Goal: Information Seeking & Learning: Find specific fact

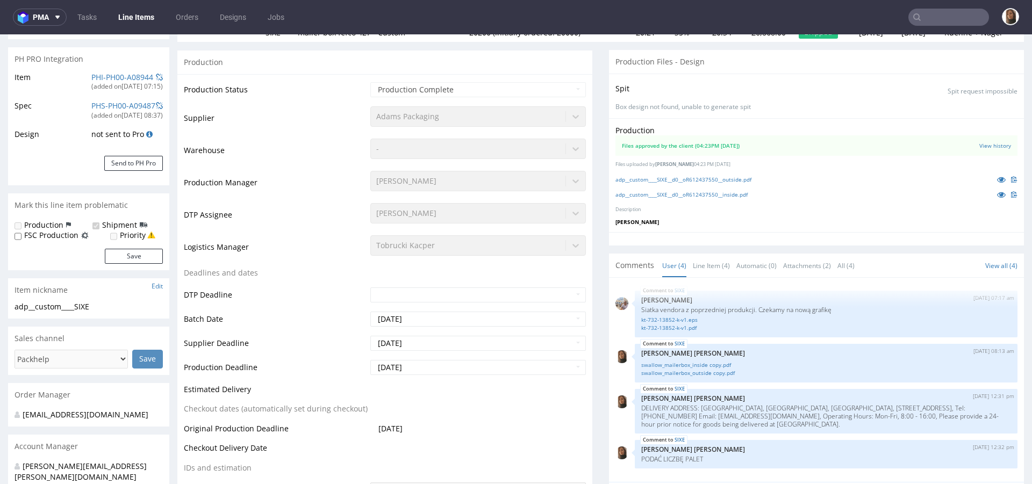
scroll to position [474, 0]
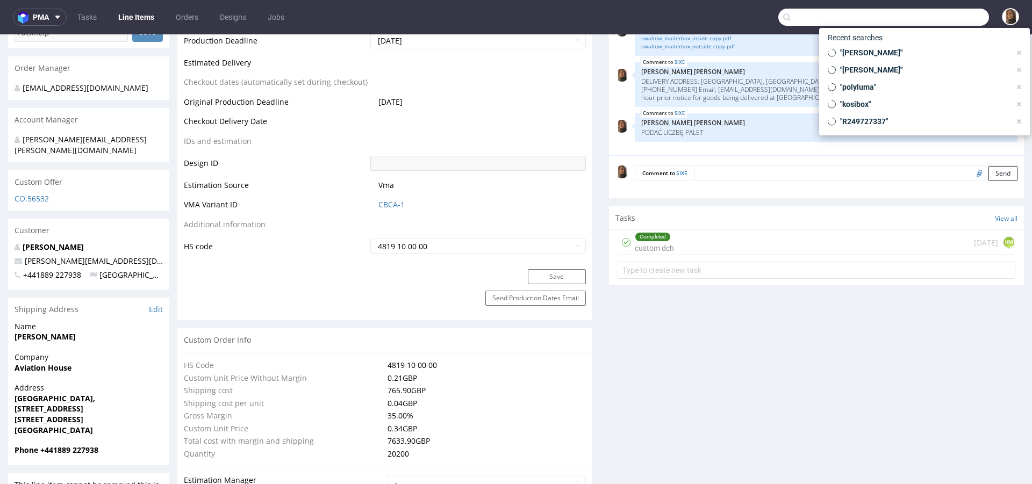
click at [940, 24] on input "text" at bounding box center [883, 17] width 211 height 17
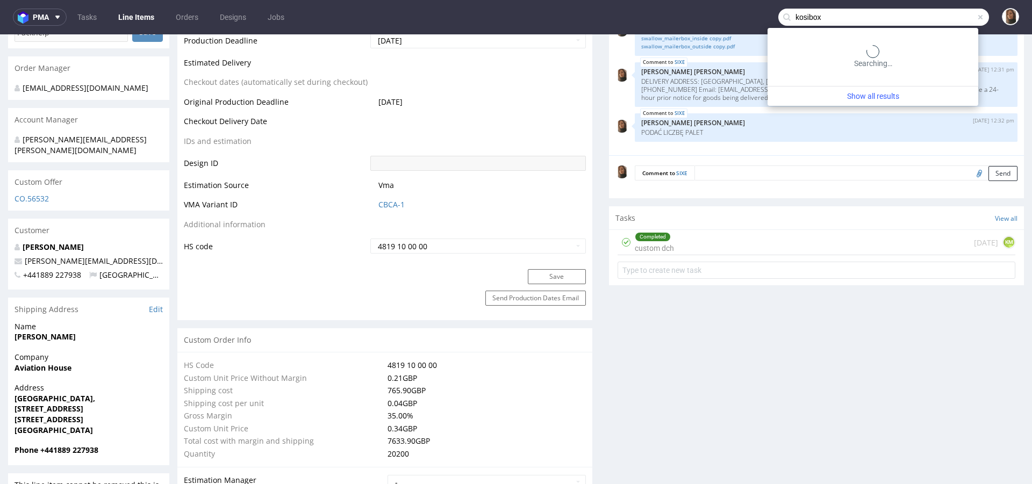
type input "kosibox"
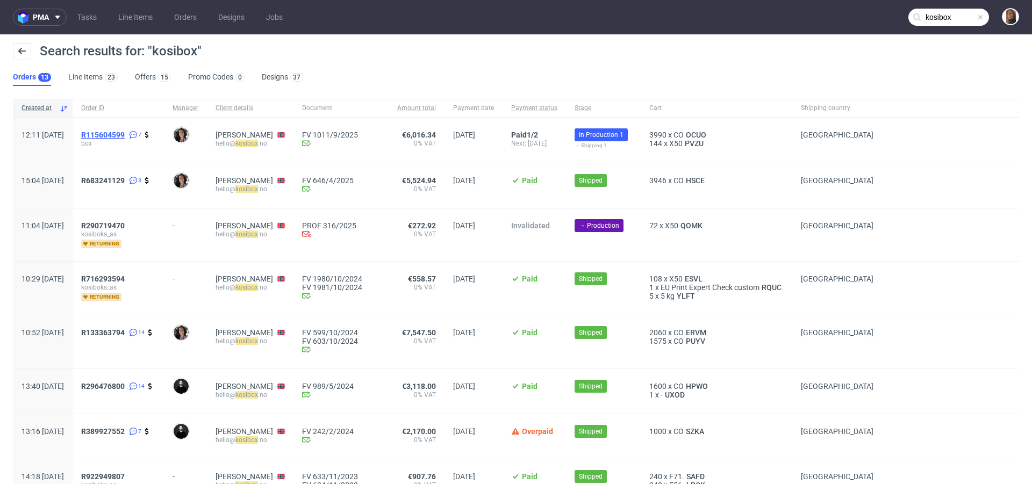
click at [125, 136] on span "R115604599" at bounding box center [103, 135] width 44 height 9
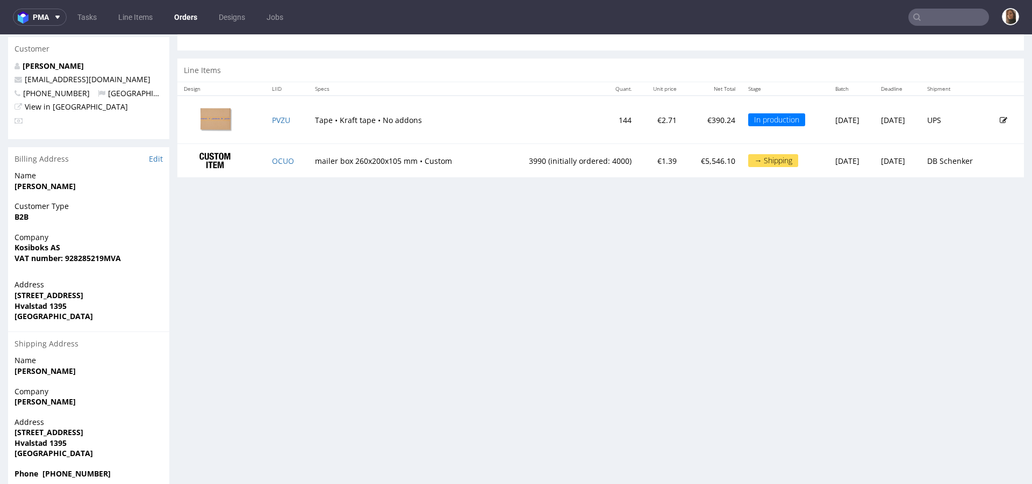
scroll to position [58, 0]
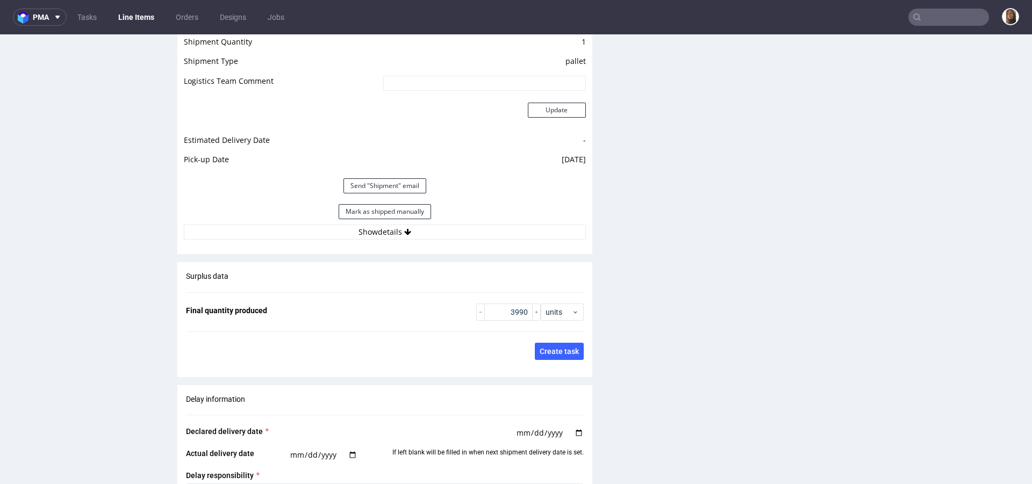
scroll to position [1596, 0]
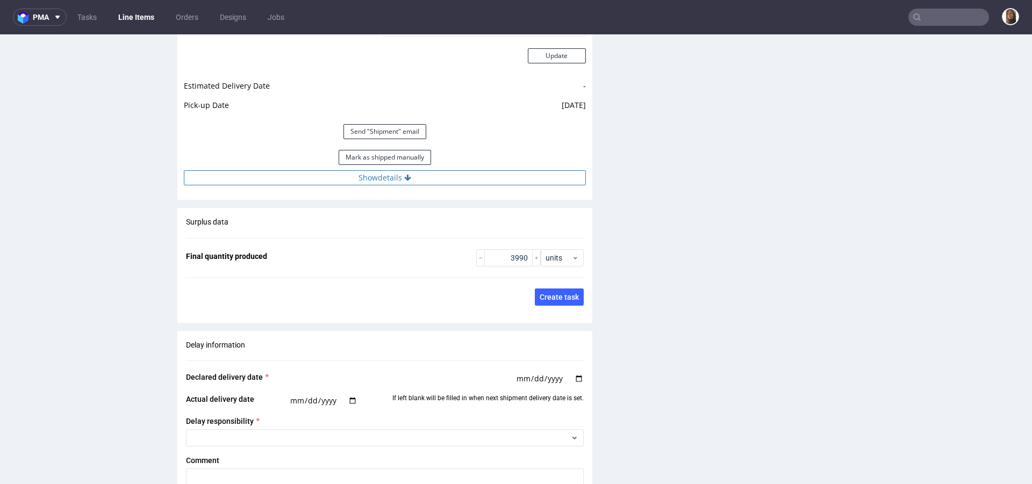
click at [385, 175] on button "Show details" at bounding box center [385, 177] width 402 height 15
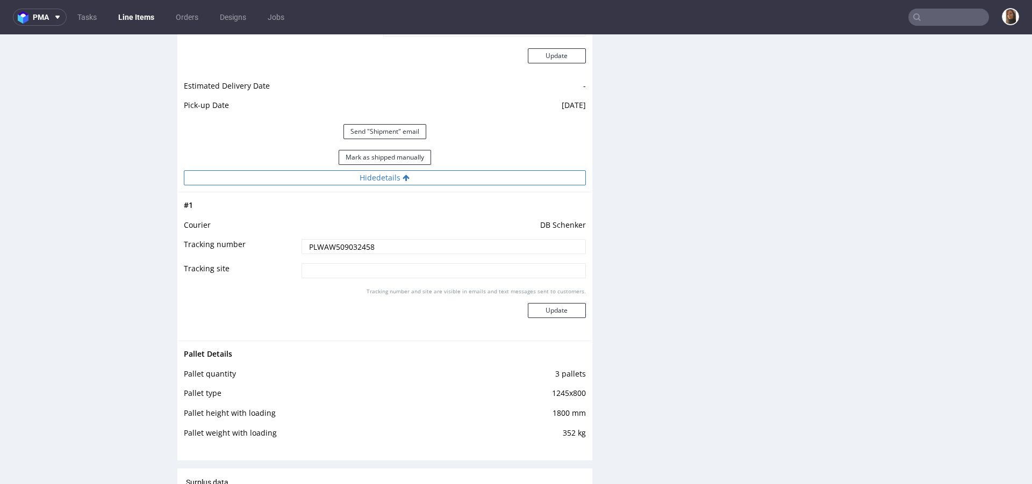
scroll to position [1615, 0]
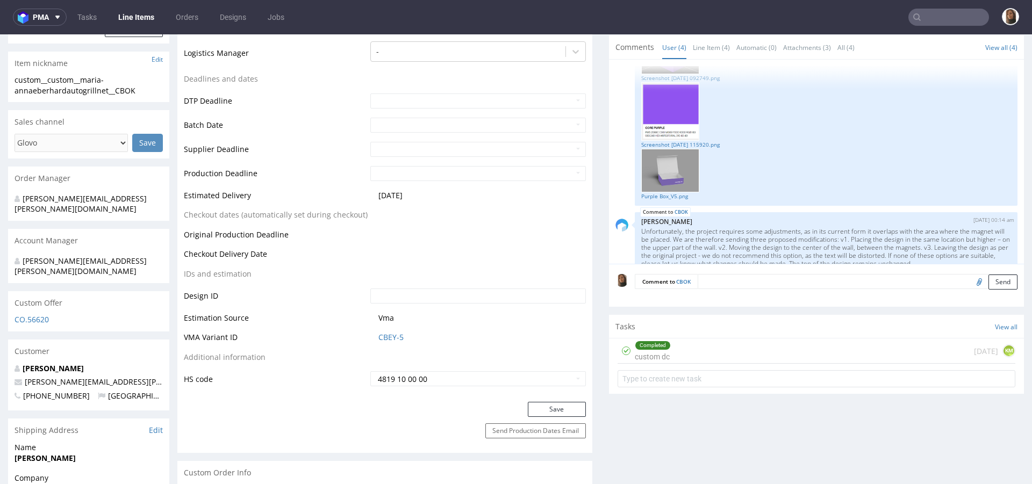
scroll to position [198, 0]
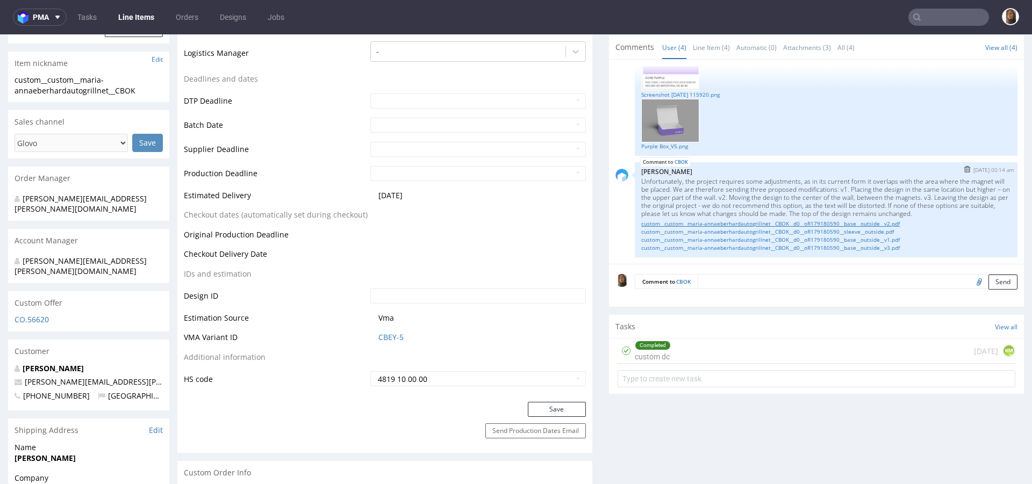
click at [710, 223] on link "custom__custom__maria-annaeberhardautogrillnet__CBOK__d0__oR179180590__base__ou…" at bounding box center [826, 224] width 370 height 8
click at [710, 229] on link "custom__custom__maria-annaeberhardautogrillnet__CBOK__d0__oR179180590__sleeve__…" at bounding box center [826, 232] width 370 height 8
click at [711, 237] on link "custom__custom__maria-annaeberhardautogrillnet__CBOK__d0__oR179180590__base__ou…" at bounding box center [826, 240] width 370 height 8
click at [714, 244] on link "custom__custom__maria-annaeberhardautogrillnet__CBOK__d0__oR179180590__base__ou…" at bounding box center [826, 248] width 370 height 8
click at [712, 224] on link "custom__custom__maria-annaeberhardautogrillnet__CBOK__d0__oR179180590__base__ou…" at bounding box center [826, 224] width 370 height 8
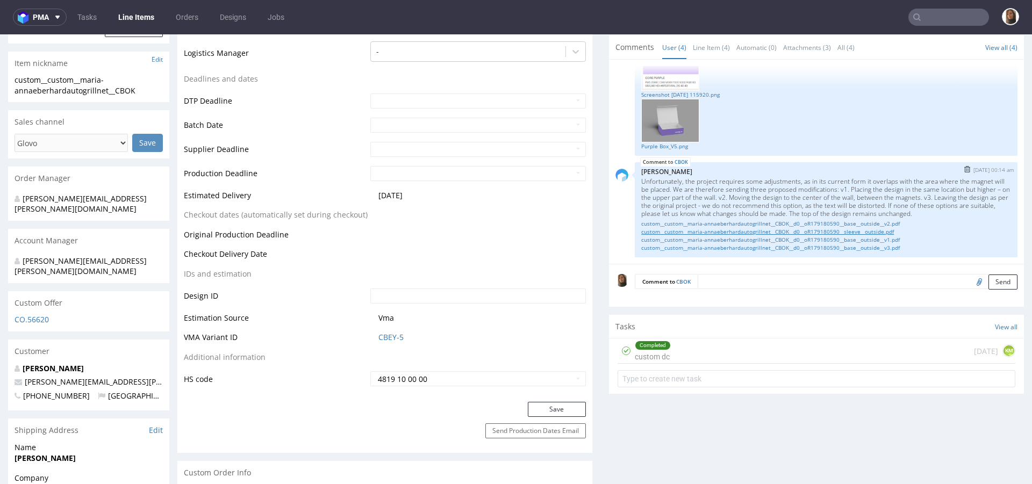
click at [712, 230] on link "custom__custom__maria-annaeberhardautogrillnet__CBOK__d0__oR179180590__sleeve__…" at bounding box center [826, 232] width 370 height 8
click at [713, 239] on link "custom__custom__maria-annaeberhardautogrillnet__CBOK__d0__oR179180590__base__ou…" at bounding box center [826, 240] width 370 height 8
click at [714, 246] on link "custom__custom__maria-annaeberhardautogrillnet__CBOK__d0__oR179180590__base__ou…" at bounding box center [826, 248] width 370 height 8
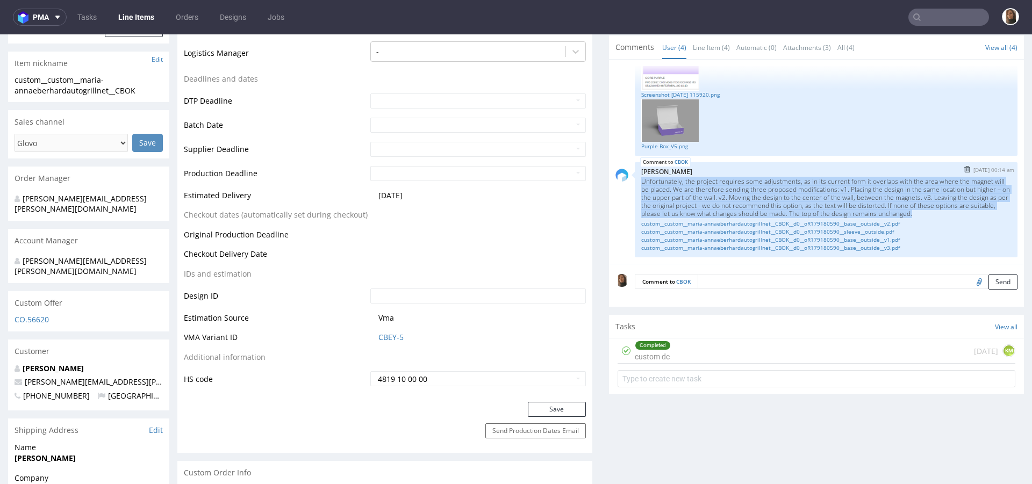
drag, startPoint x: 718, startPoint y: 211, endPoint x: 630, endPoint y: 169, distance: 97.4
click at [641, 177] on p "Unfortunately, the project requires some adjustments, as in its current form it…" at bounding box center [826, 197] width 370 height 40
copy p "Unfortunately, the project requires some adjustments, as in its current form it…"
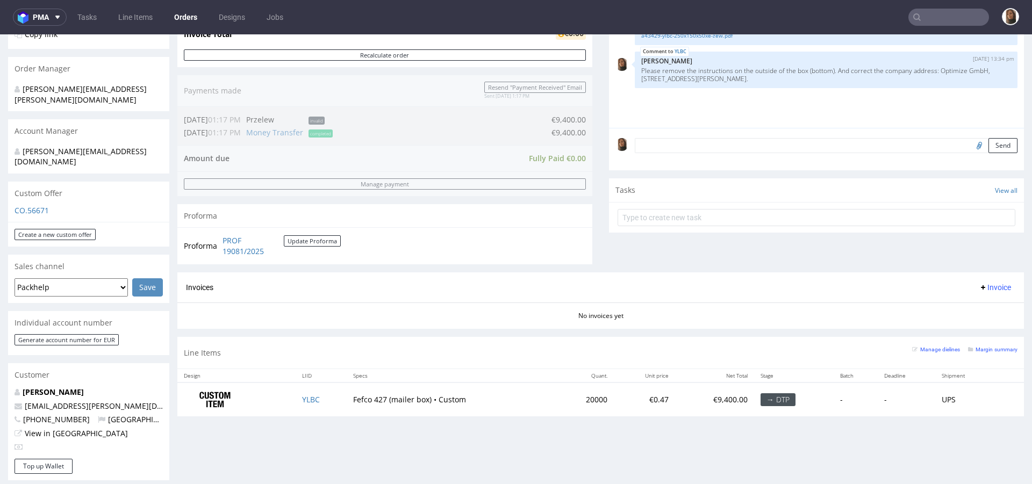
scroll to position [334, 0]
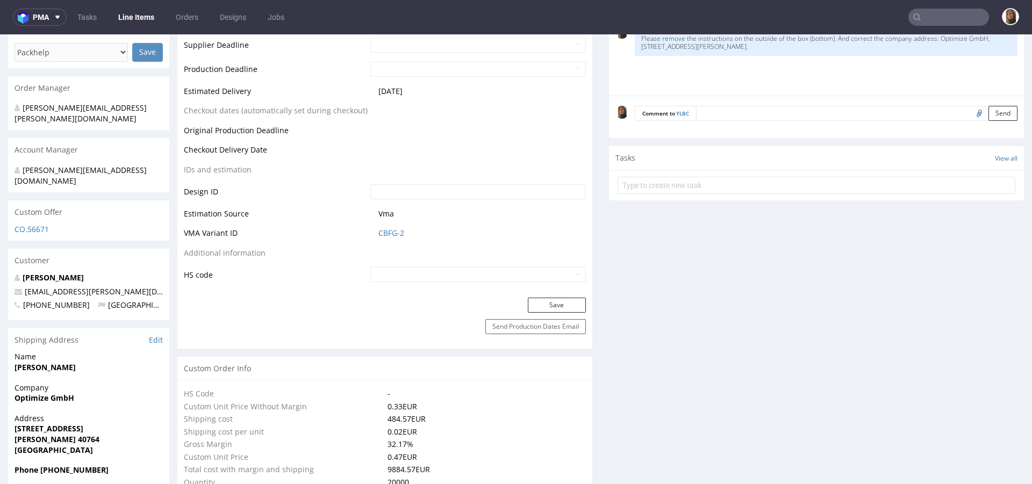
scroll to position [583, 0]
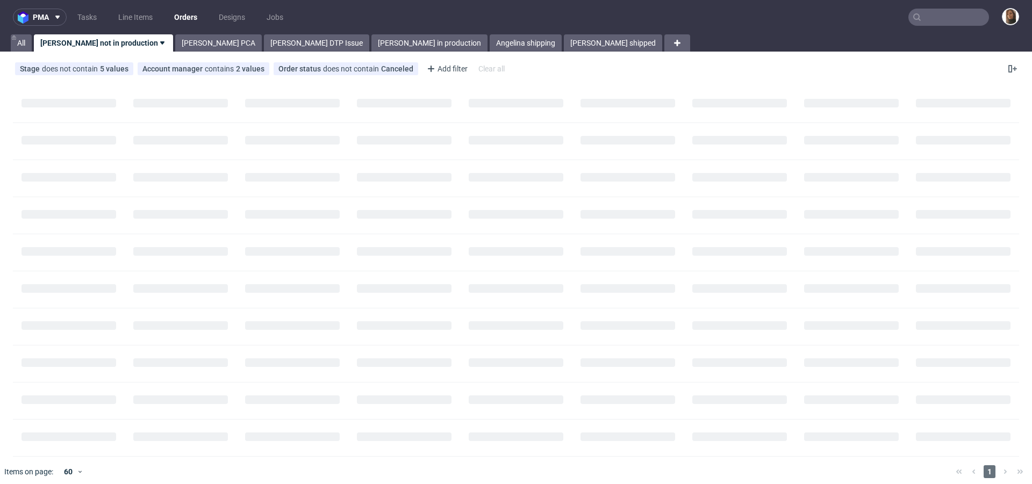
click at [925, 19] on input "text" at bounding box center [948, 17] width 81 height 17
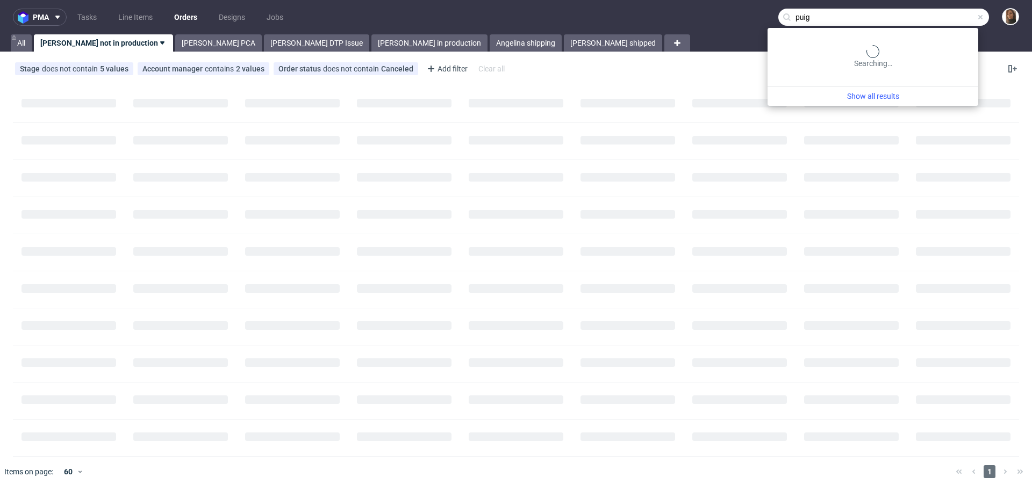
type input "puig"
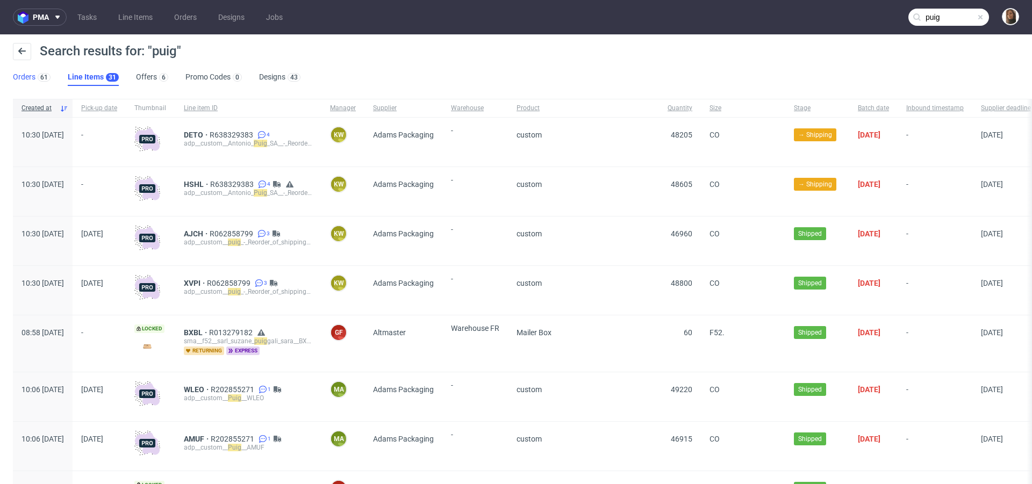
click at [22, 80] on link "Orders 61" at bounding box center [32, 77] width 38 height 17
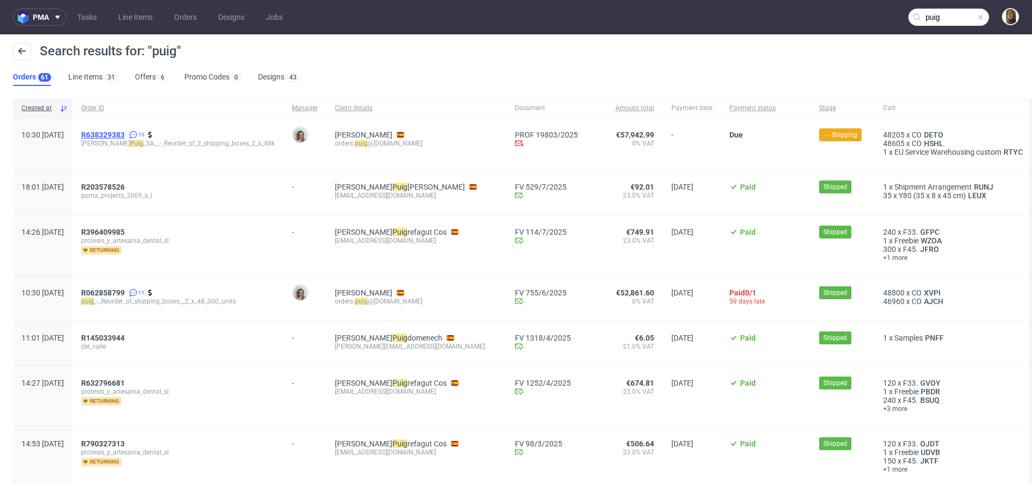
click at [125, 133] on span "R638329383" at bounding box center [103, 135] width 44 height 9
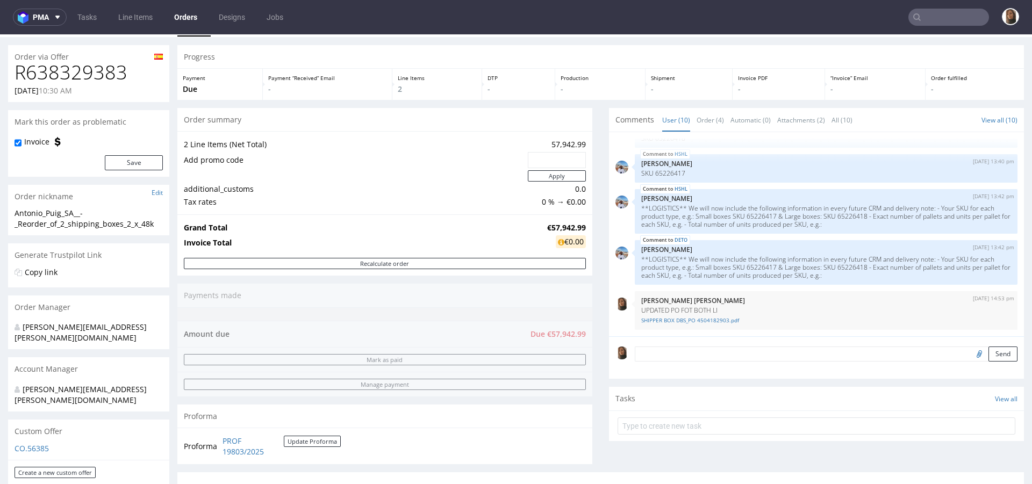
scroll to position [321, 0]
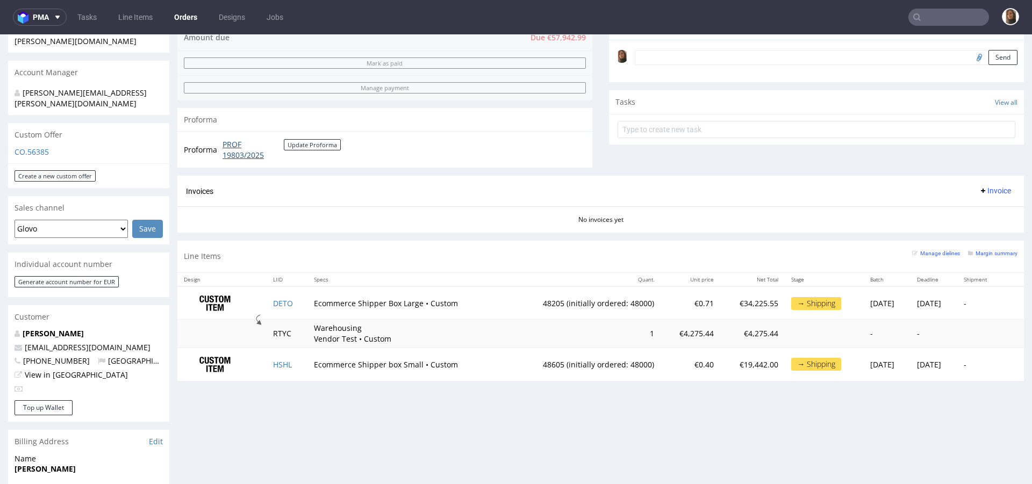
click at [229, 150] on link "PROF 19803/2025" at bounding box center [253, 149] width 61 height 21
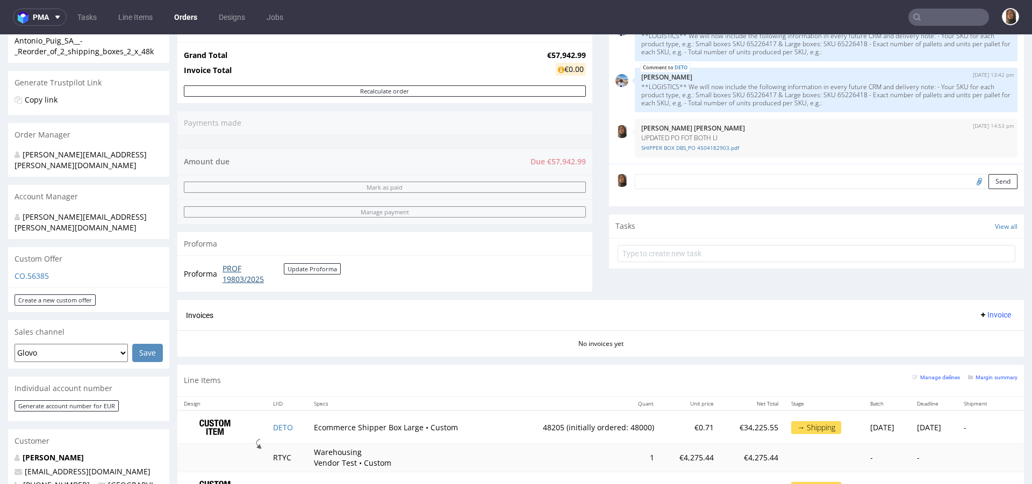
scroll to position [211, 0]
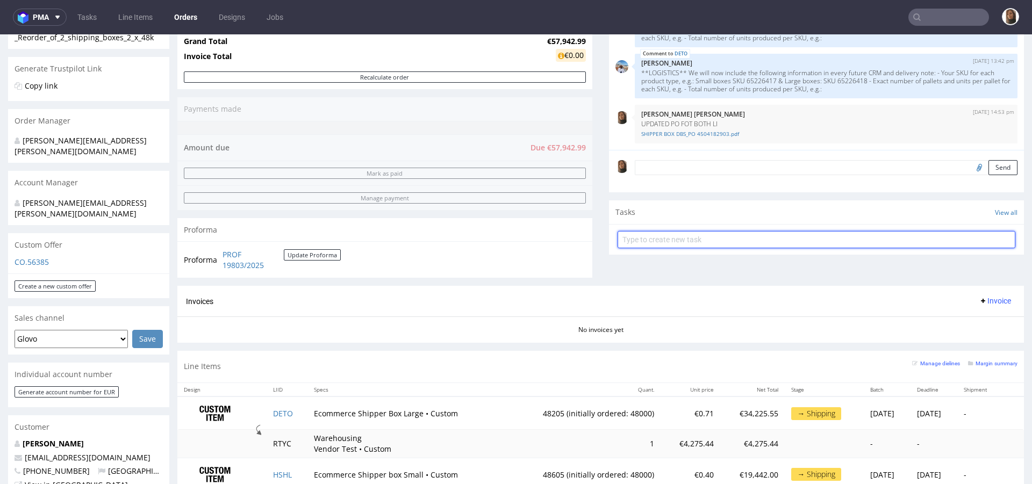
click at [632, 242] on input "text" at bounding box center [817, 239] width 398 height 17
type input "proforma with PO number"
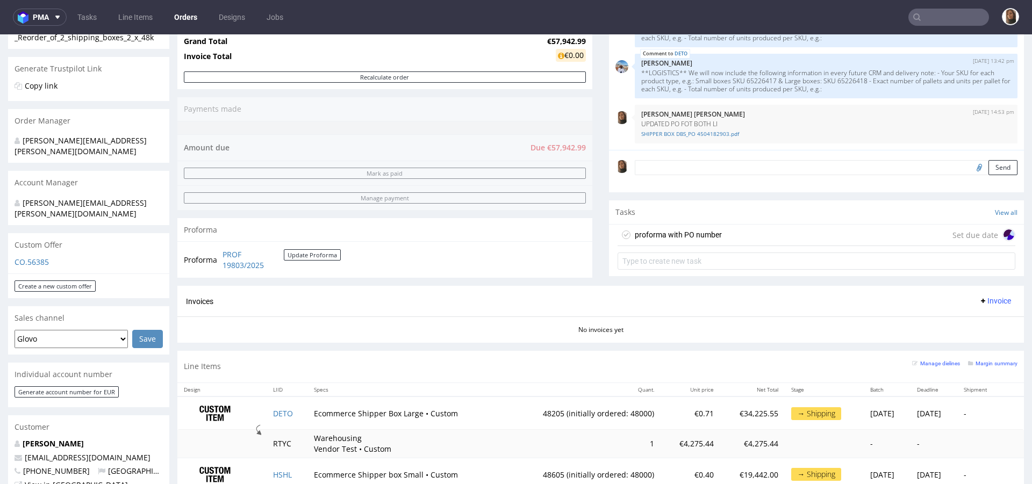
click at [726, 235] on div "proforma with PO number Set due date" at bounding box center [817, 236] width 398 height 22
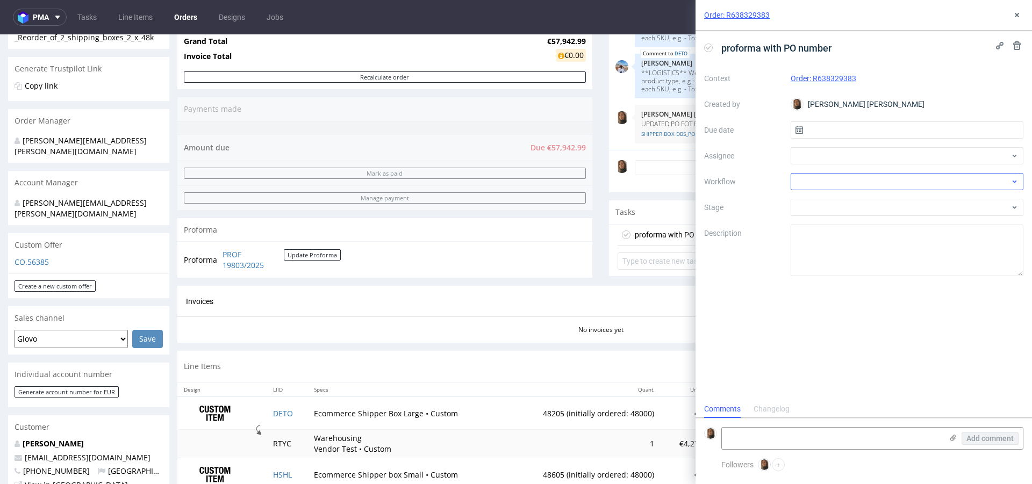
scroll to position [9, 0]
click at [803, 183] on div at bounding box center [907, 181] width 233 height 17
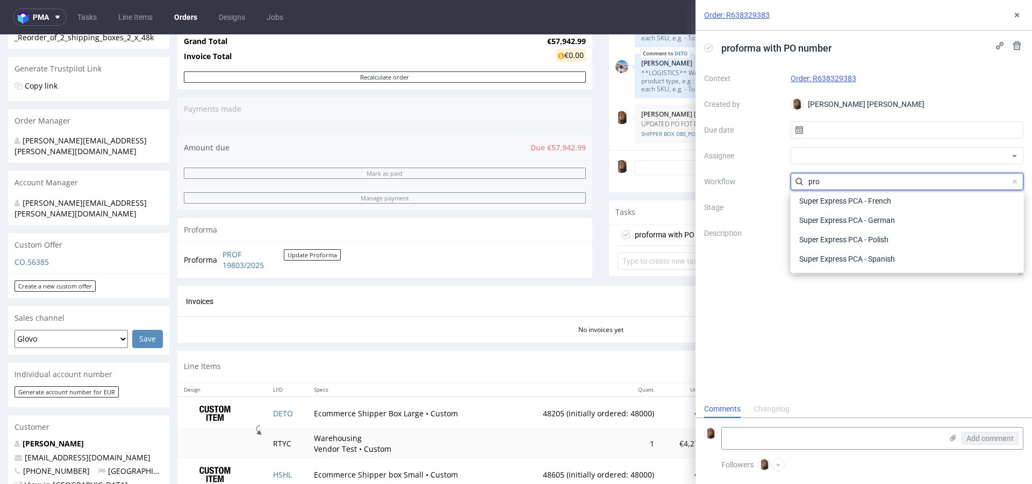
scroll to position [0, 0]
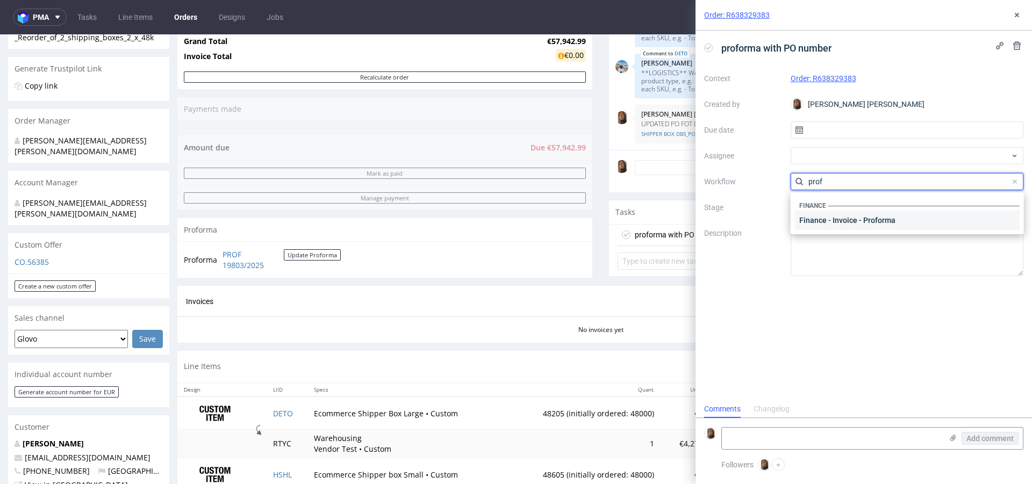
type input "prof"
click at [879, 227] on div "Finance - Invoice - Proforma" at bounding box center [907, 220] width 225 height 19
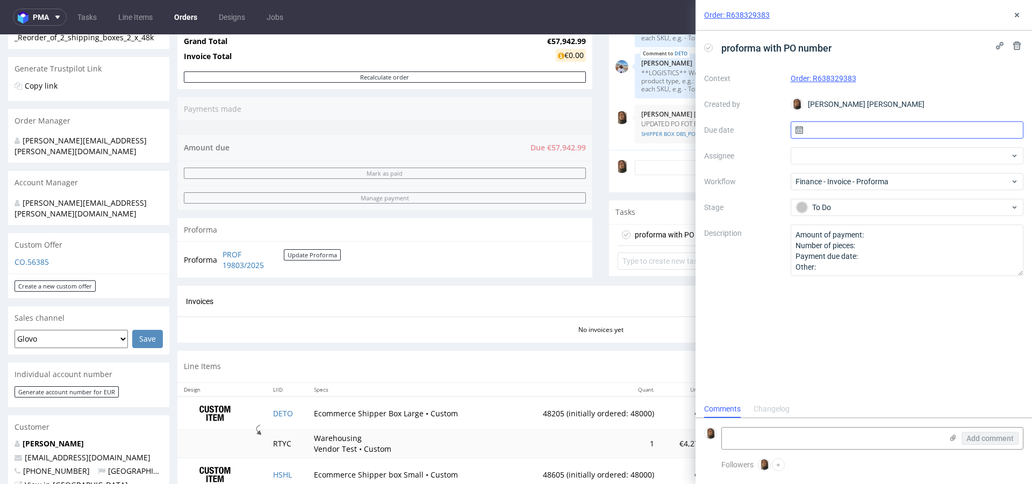
click at [832, 131] on input "text" at bounding box center [907, 129] width 233 height 17
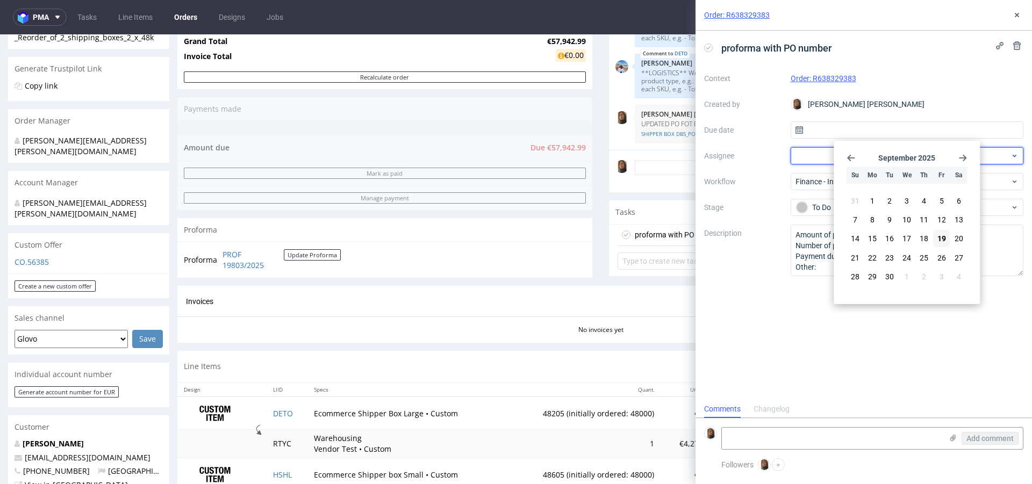
click at [813, 157] on div at bounding box center [907, 155] width 233 height 17
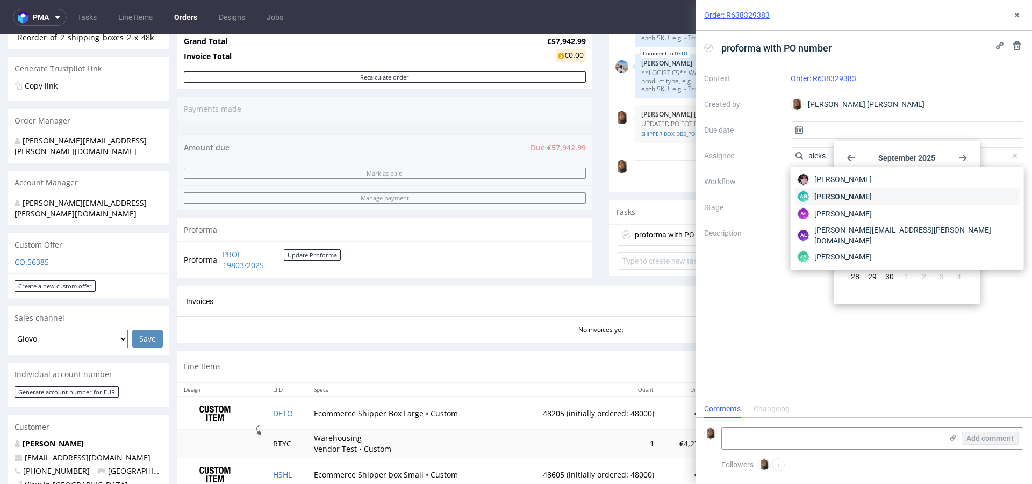
type input "aleks"
click at [836, 191] on span "Aleksandra Gątarczyk" at bounding box center [843, 196] width 58 height 11
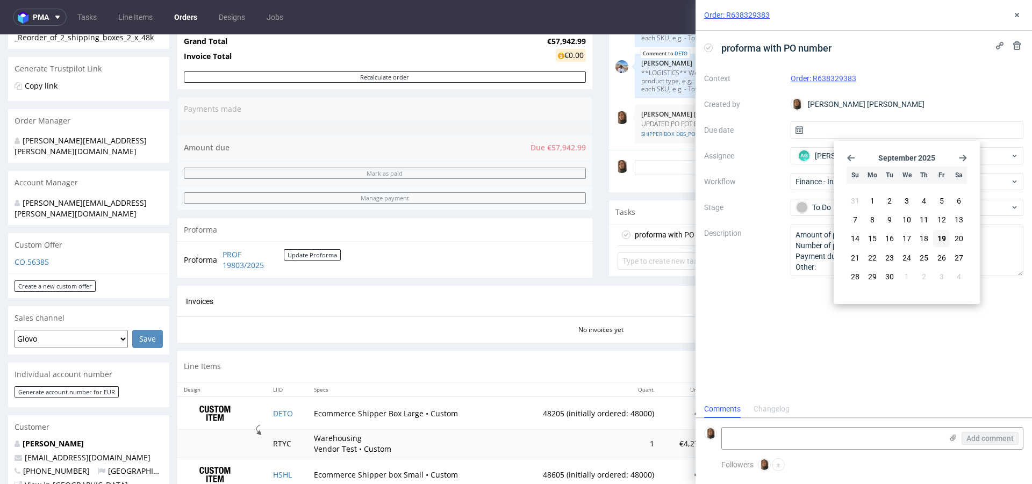
click at [773, 260] on label "Description" at bounding box center [743, 250] width 78 height 47
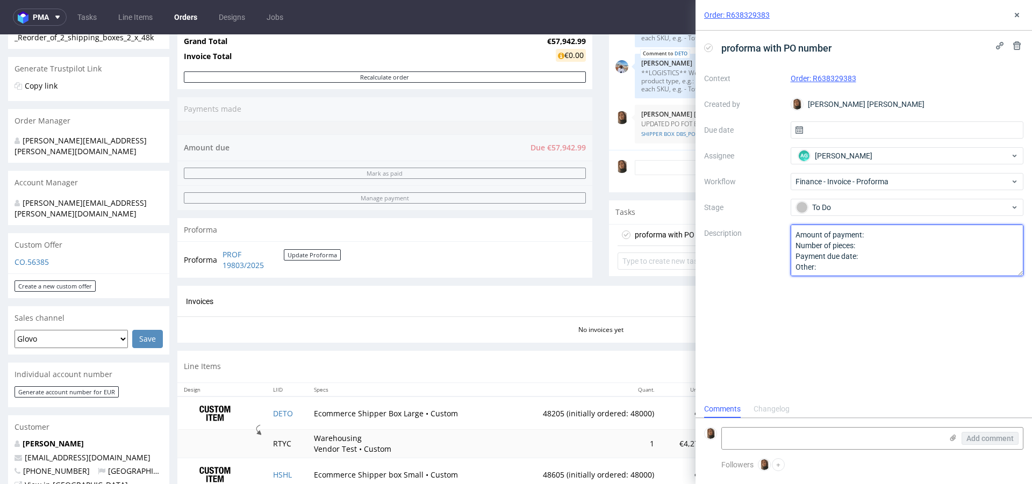
click at [885, 231] on textarea "Amount of payment: Number of pieces: Payment due date: Other:" at bounding box center [907, 251] width 233 height 52
drag, startPoint x: 825, startPoint y: 269, endPoint x: 779, endPoint y: 221, distance: 65.8
click at [779, 221] on div "Context Order: R638329383 Created by Angelina Marć Due date Assignee AG Aleksan…" at bounding box center [863, 173] width 319 height 206
type textarea "Prośba o dodanie PO number na proformie"
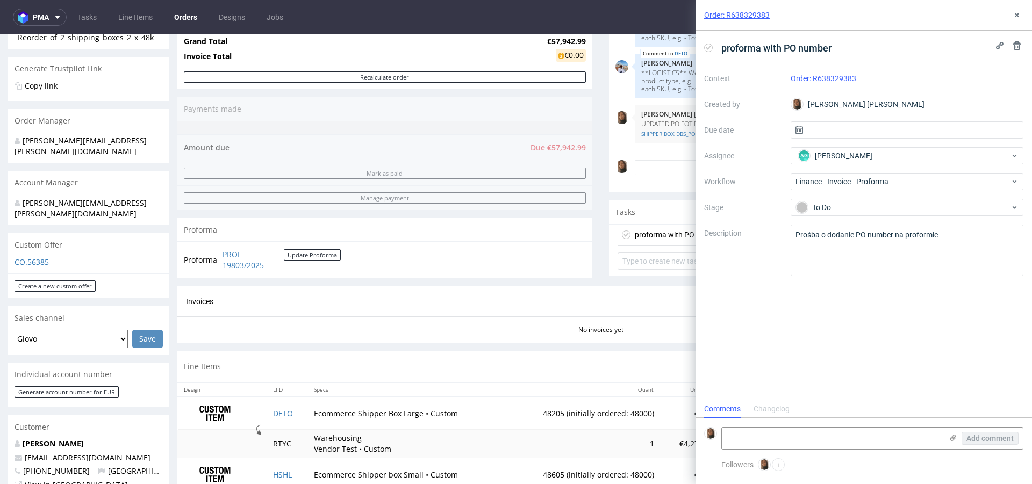
click at [545, 279] on div "Order summary 2 Line Items (Net Total) 57,942.99 Add promo code Apply additiona…" at bounding box center [384, 104] width 415 height 365
click at [1017, 19] on button at bounding box center [1017, 15] width 13 height 13
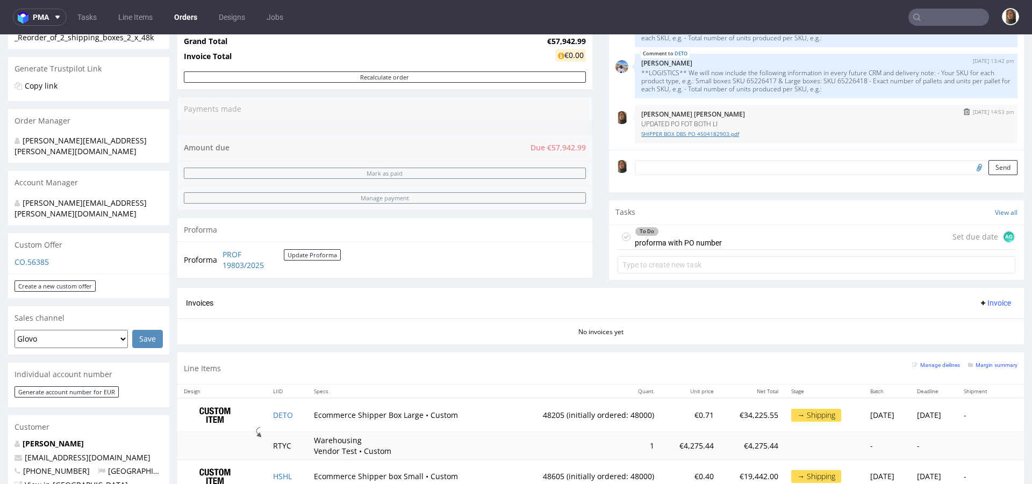
click at [710, 132] on link "SHIPPER BOX DBS_PO 4504182903.pdf" at bounding box center [826, 134] width 370 height 8
click at [723, 240] on div "To Do proforma with PO number Set due date AG" at bounding box center [817, 237] width 398 height 25
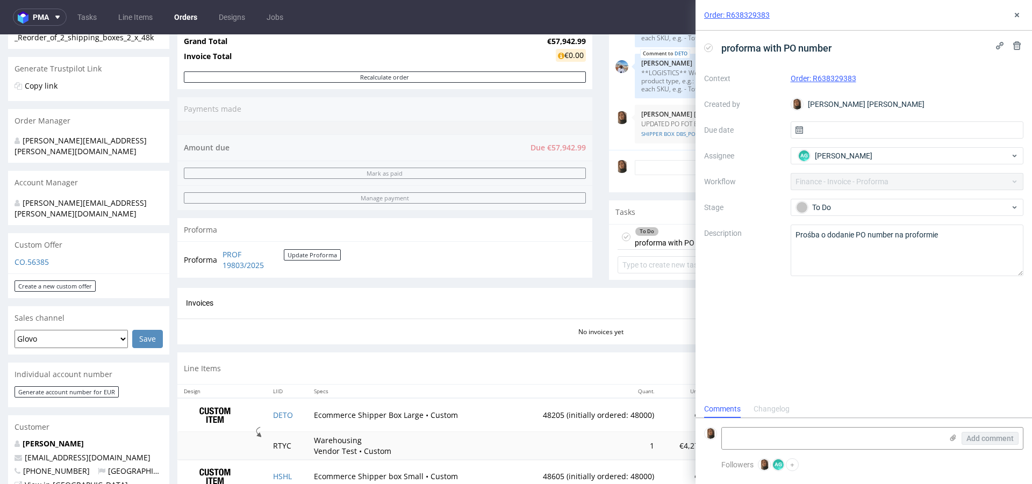
scroll to position [9, 0]
click at [971, 232] on textarea "Prośba o dodanie PO number na proformie" at bounding box center [907, 251] width 233 height 52
paste textarea "PO 4504182903"
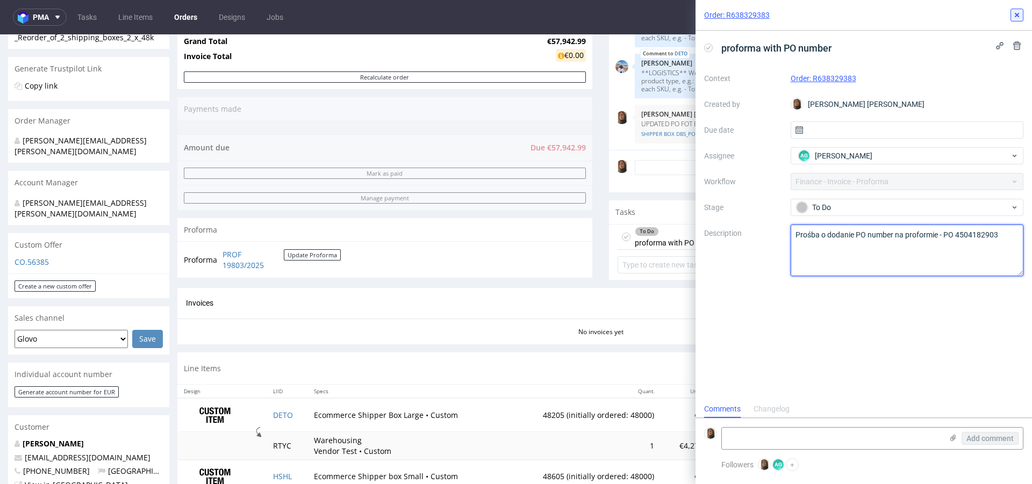
type textarea "Prośba o dodanie PO number na proformie - PO 4504182903"
click at [1019, 15] on icon at bounding box center [1017, 15] width 9 height 9
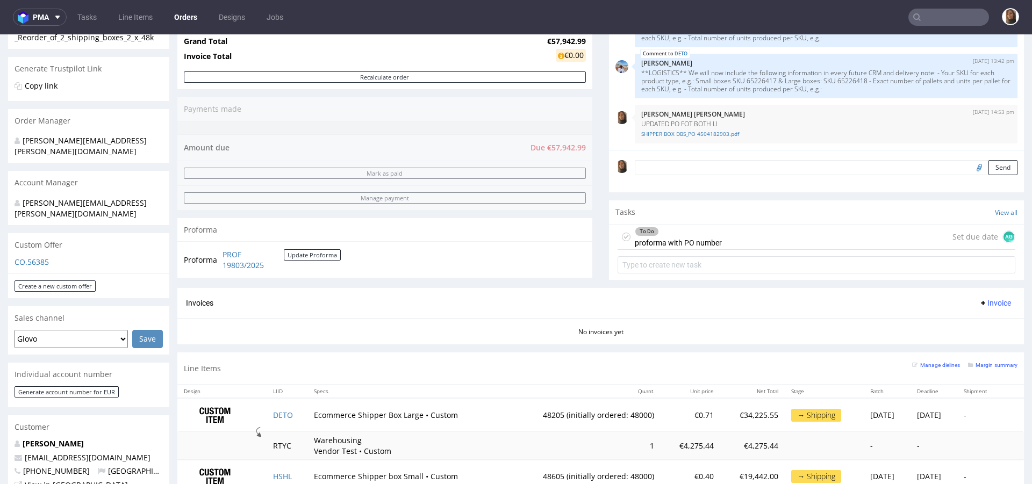
click at [740, 164] on textarea at bounding box center [826, 167] width 383 height 15
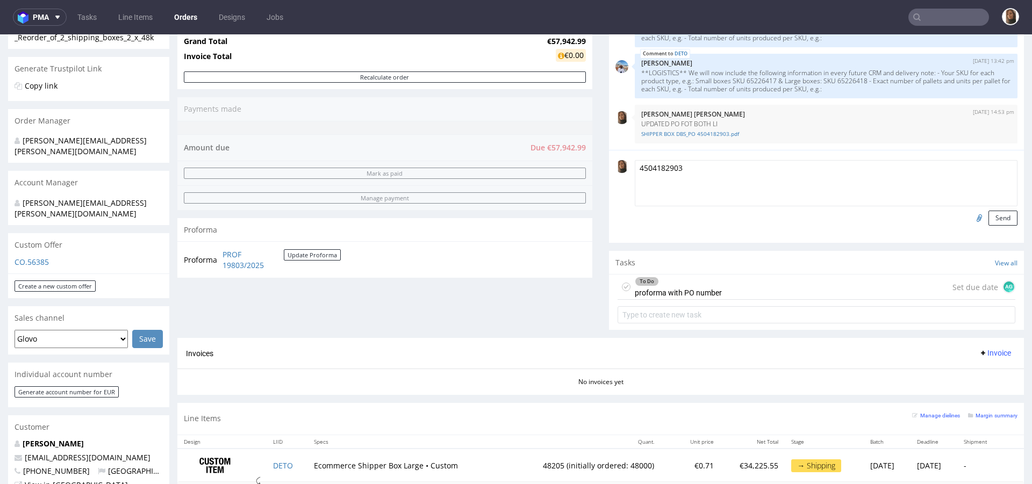
type textarea "4504182903"
click at [609, 171] on div "4504182903 Send" at bounding box center [816, 196] width 415 height 93
click at [646, 171] on textarea "4504182903" at bounding box center [826, 183] width 383 height 46
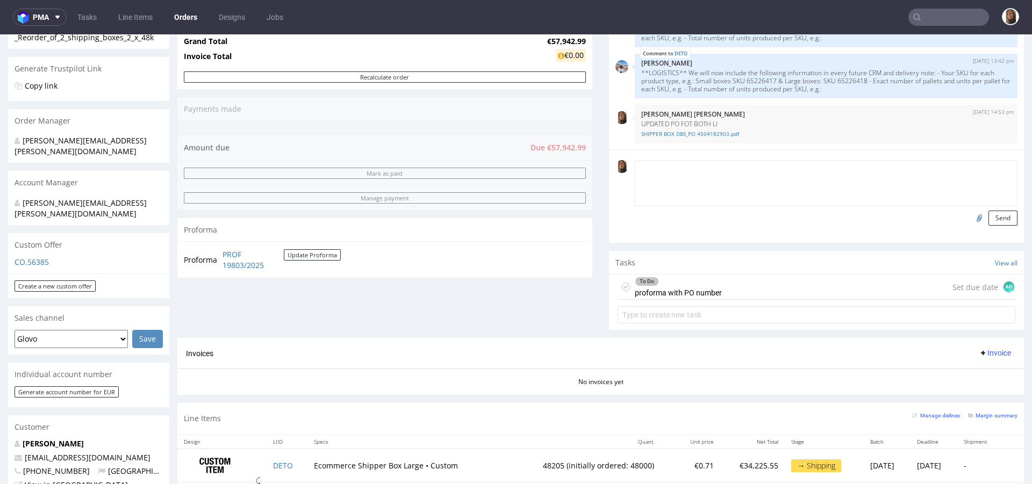
click at [755, 285] on div "To Do proforma with PO number Set due date AG" at bounding box center [817, 287] width 398 height 25
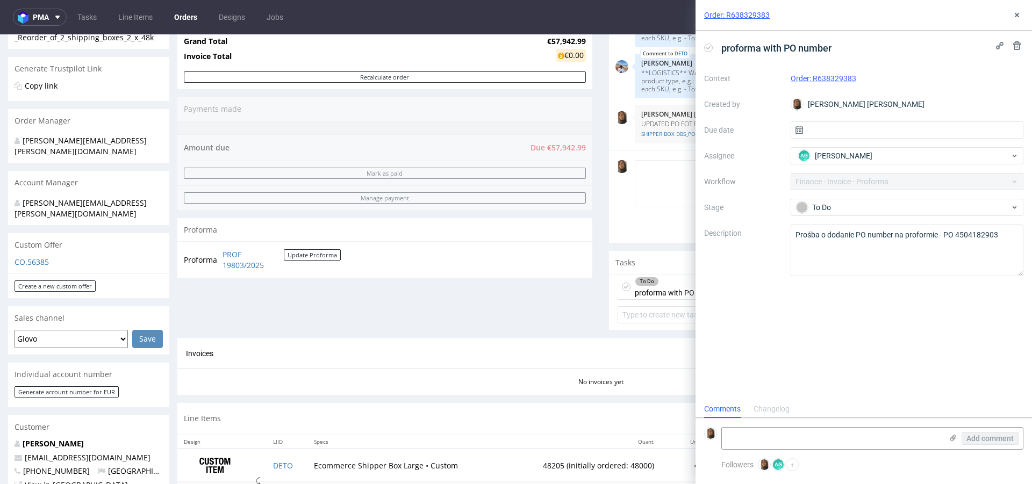
scroll to position [9, 0]
click at [860, 157] on span "Aleksandra Gątarczyk" at bounding box center [844, 156] width 58 height 11
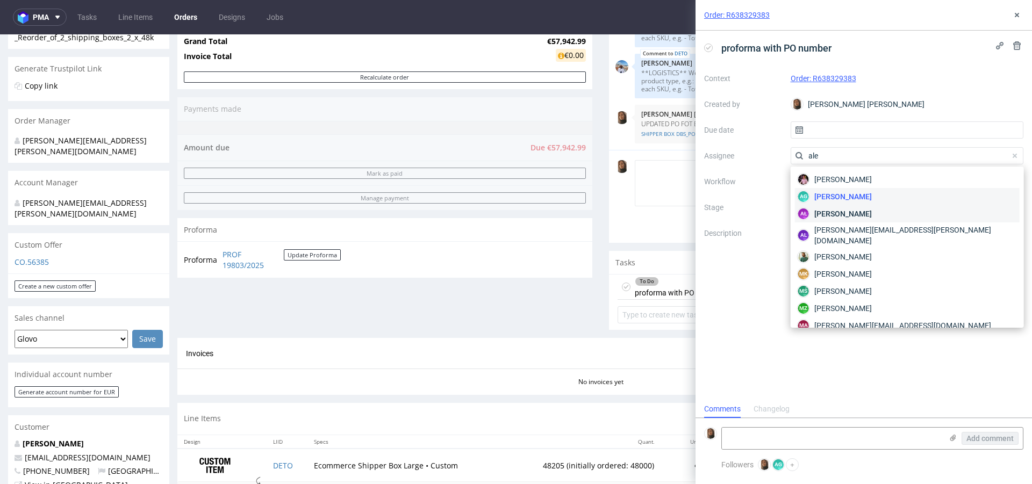
type input "ale"
click at [872, 217] on span "Aleksandra Łętowska" at bounding box center [843, 214] width 58 height 11
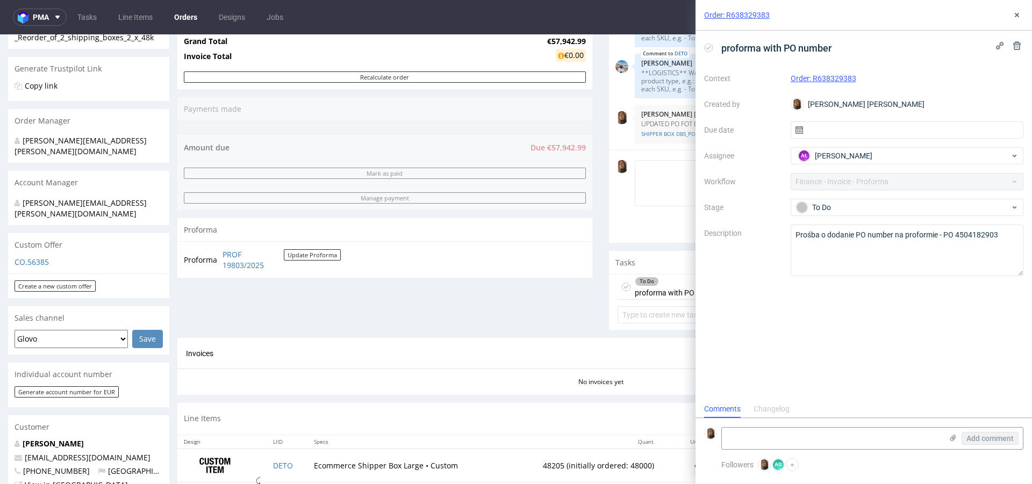
click at [660, 347] on div "Invoices Invoice" at bounding box center [600, 353] width 829 height 13
click at [1020, 15] on icon at bounding box center [1017, 15] width 9 height 9
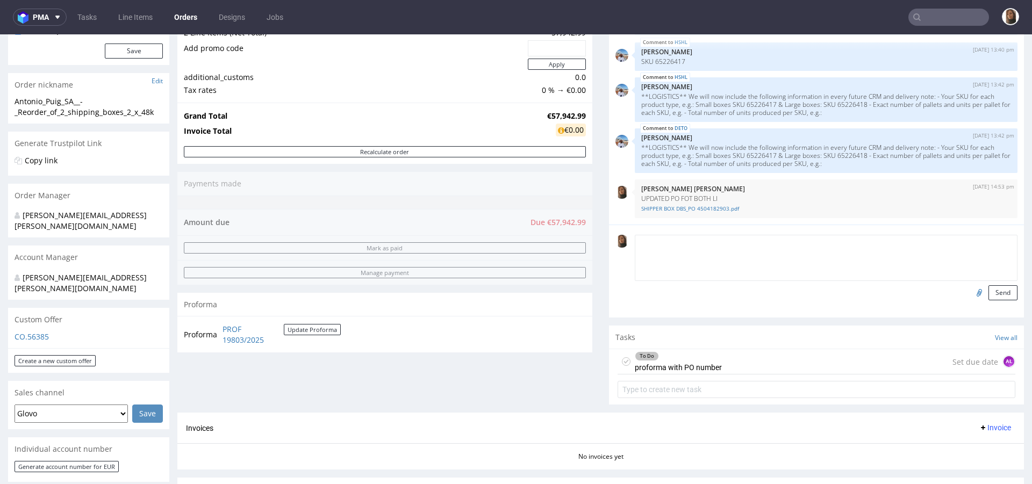
scroll to position [305, 0]
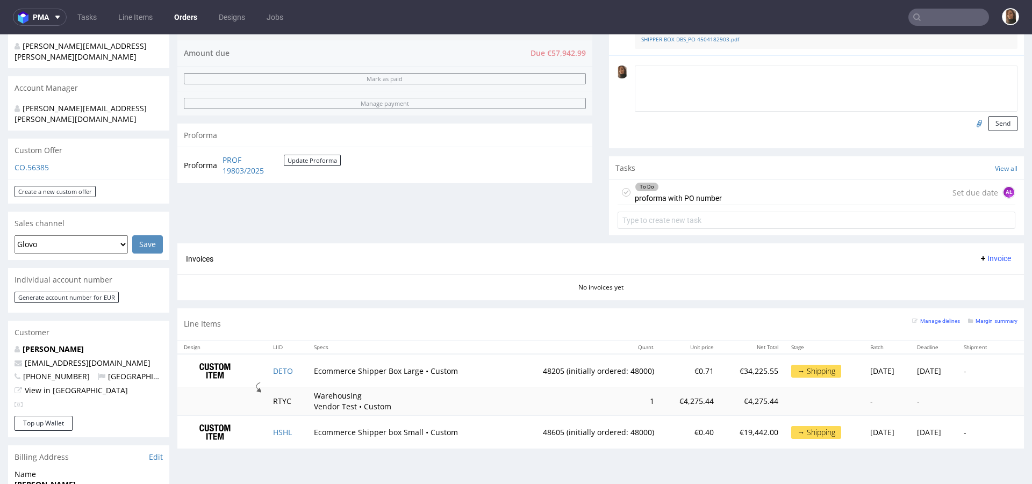
click at [244, 175] on td "PROF 19803/2025 Update Proforma" at bounding box center [280, 165] width 121 height 23
click at [241, 163] on link "PROF 19803/2025" at bounding box center [253, 165] width 61 height 21
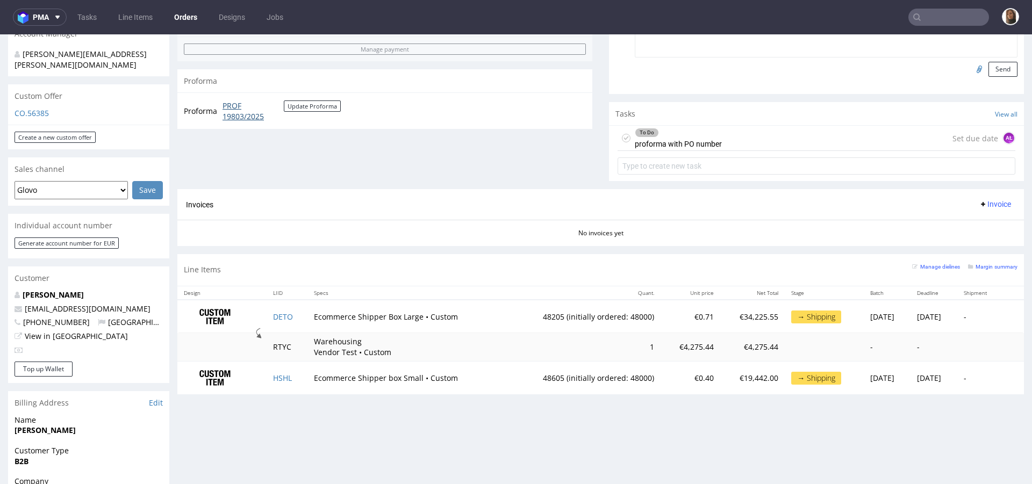
scroll to position [487, 0]
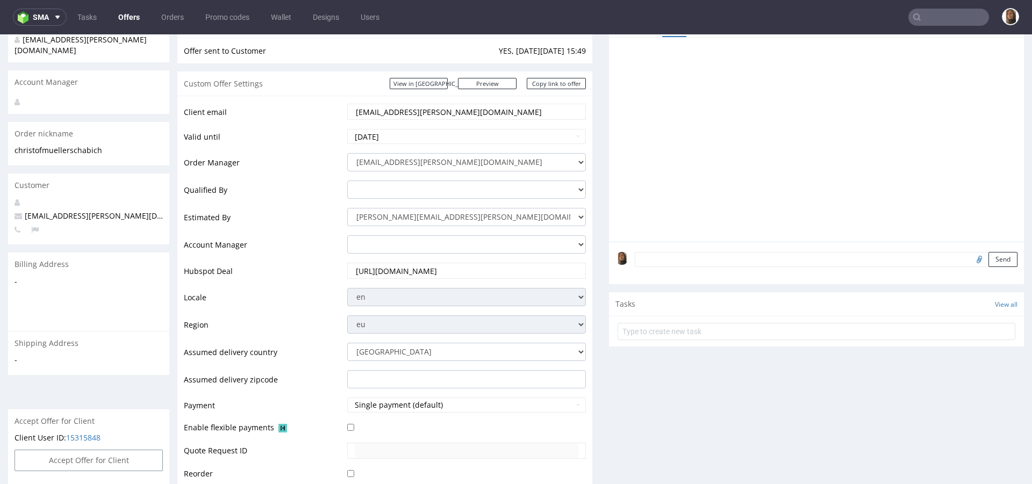
scroll to position [155, 0]
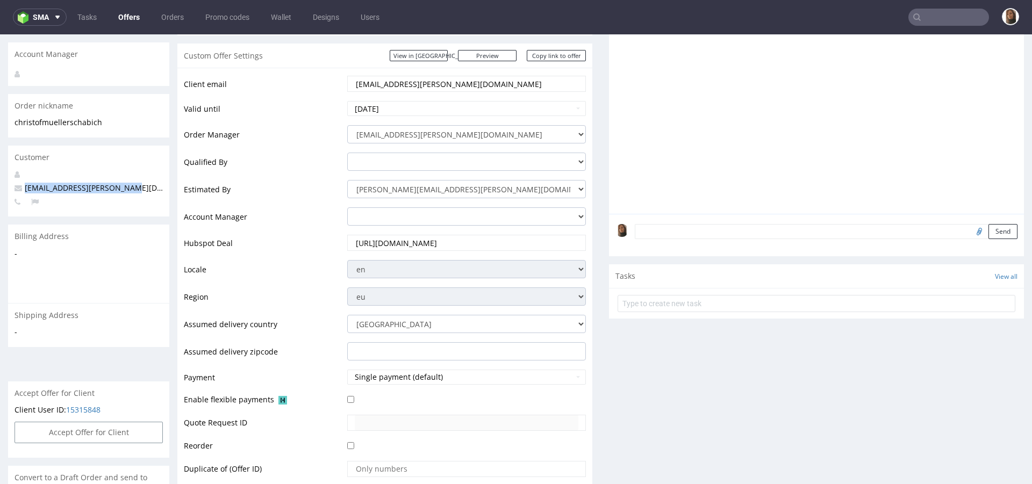
drag, startPoint x: 123, startPoint y: 178, endPoint x: 19, endPoint y: 178, distance: 103.7
click at [19, 183] on p "christof.mueller@schabi.ch" at bounding box center [89, 188] width 148 height 11
copy span "christof.mueller@schabi.ch"
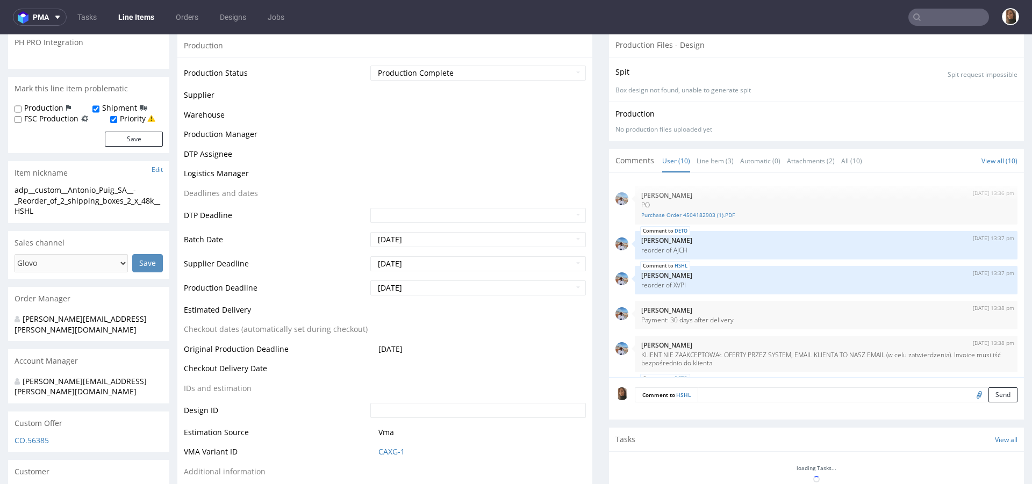
scroll to position [219, 0]
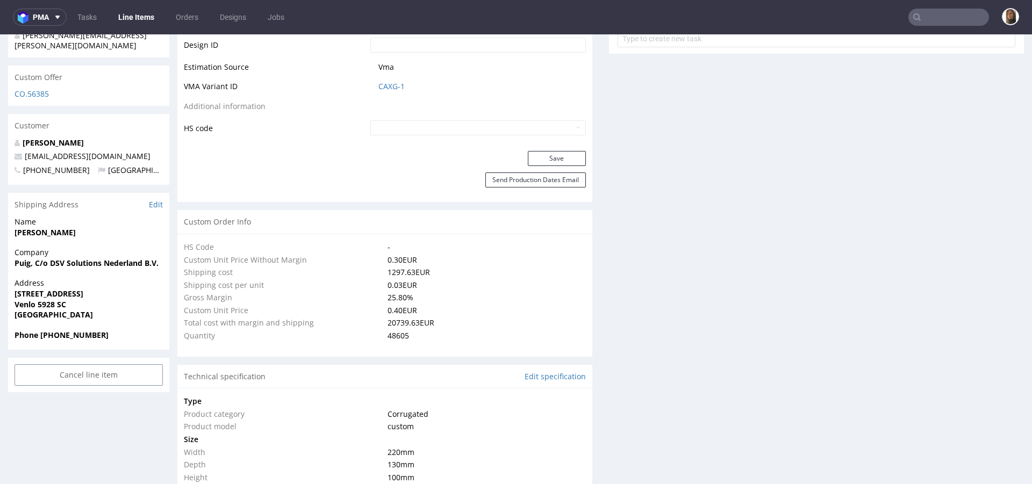
type input "48605"
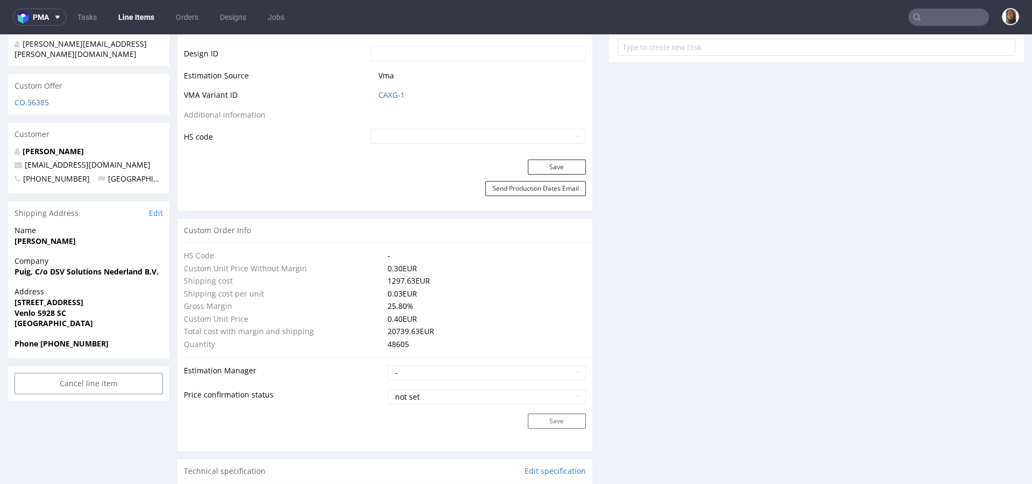
scroll to position [581, 0]
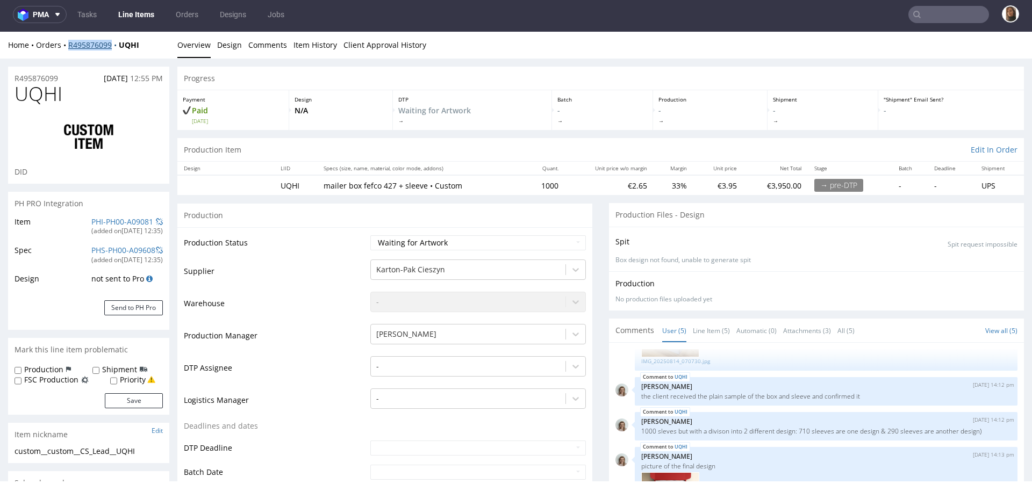
scroll to position [239, 0]
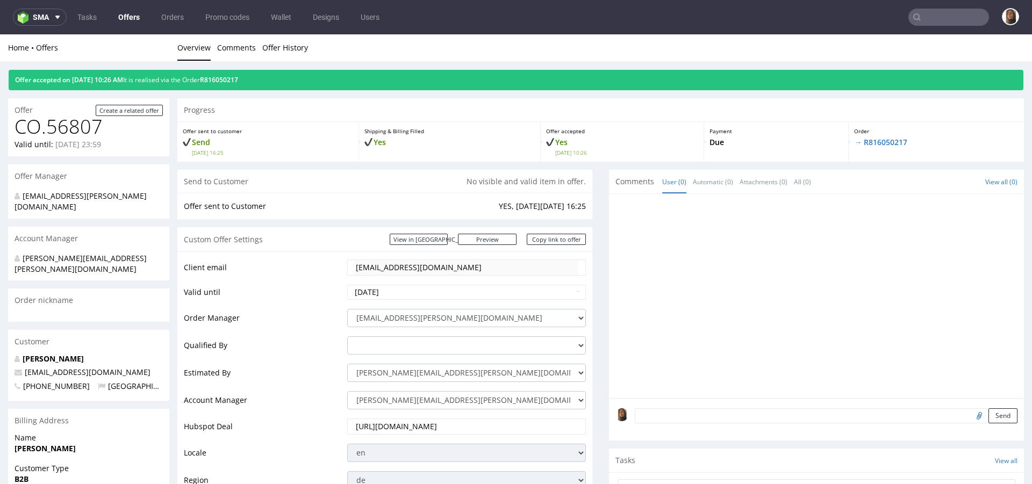
scroll to position [284, 0]
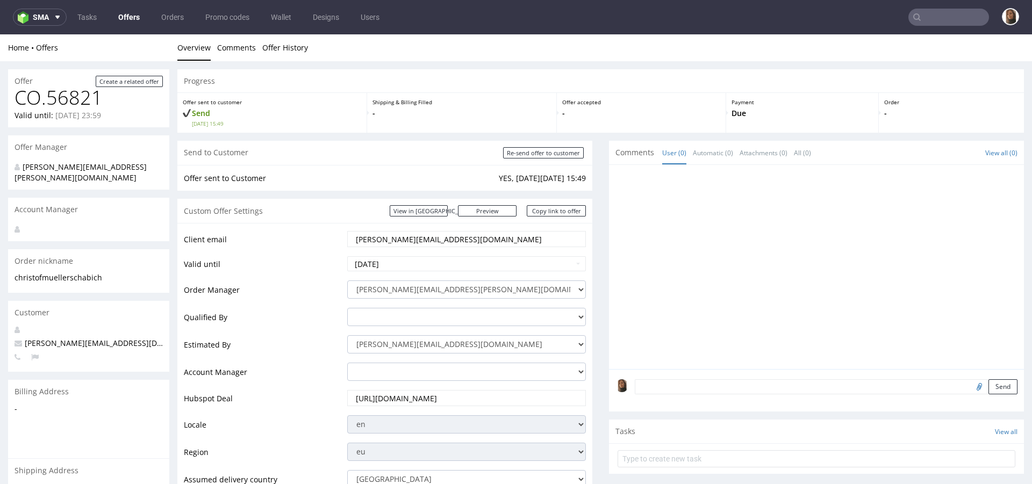
scroll to position [155, 0]
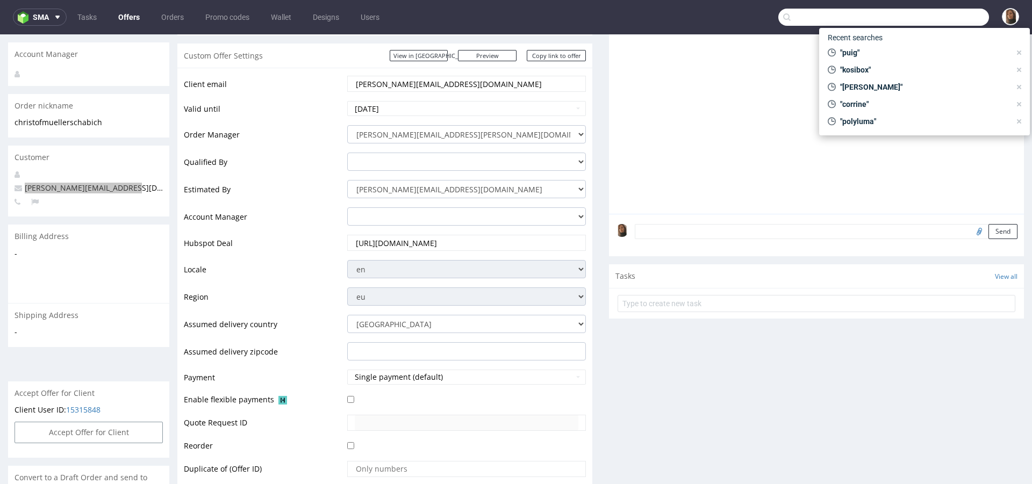
click at [946, 20] on input "text" at bounding box center [883, 17] width 211 height 17
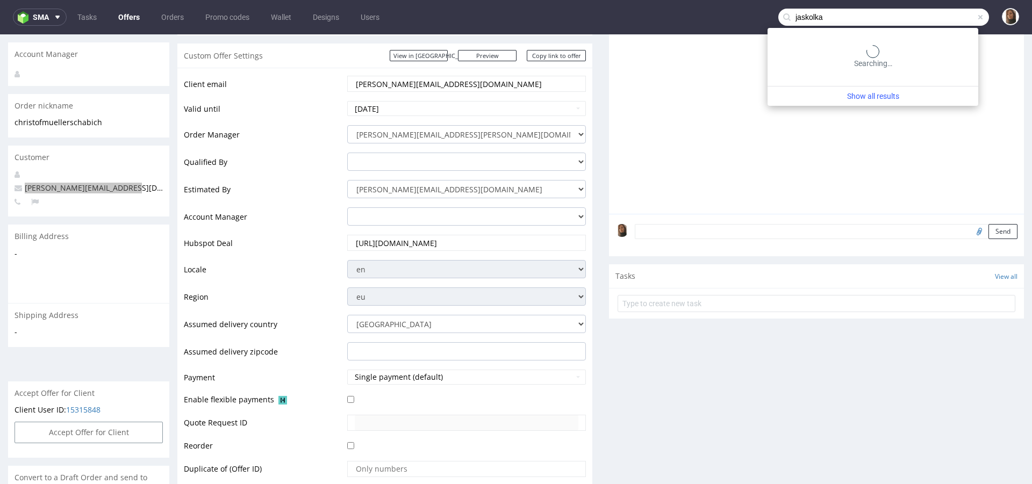
type input "jaskolka"
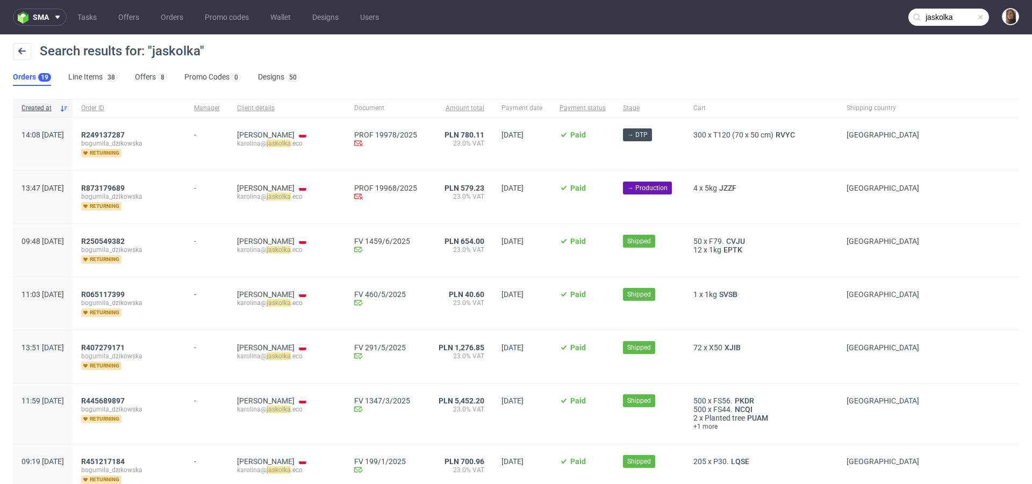
click at [142, 139] on span "bogumila_dzikowska" at bounding box center [129, 143] width 96 height 9
click at [125, 135] on span "R249137287" at bounding box center [103, 135] width 44 height 9
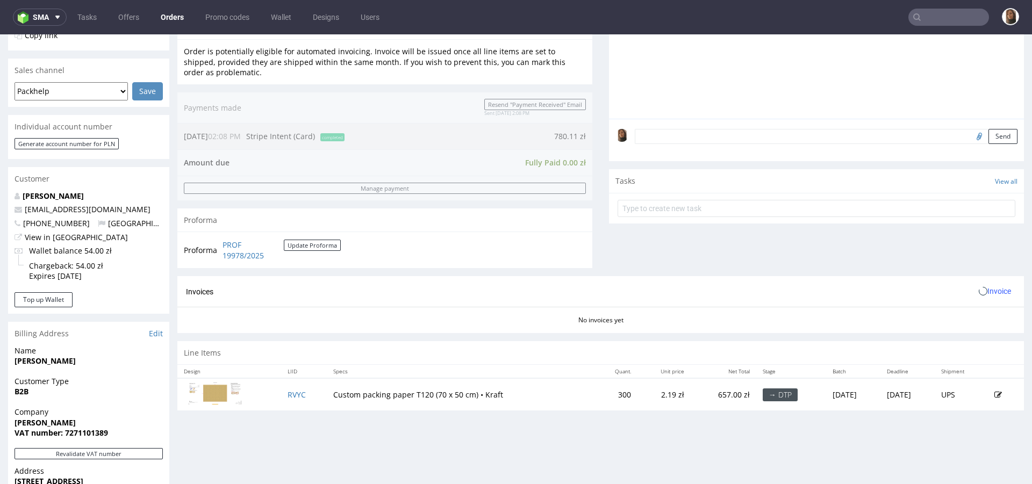
scroll to position [355, 0]
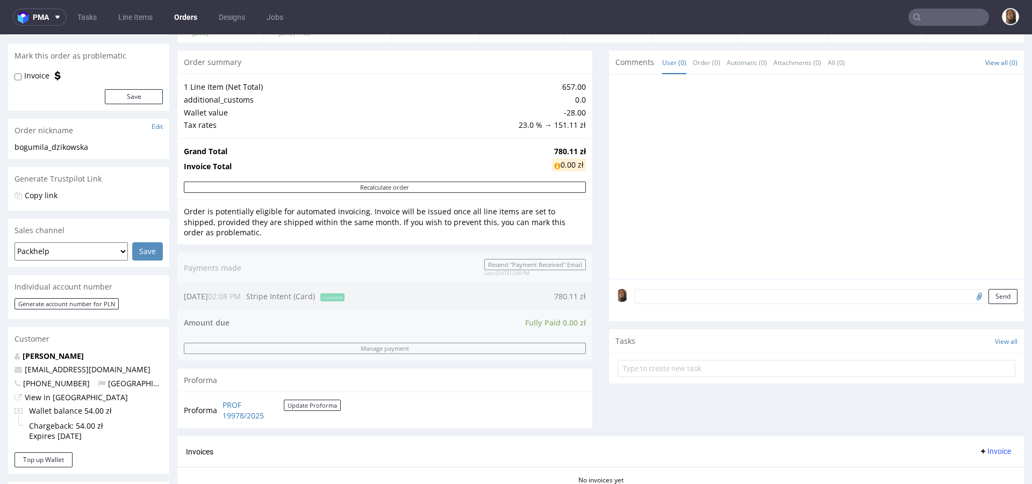
scroll to position [454, 0]
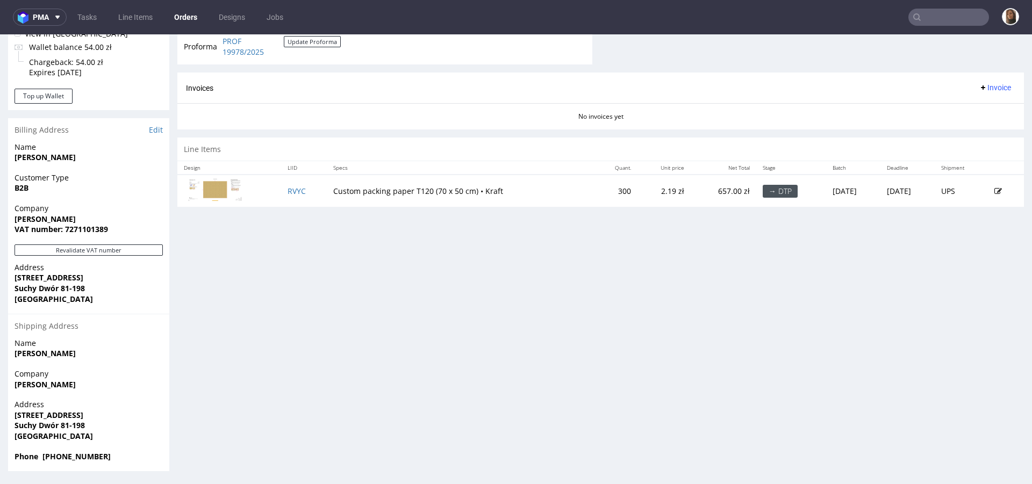
click at [994, 192] on icon at bounding box center [998, 192] width 8 height 8
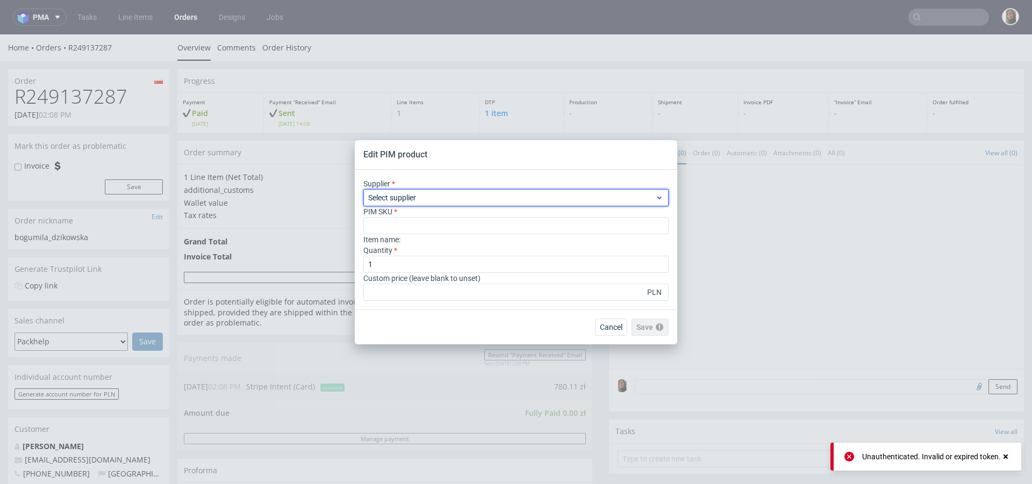
click at [433, 202] on span "Select supplier" at bounding box center [511, 197] width 287 height 11
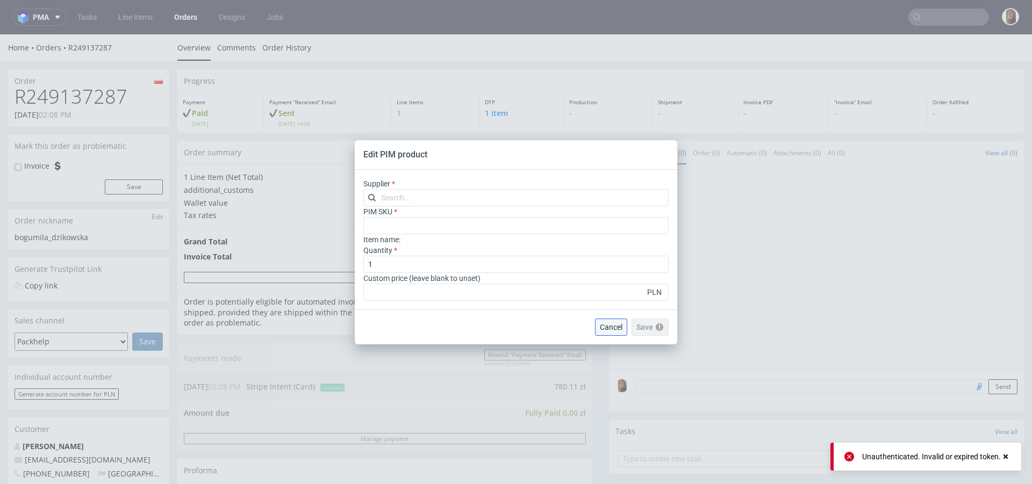
click at [610, 331] on button "Cancel" at bounding box center [611, 327] width 32 height 17
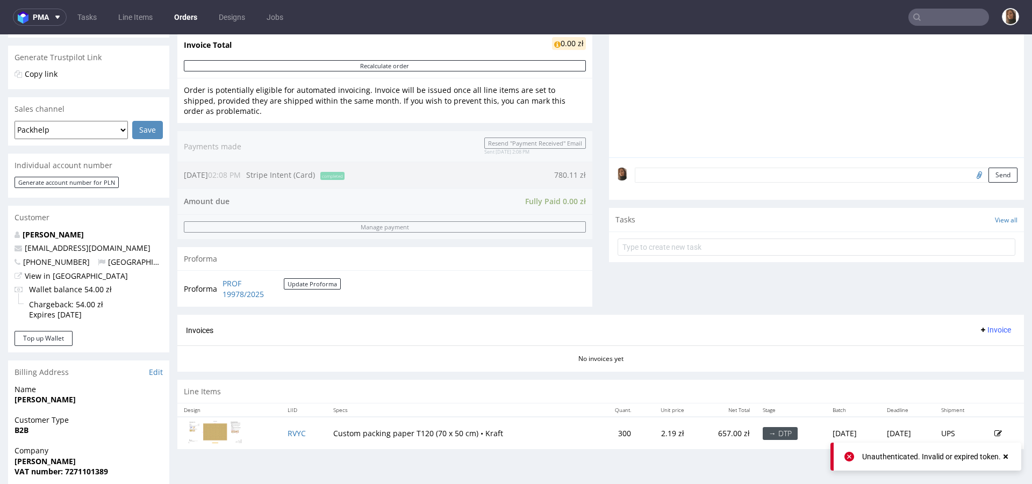
scroll to position [454, 0]
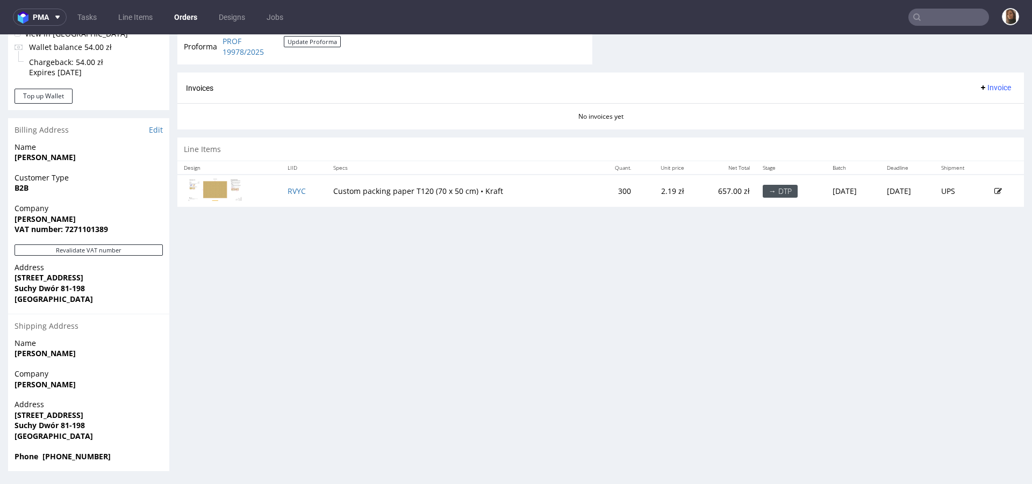
click at [988, 187] on td at bounding box center [1006, 191] width 36 height 32
click at [994, 188] on icon at bounding box center [998, 192] width 8 height 8
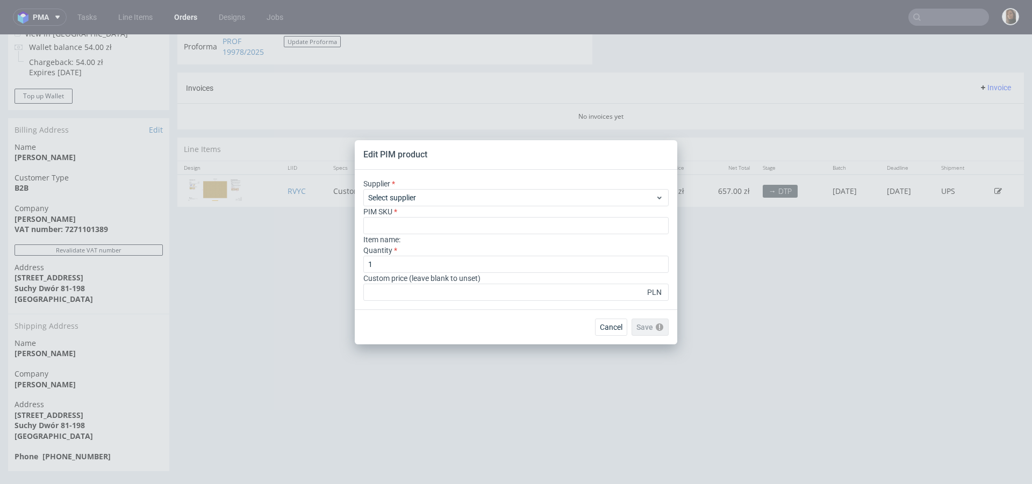
scroll to position [0, 0]
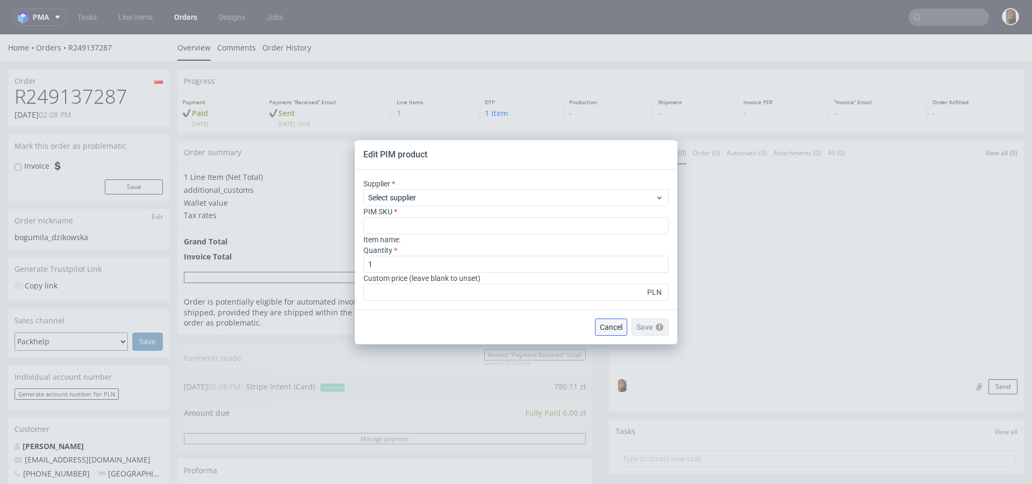
click at [613, 328] on span "Cancel" at bounding box center [611, 328] width 23 height 8
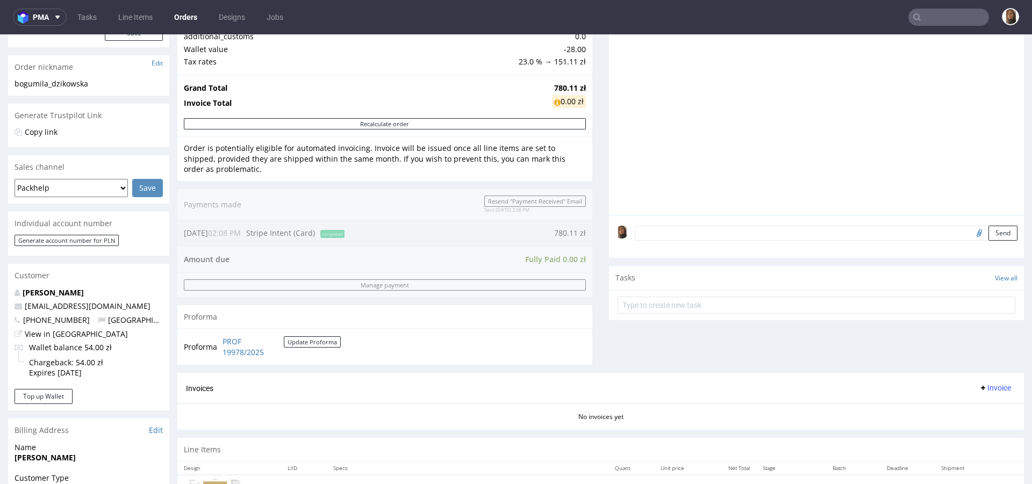
scroll to position [248, 0]
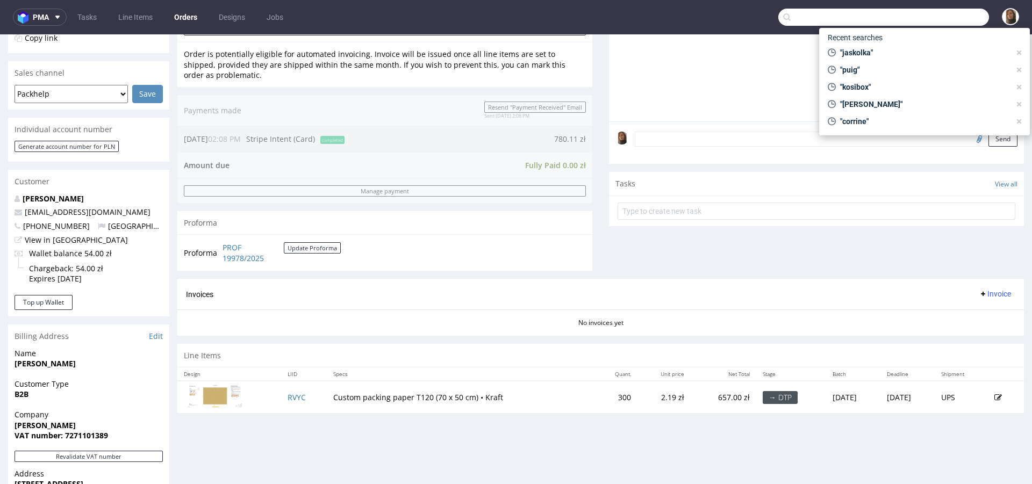
click at [957, 20] on input "text" at bounding box center [883, 17] width 211 height 17
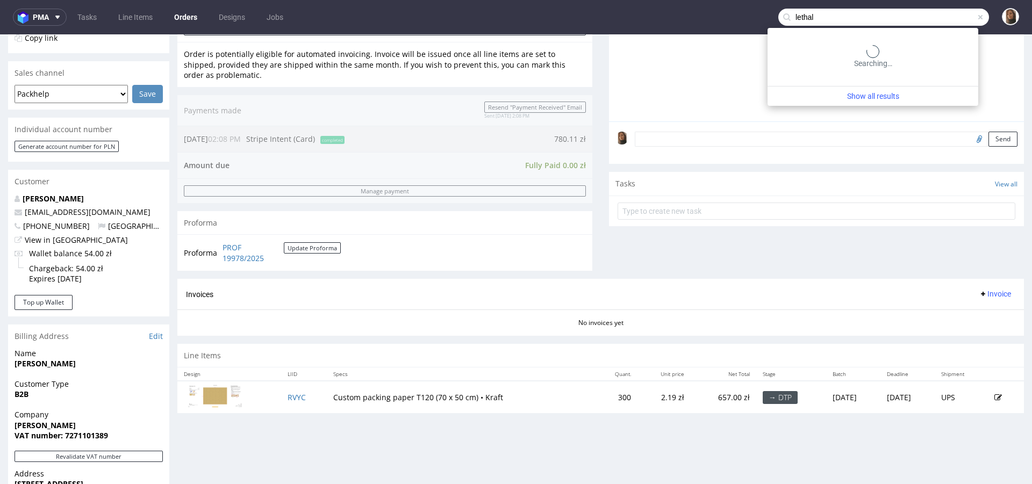
type input "lethal"
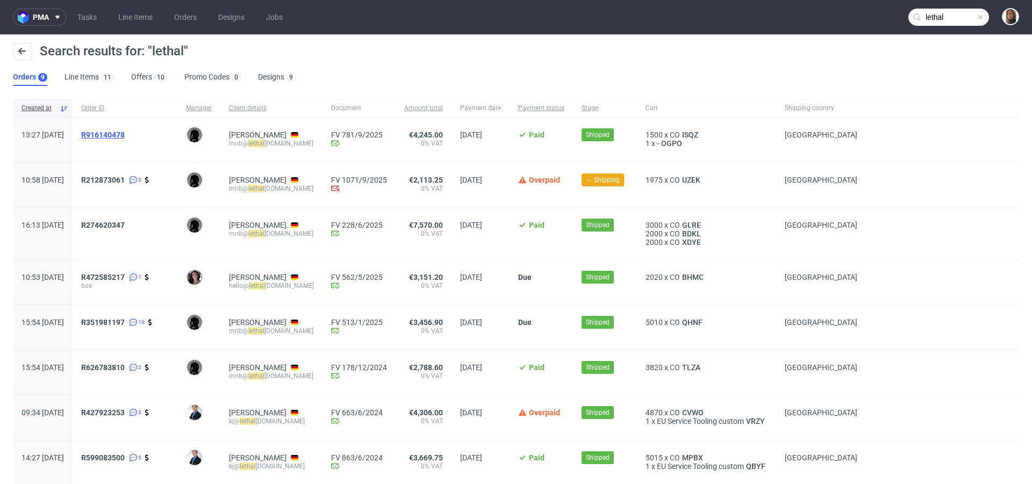
click at [125, 135] on span "R916140478" at bounding box center [103, 135] width 44 height 9
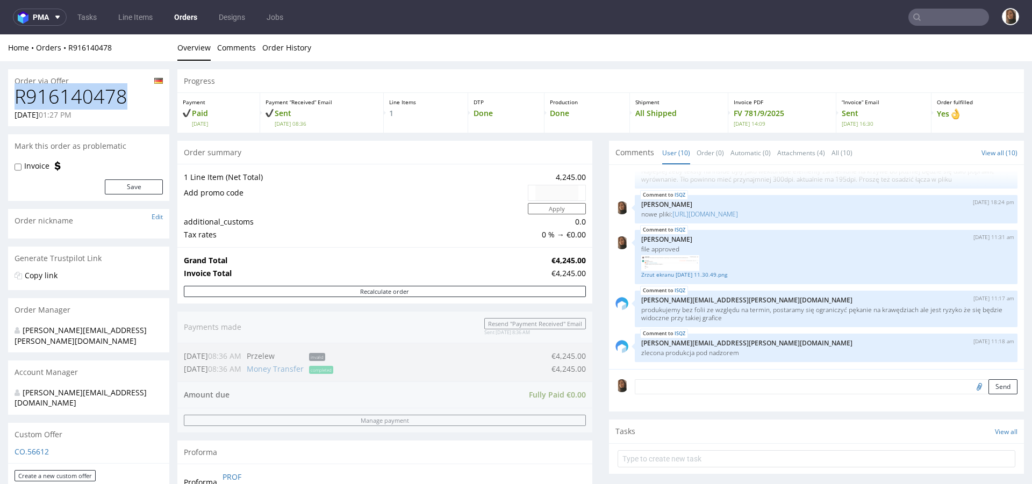
drag, startPoint x: 128, startPoint y: 100, endPoint x: 8, endPoint y: 99, distance: 120.4
click at [8, 100] on div "R916140478 27.08.2025 01:27 PM" at bounding box center [88, 106] width 161 height 40
copy h1 "R916140478"
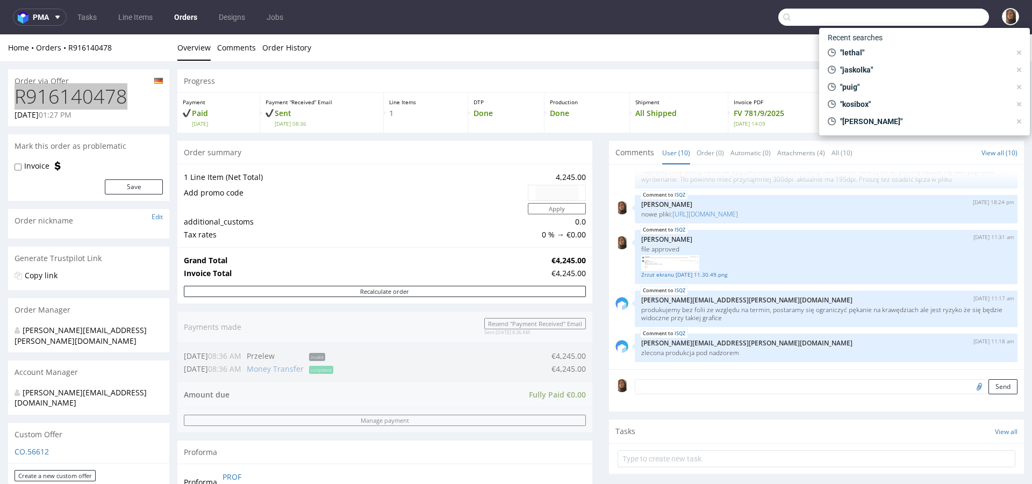
click at [958, 16] on input "text" at bounding box center [883, 17] width 211 height 17
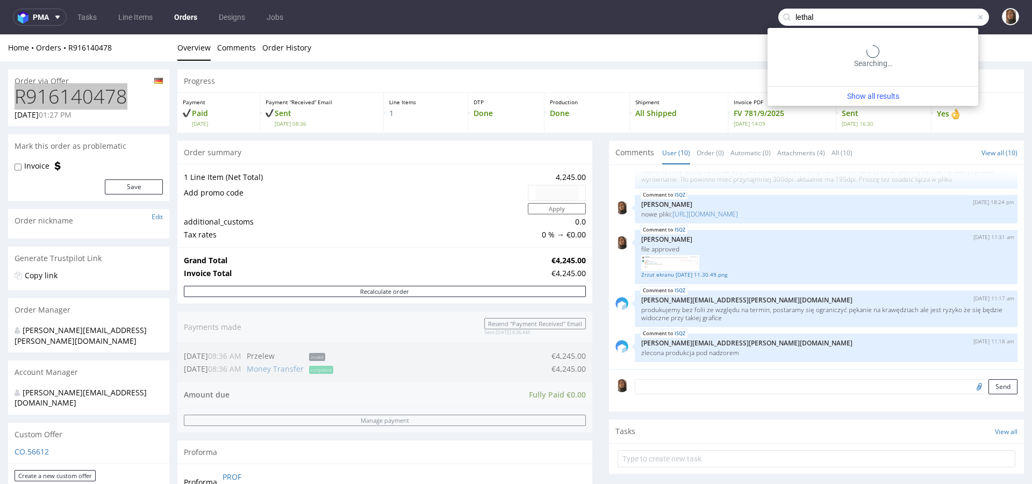
type input "lethal"
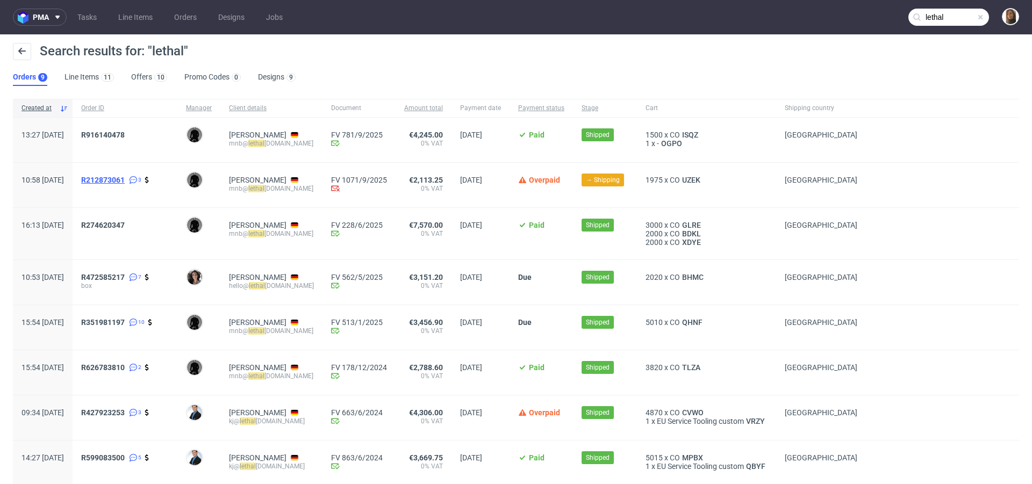
click at [125, 181] on span "R212873061" at bounding box center [103, 180] width 44 height 9
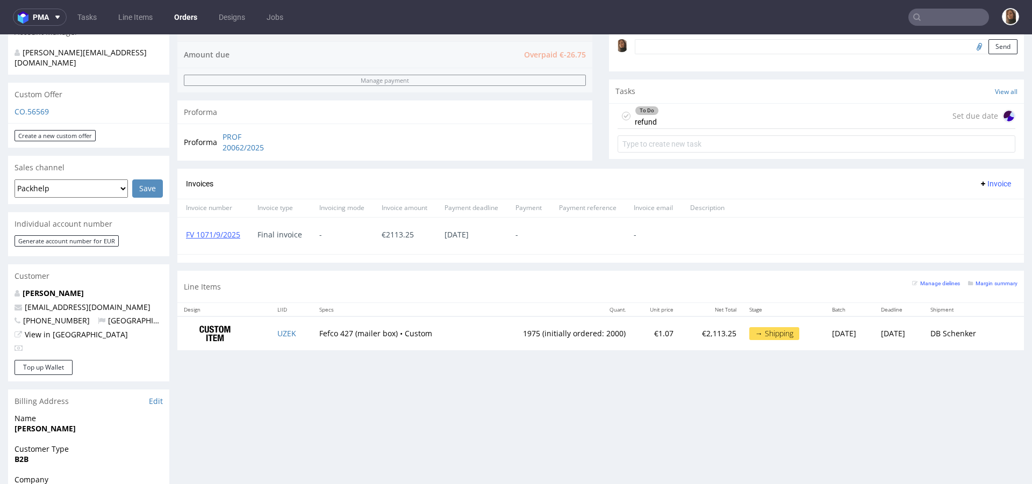
scroll to position [339, 0]
type input "lethal"
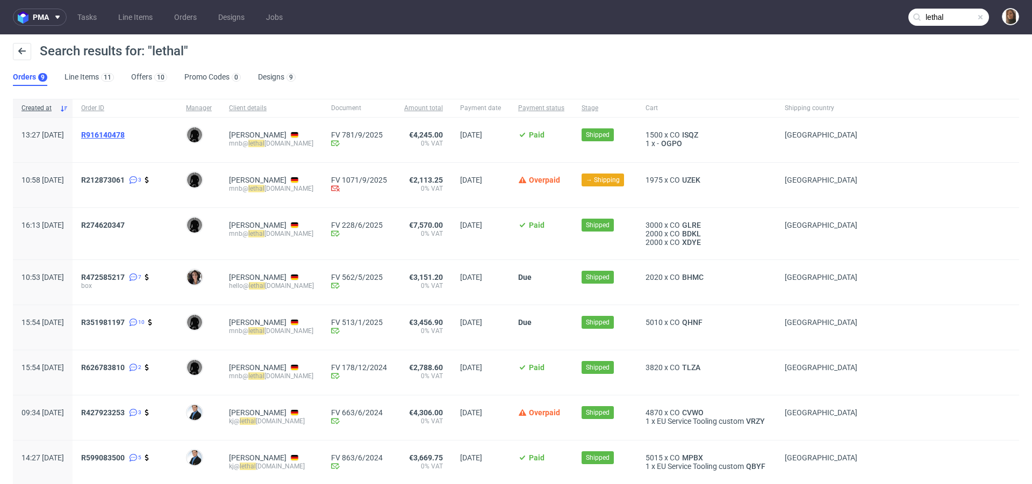
click at [125, 135] on span "R916140478" at bounding box center [103, 135] width 44 height 9
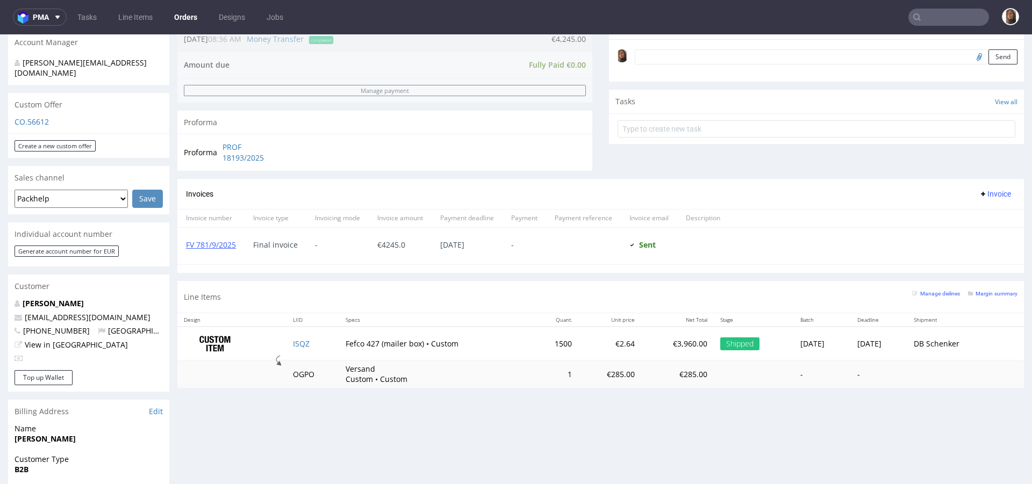
scroll to position [553, 0]
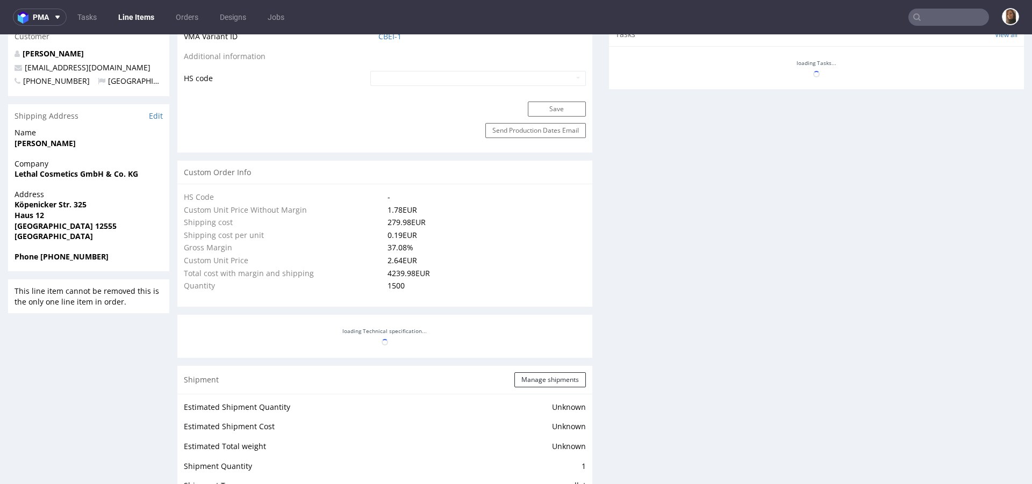
scroll to position [817, 0]
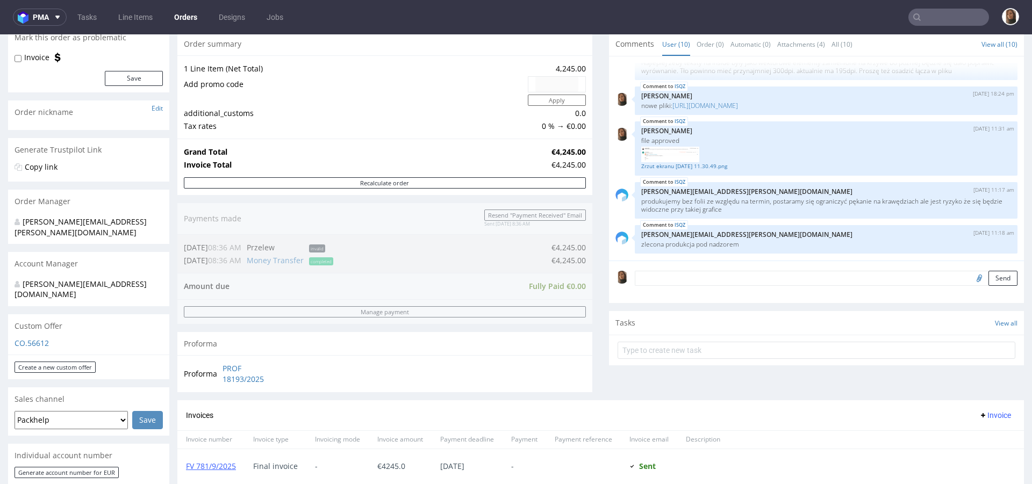
scroll to position [222, 0]
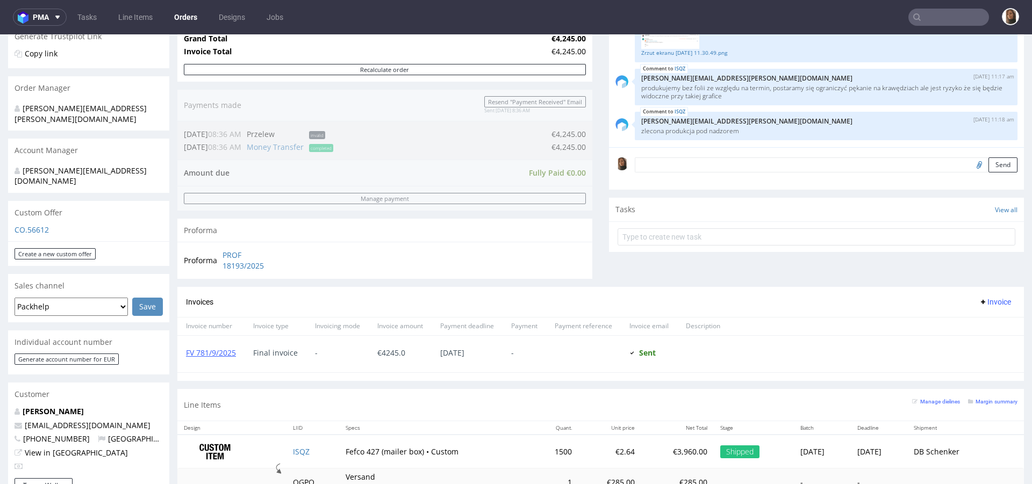
type input "lethal"
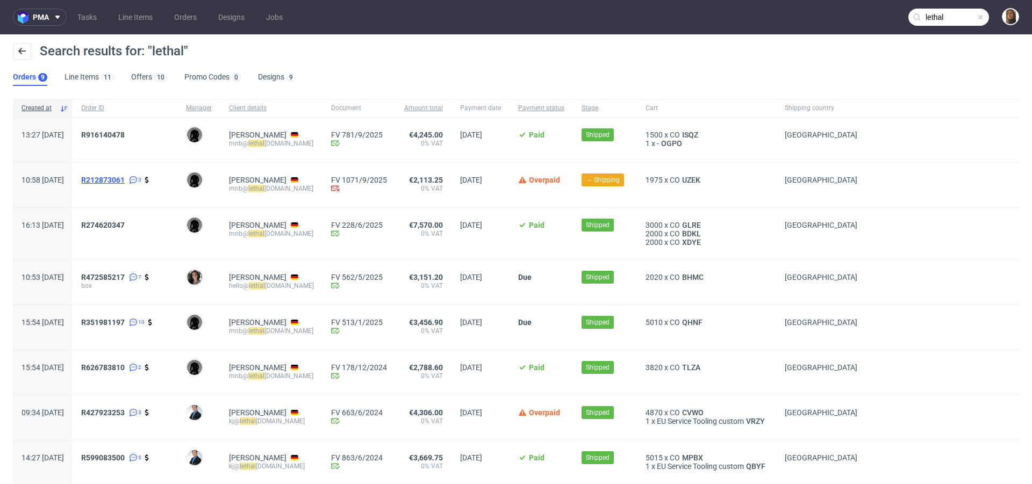
click at [125, 178] on span "R212873061" at bounding box center [103, 180] width 44 height 9
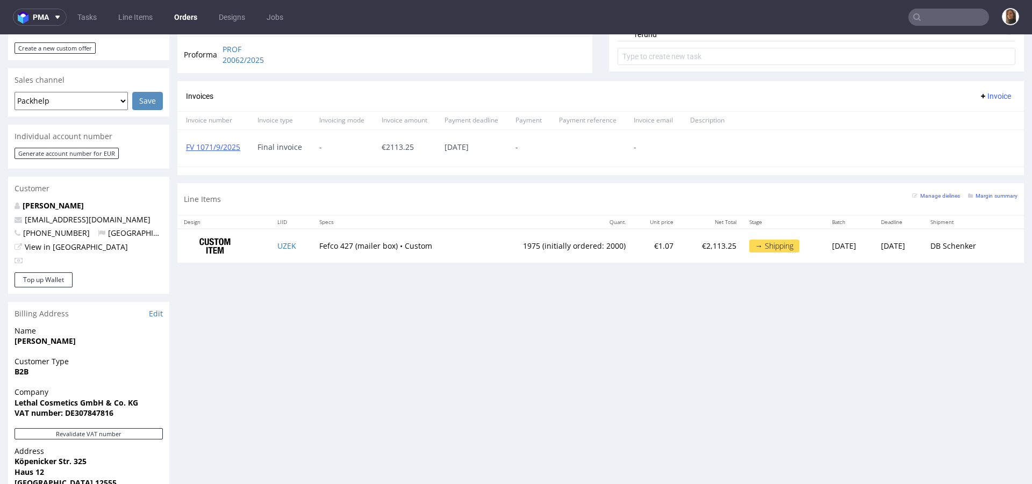
scroll to position [470, 0]
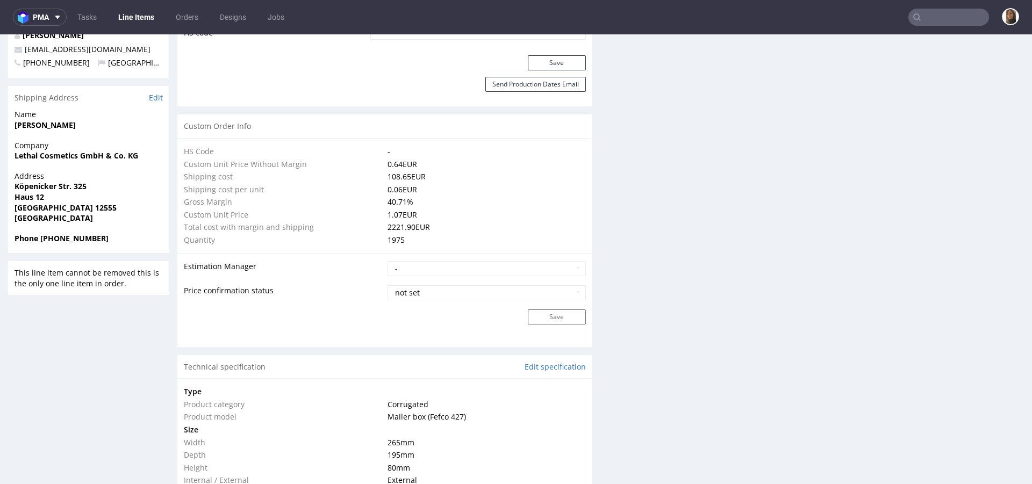
scroll to position [689, 0]
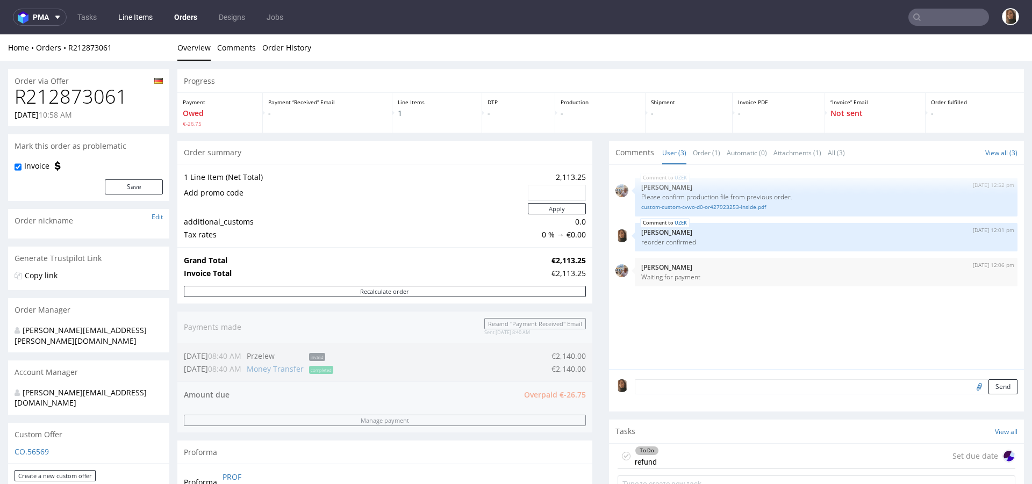
type input "lethal"
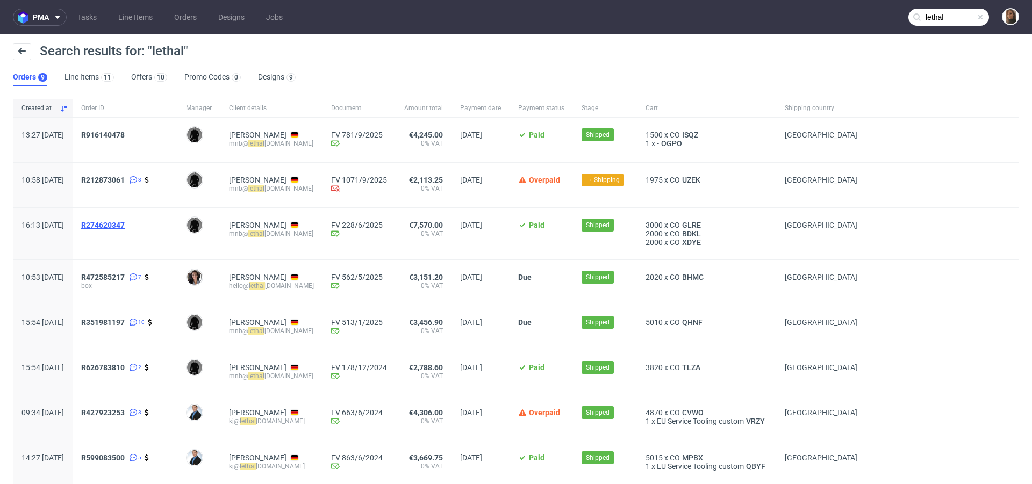
click at [125, 223] on span "R274620347" at bounding box center [103, 225] width 44 height 9
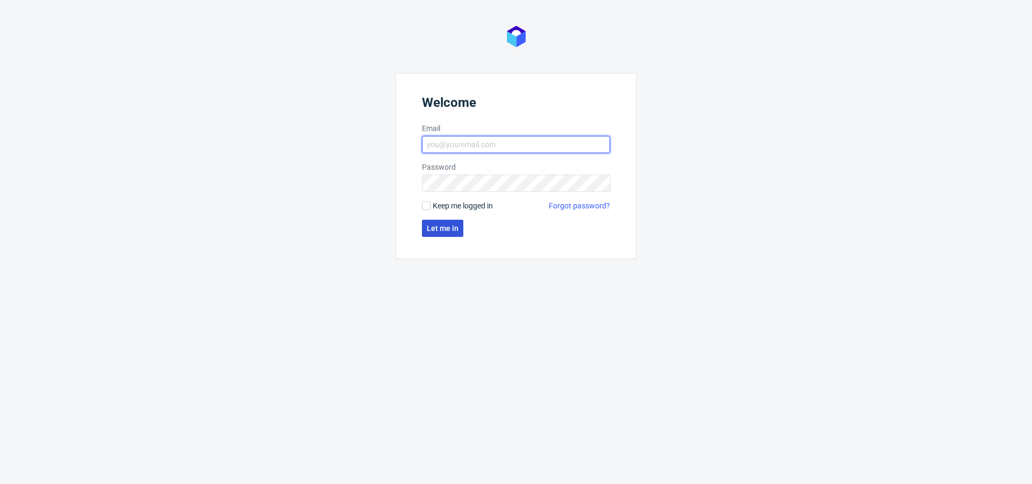
type input "[PERSON_NAME][EMAIL_ADDRESS][PERSON_NAME][DOMAIN_NAME]"
click at [455, 225] on span "Let me in" at bounding box center [443, 229] width 32 height 8
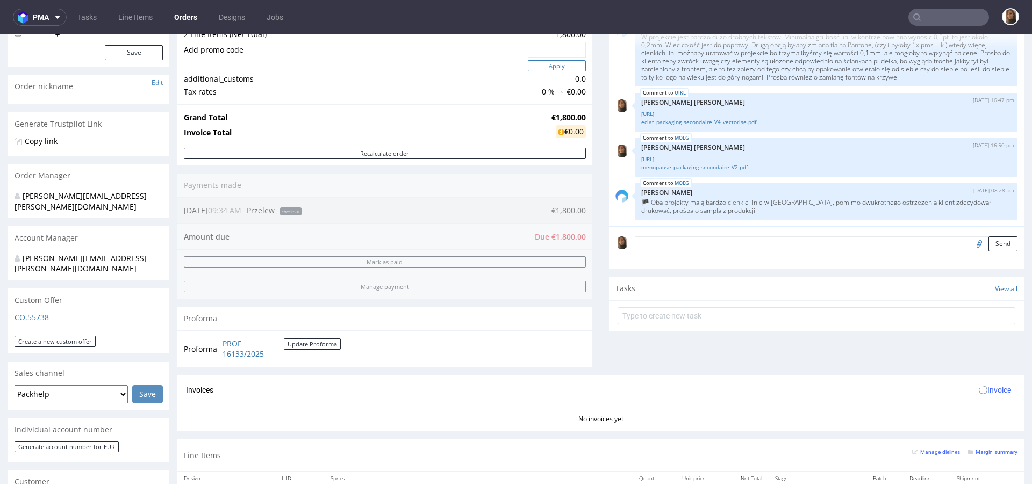
scroll to position [309, 0]
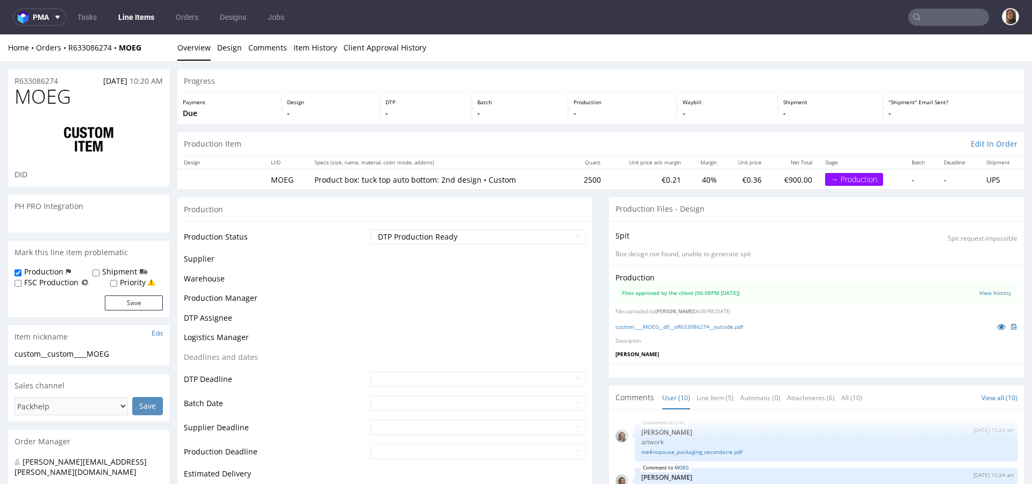
scroll to position [324, 0]
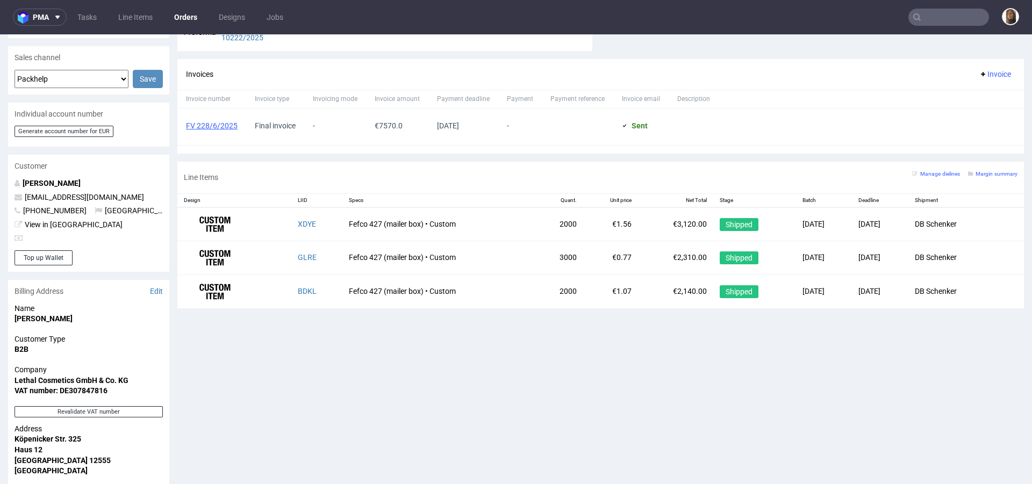
scroll to position [469, 0]
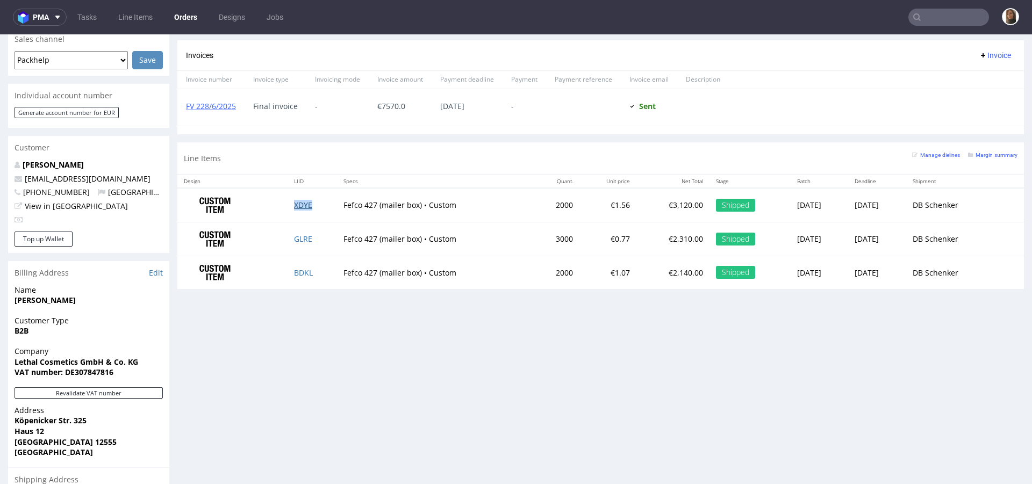
click at [296, 202] on link "XDYE" at bounding box center [303, 205] width 18 height 10
click at [296, 235] on link "GLRE" at bounding box center [303, 239] width 18 height 10
click at [303, 274] on link "BDKL" at bounding box center [303, 273] width 19 height 10
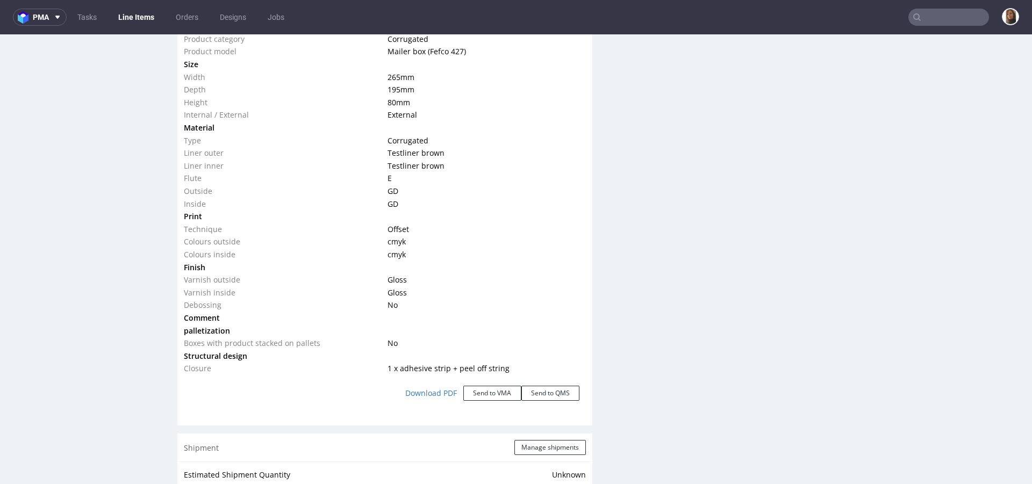
scroll to position [1059, 0]
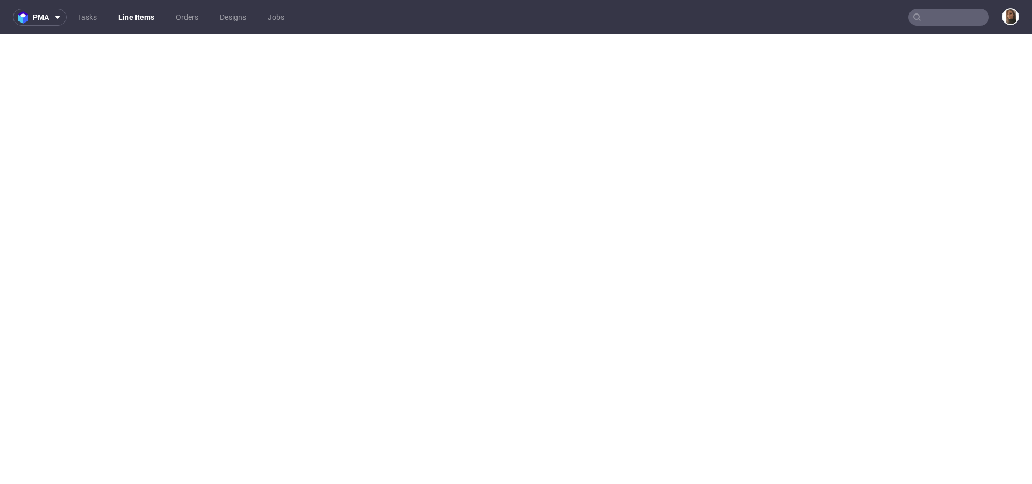
select select "in_progress"
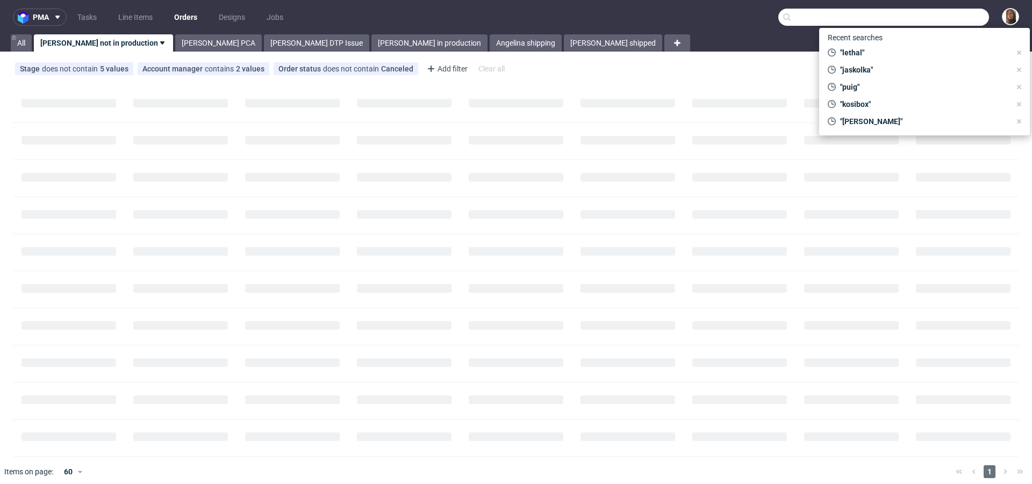
click at [948, 18] on input "text" at bounding box center [883, 17] width 211 height 17
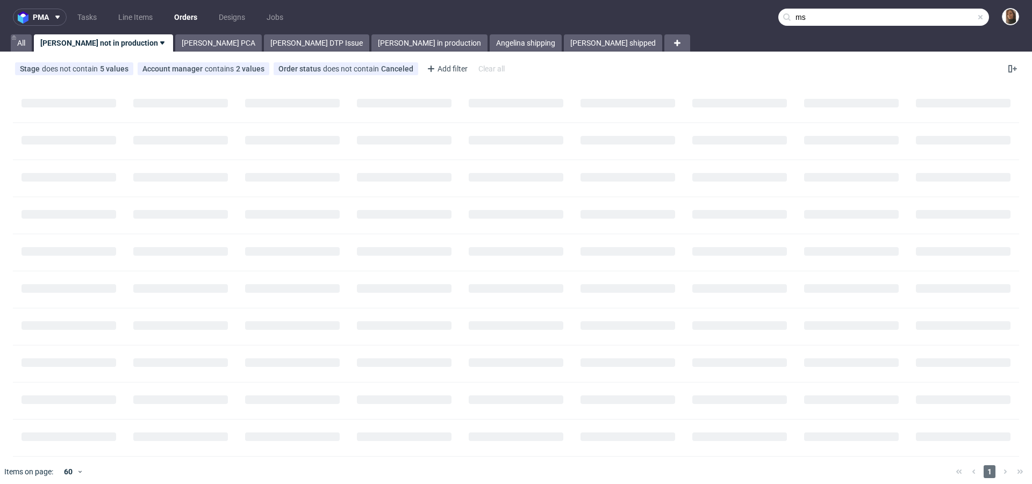
type input "m"
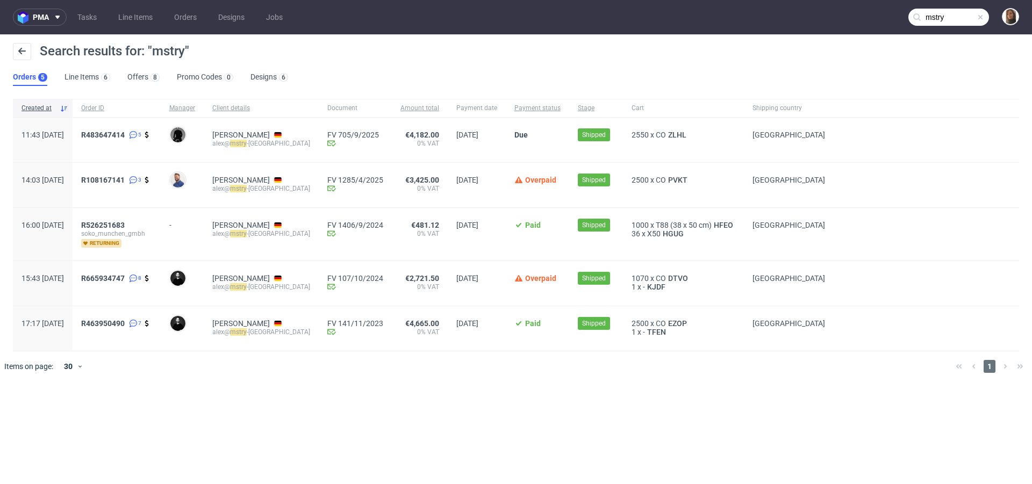
click at [965, 15] on input "mstry" at bounding box center [948, 17] width 81 height 17
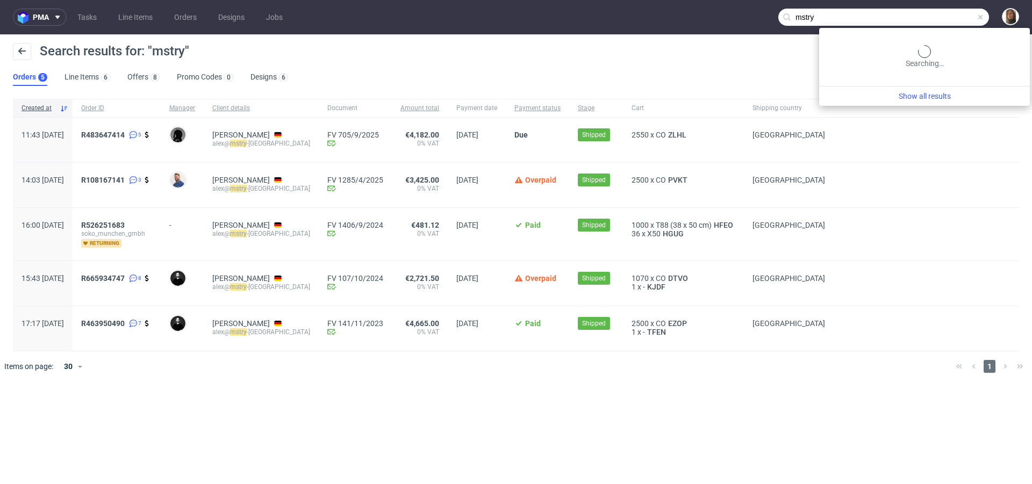
click at [965, 15] on input "mstry" at bounding box center [883, 17] width 211 height 17
type input "cleantech"
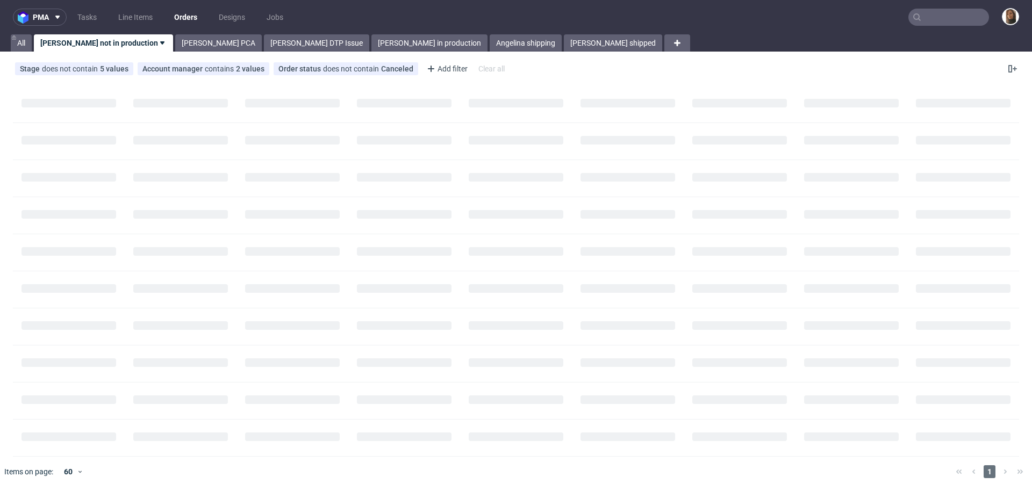
click at [962, 14] on input "text" at bounding box center [948, 17] width 81 height 17
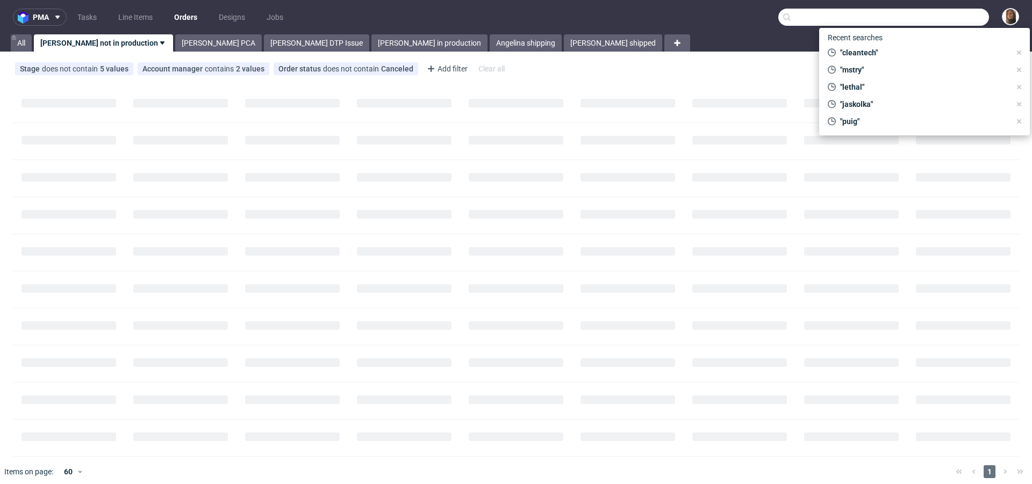
paste input "lyx-verlag.de"
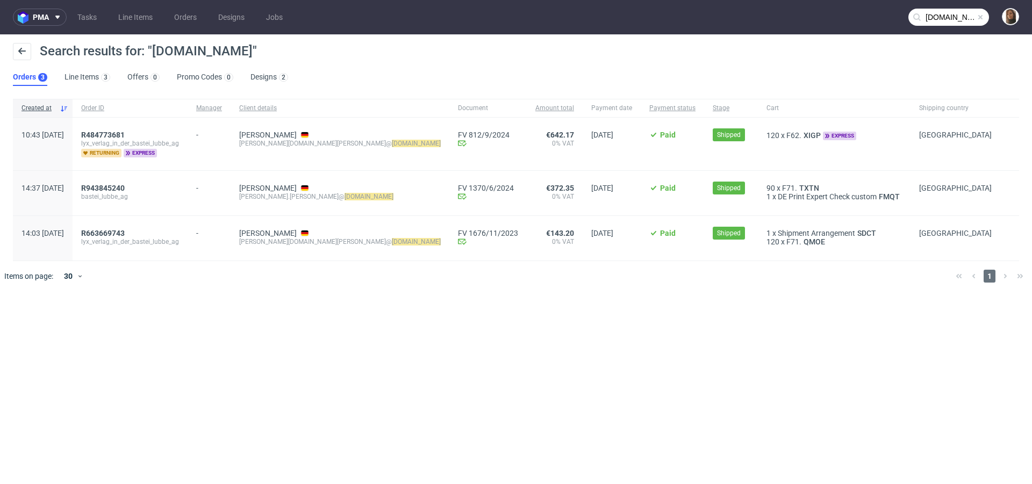
click at [946, 19] on input "lyx-verlag.de" at bounding box center [948, 17] width 81 height 17
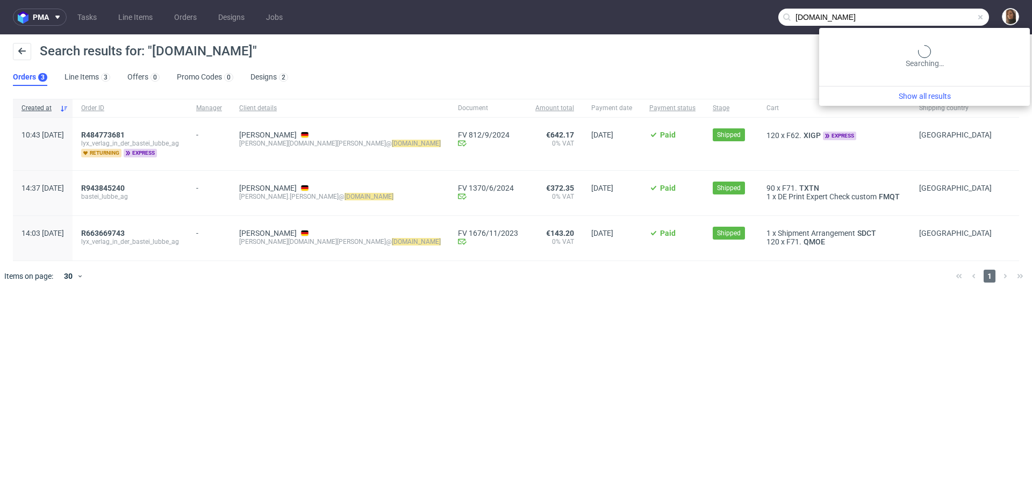
click at [946, 19] on input "lyx-verlag.de" at bounding box center [883, 17] width 211 height 17
type input "clubaurea"
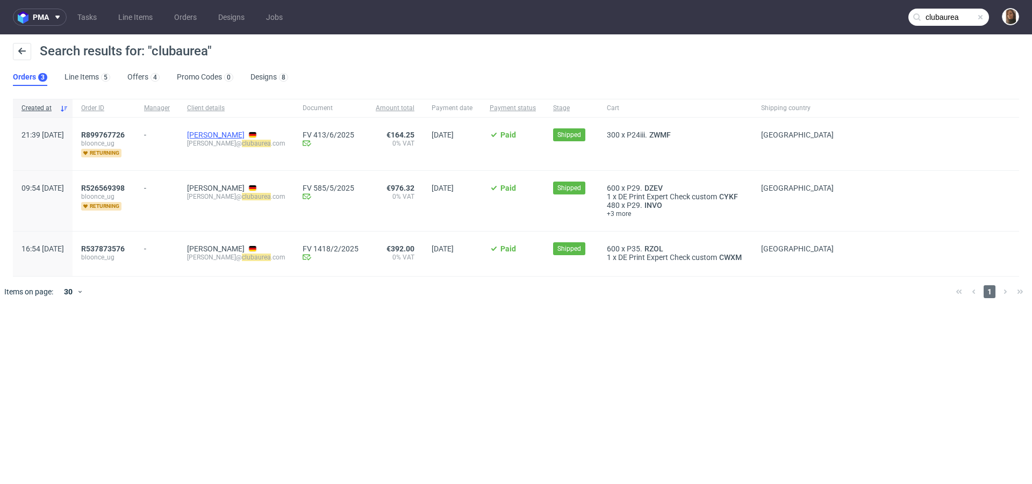
click at [237, 135] on link "Bertram Lucas" at bounding box center [216, 135] width 58 height 9
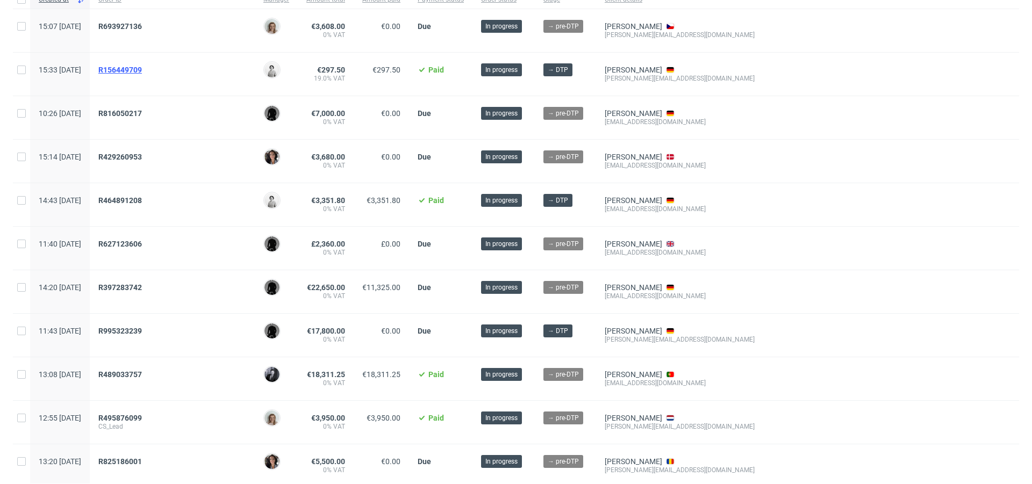
click at [139, 73] on span "R156449709" at bounding box center [120, 70] width 44 height 9
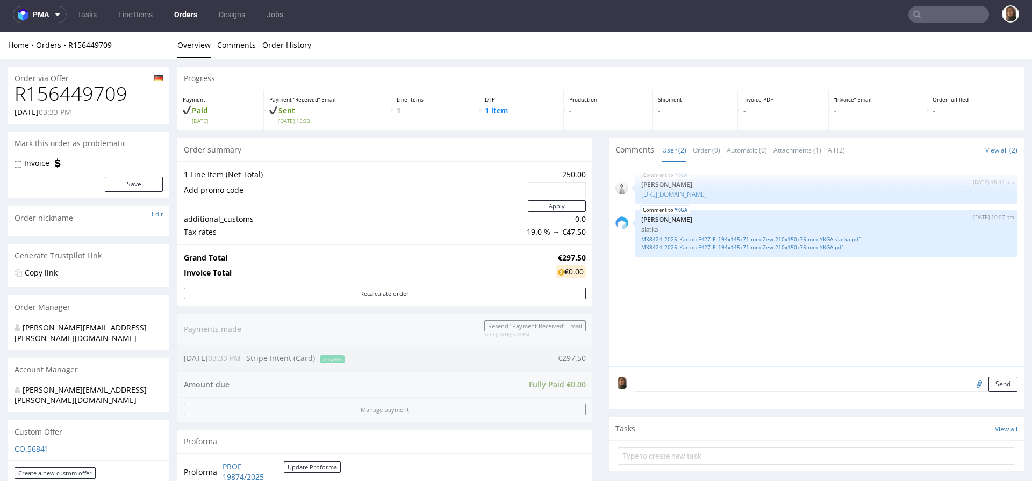
scroll to position [212, 0]
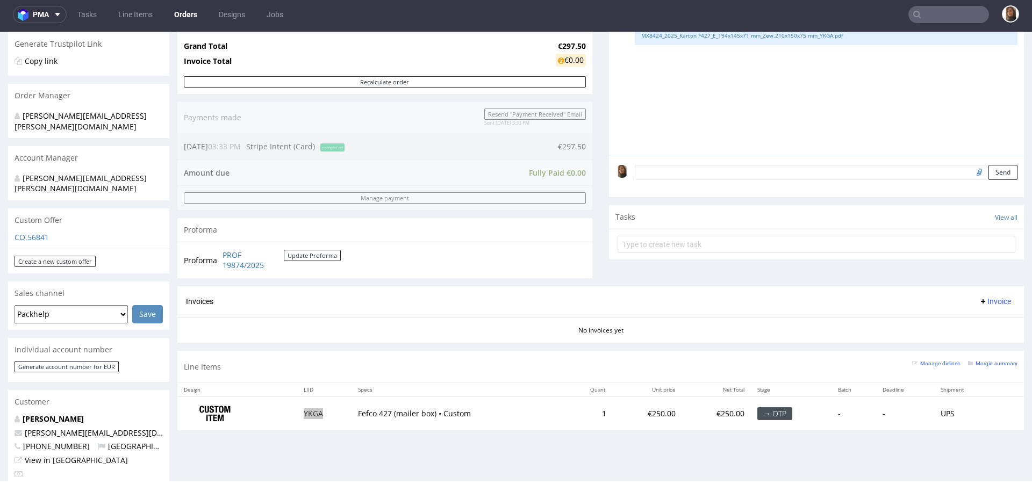
click at [942, 13] on input "text" at bounding box center [948, 14] width 81 height 17
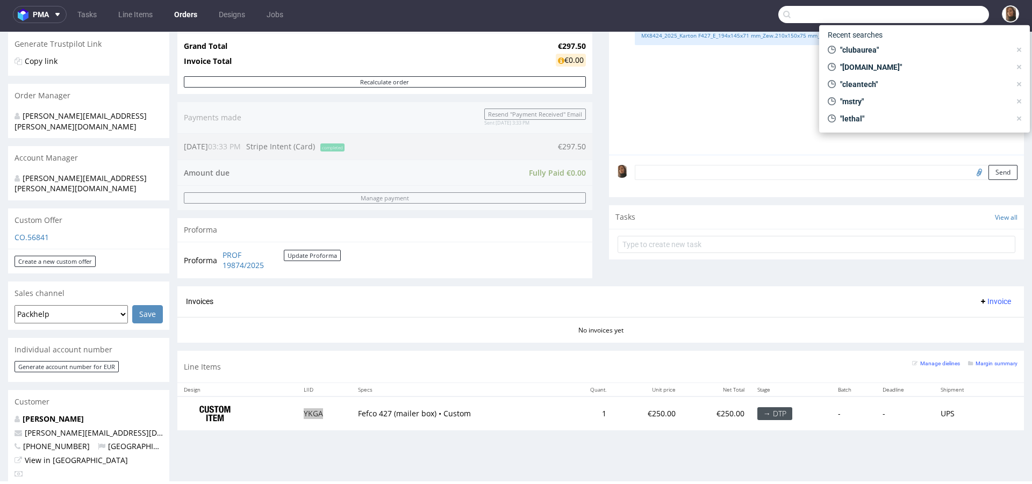
type input "s"
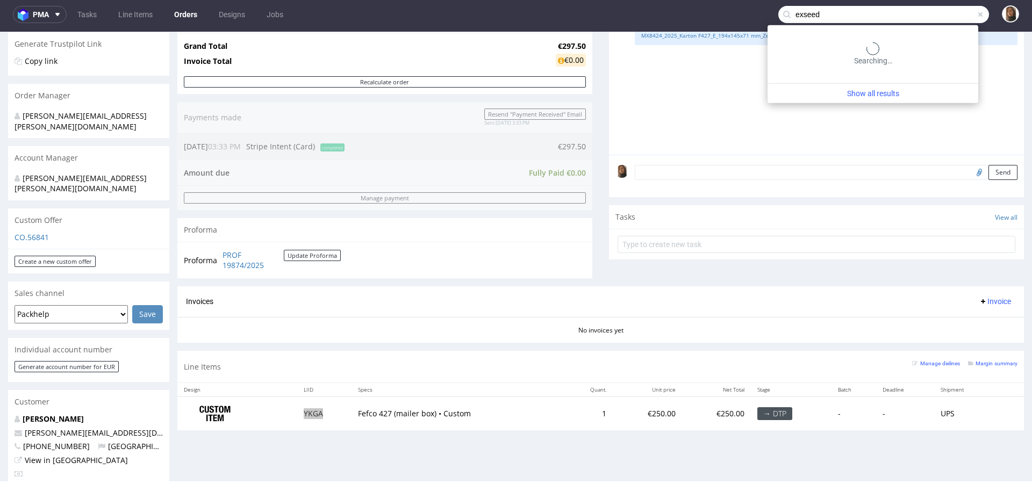
type input "exseed"
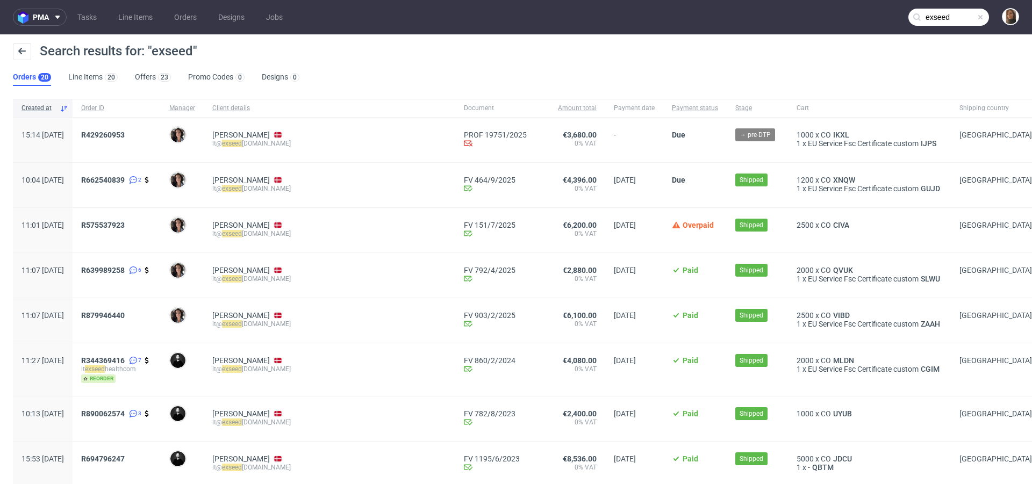
click at [144, 129] on div "R429260953" at bounding box center [117, 140] width 88 height 45
click at [125, 136] on span "R429260953" at bounding box center [103, 135] width 44 height 9
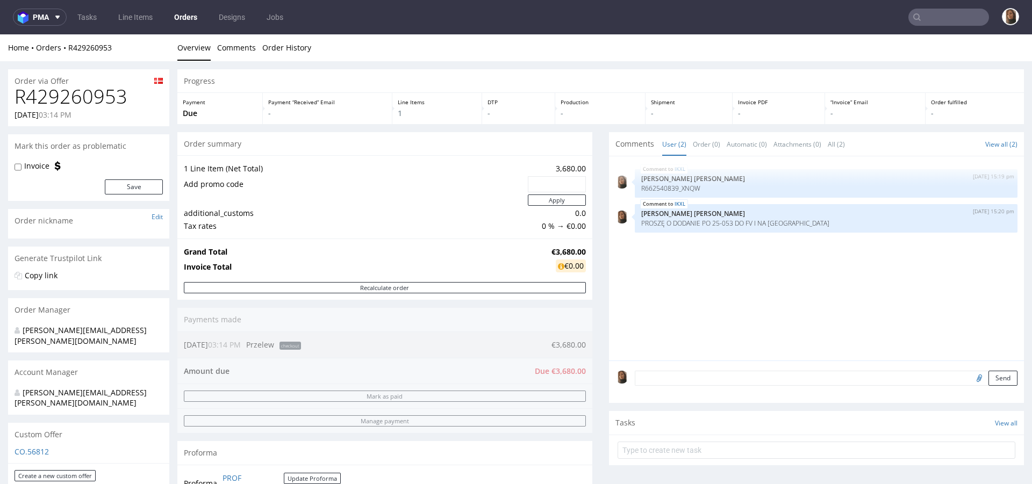
click at [654, 373] on textarea at bounding box center [826, 378] width 383 height 15
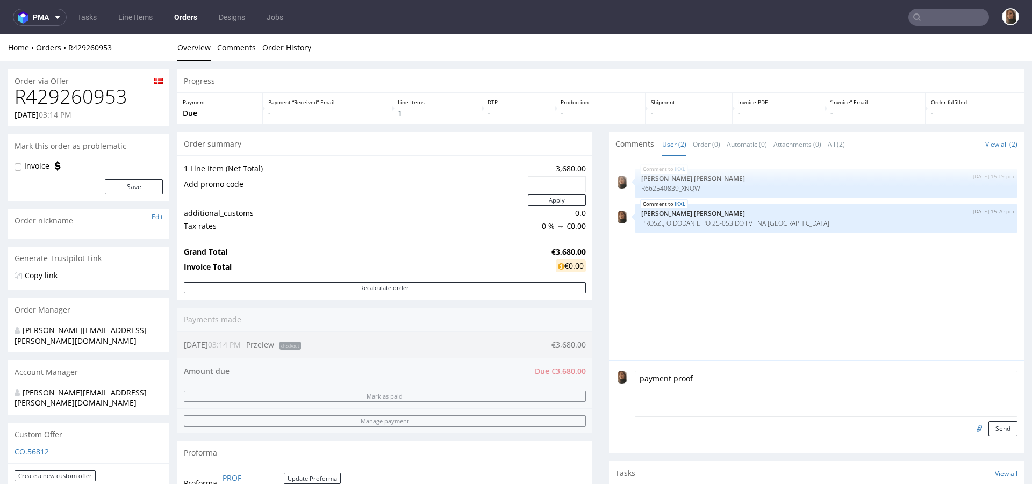
type textarea "payment proof"
click at [970, 431] on input "file" at bounding box center [977, 428] width 15 height 14
click at [970, 428] on input "file" at bounding box center [977, 428] width 15 height 14
type input "C:\fakepath\PO 25-053_3 Order Payment sent 2025-09-18.png"
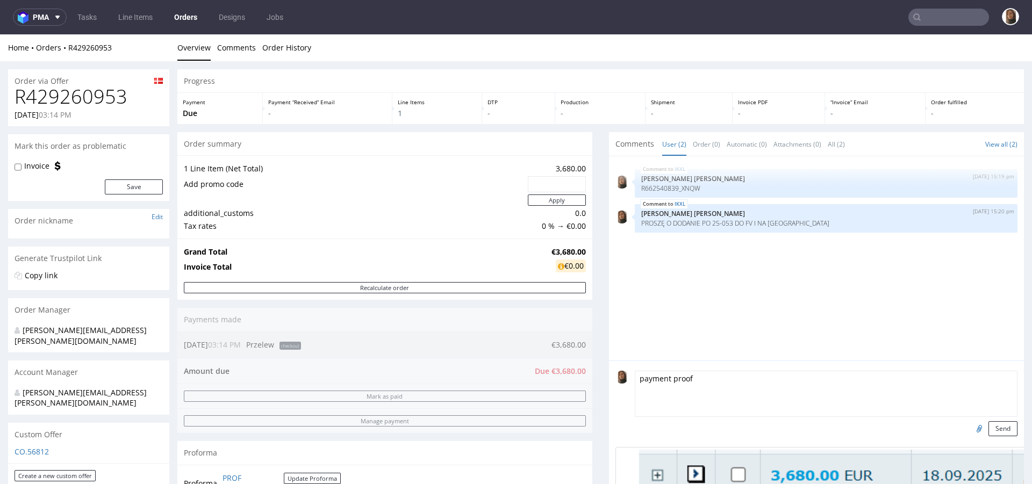
click at [417, 177] on td "Add promo code" at bounding box center [354, 184] width 341 height 18
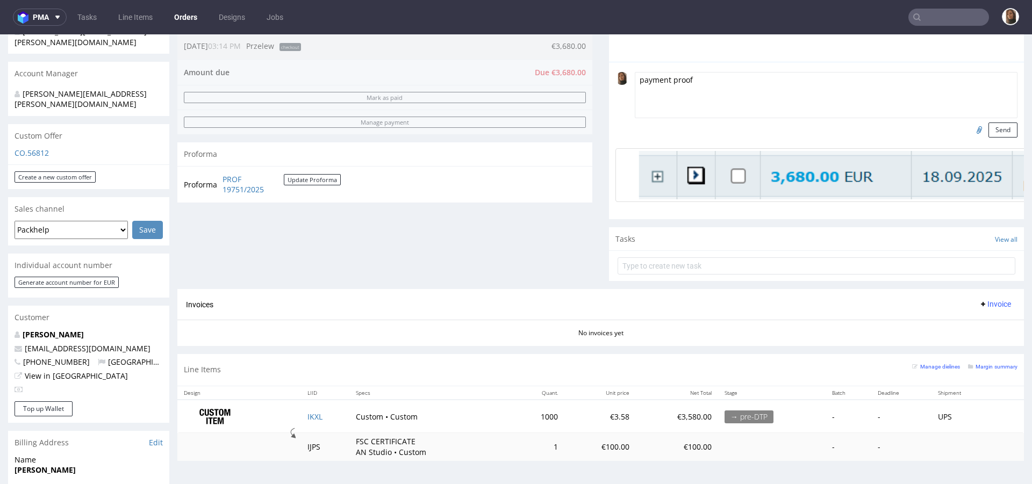
scroll to position [245, 0]
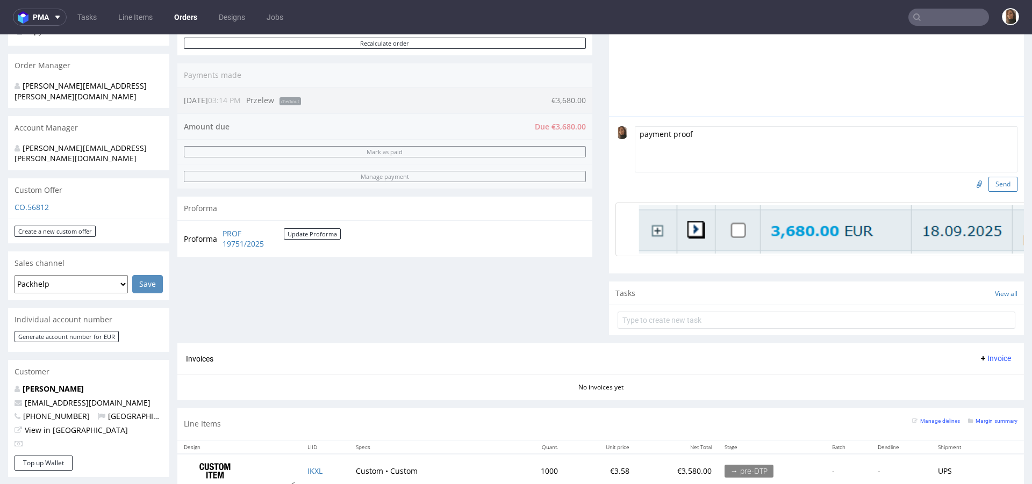
click at [989, 183] on button "Send" at bounding box center [1003, 184] width 29 height 15
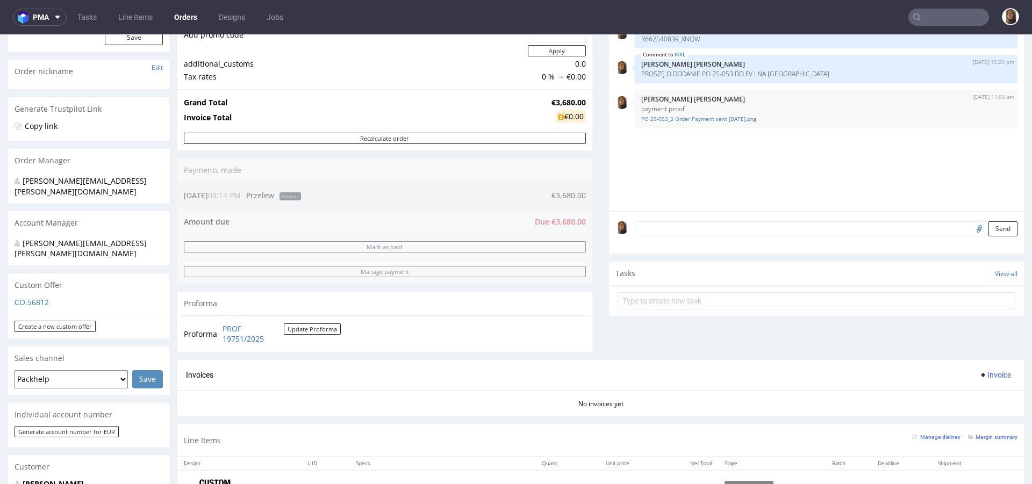
scroll to position [162, 0]
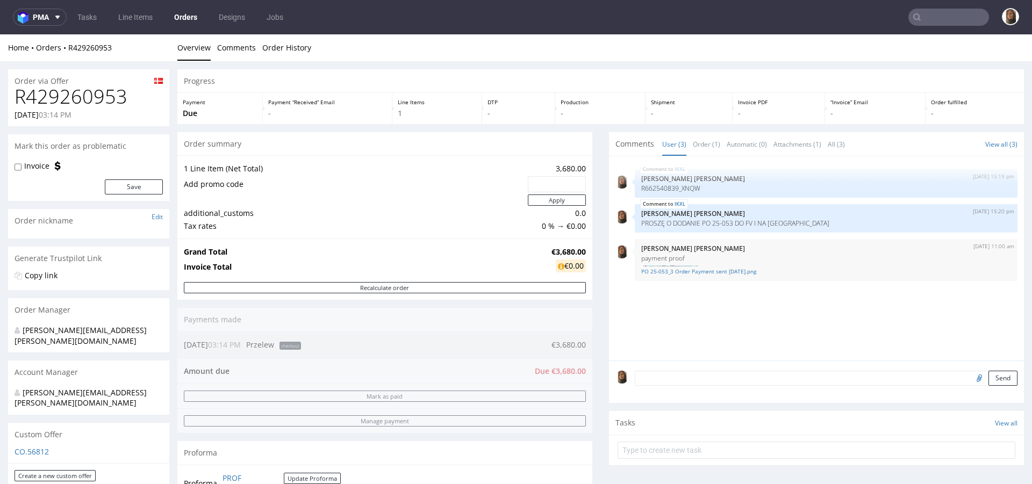
click at [938, 19] on input "text" at bounding box center [948, 17] width 81 height 17
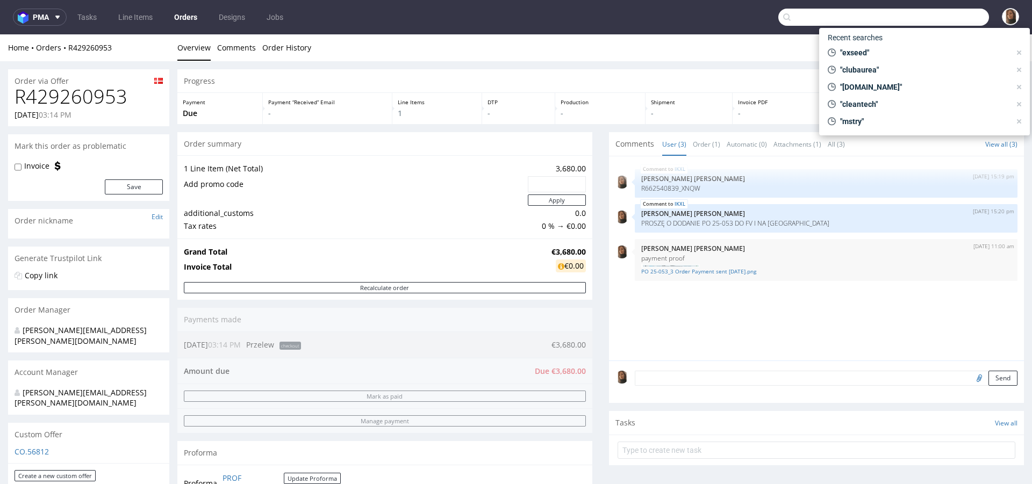
paste input "bloonce UG"
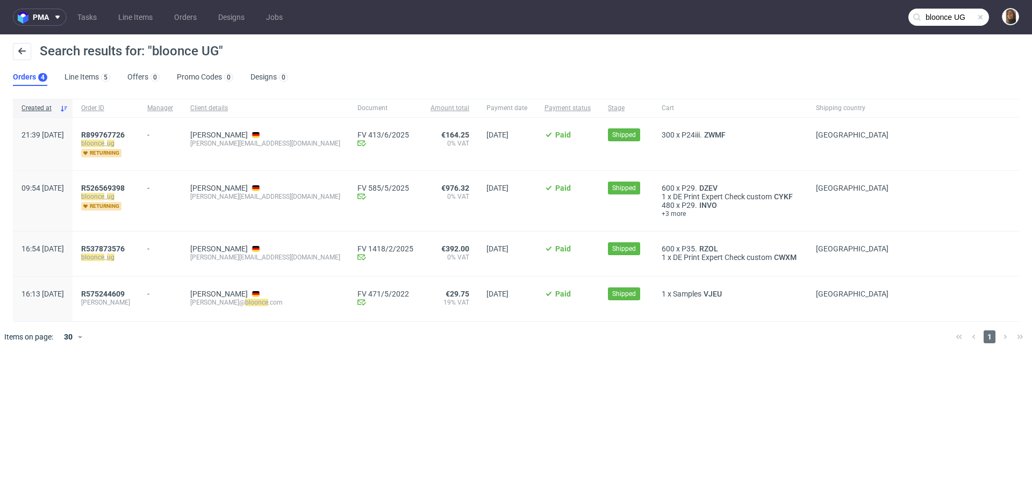
click at [970, 21] on input "bloonce UG" at bounding box center [948, 17] width 81 height 17
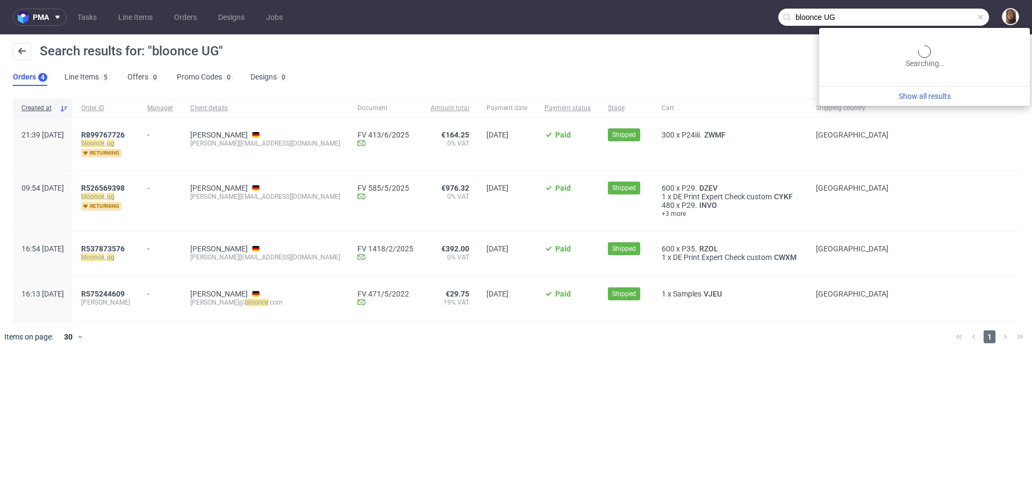
click at [970, 21] on input "bloonce UG" at bounding box center [883, 17] width 211 height 17
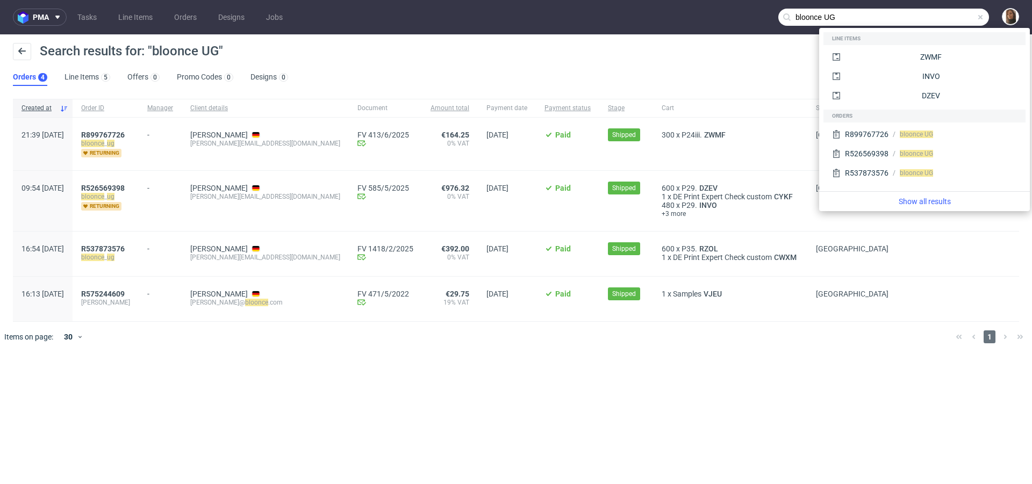
click at [970, 21] on input "bloonce UG" at bounding box center [883, 17] width 211 height 17
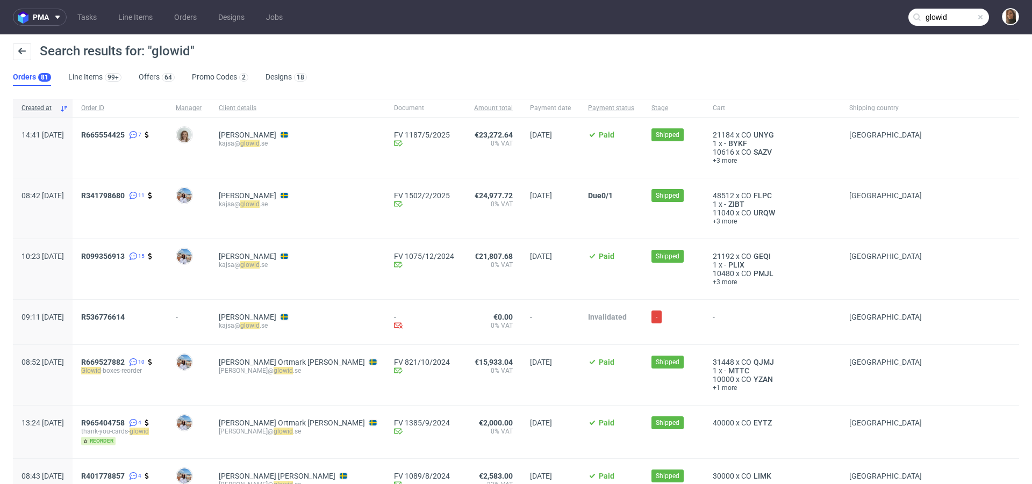
click at [948, 14] on input "glowid" at bounding box center [948, 17] width 81 height 17
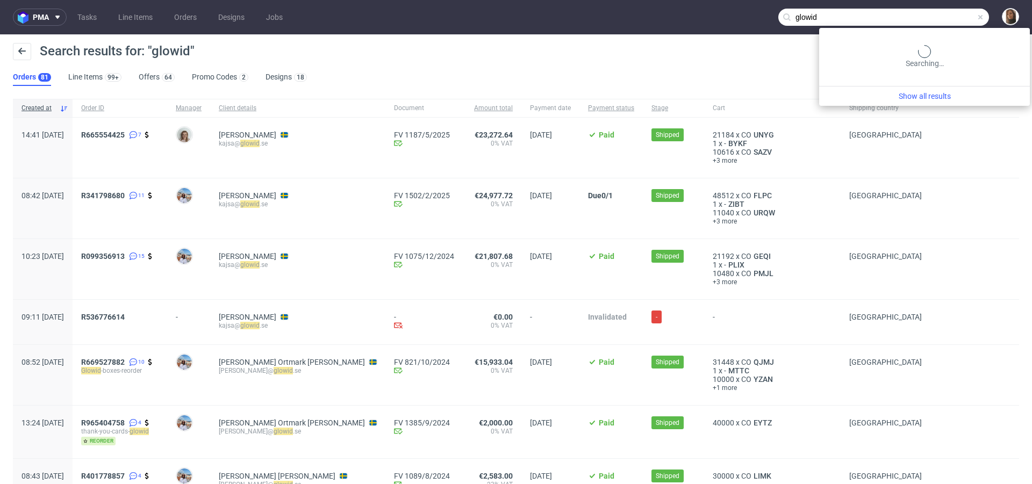
click at [948, 14] on input "glowid" at bounding box center [883, 17] width 211 height 17
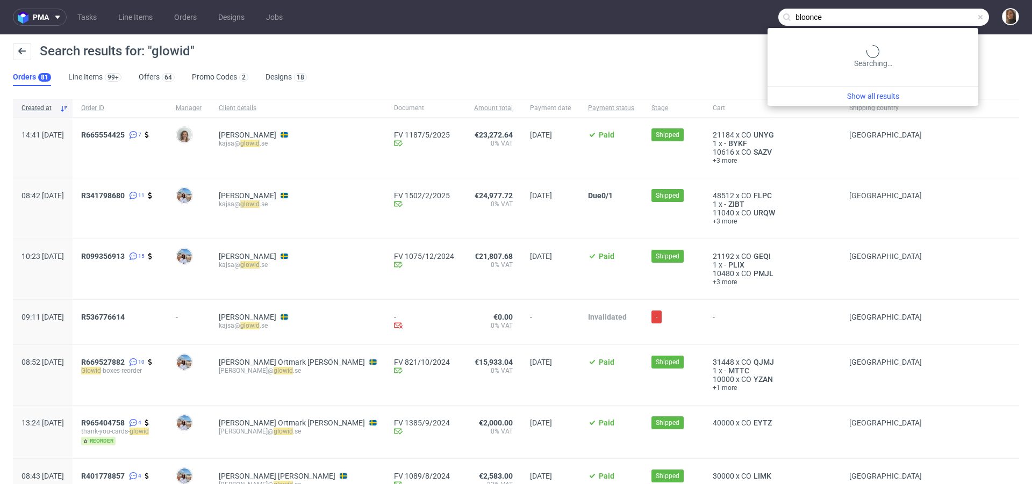
type input "bloonce"
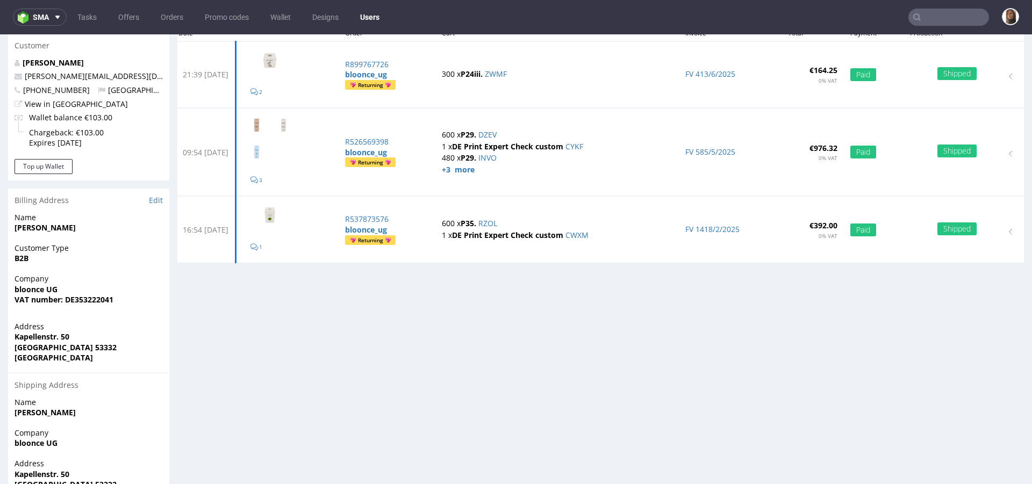
scroll to position [166, 0]
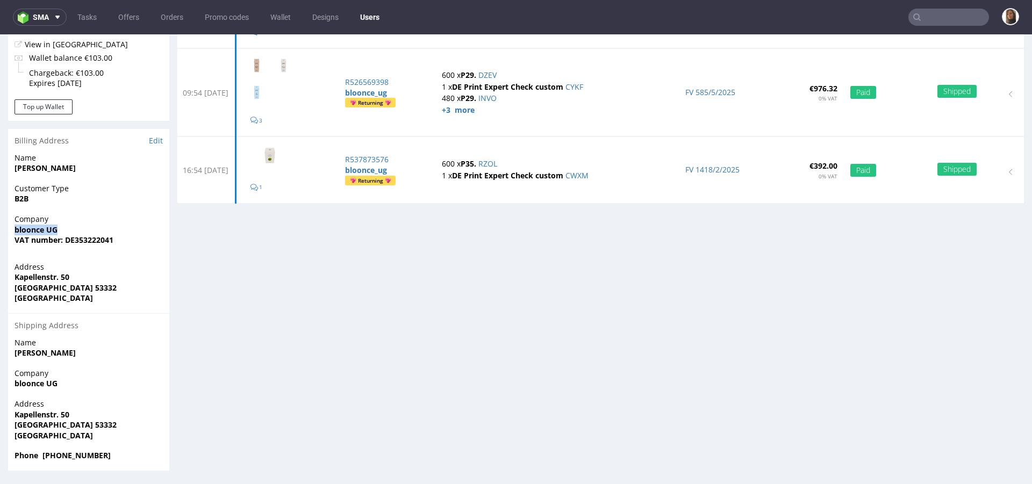
drag, startPoint x: 59, startPoint y: 231, endPoint x: 11, endPoint y: 231, distance: 48.4
click at [11, 231] on div "Company bloonce UG VAT number: DE353222041" at bounding box center [88, 234] width 161 height 41
copy strong "bloonce UG"
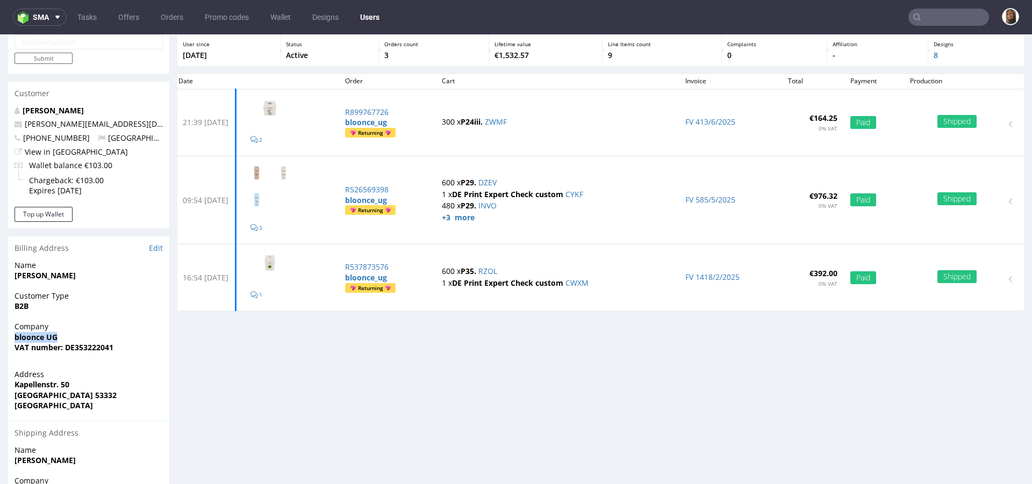
scroll to position [0, 0]
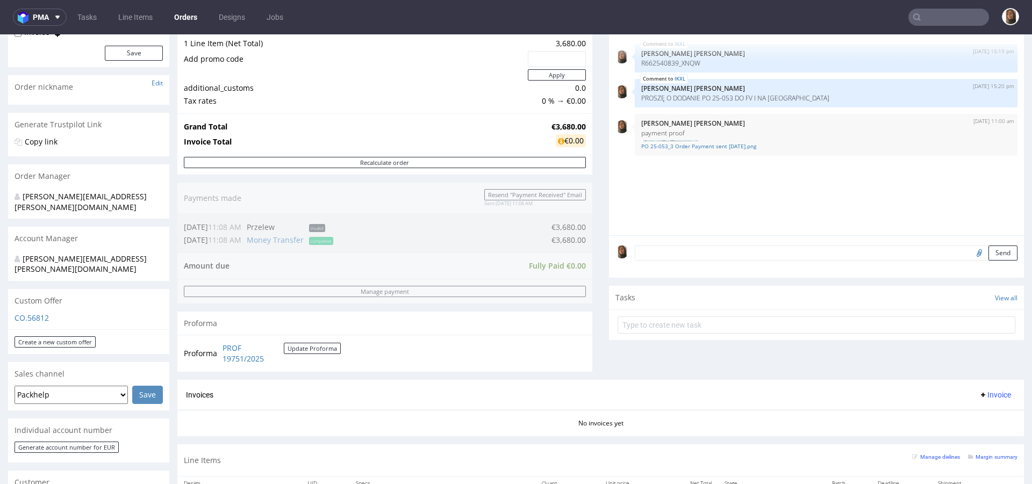
scroll to position [239, 0]
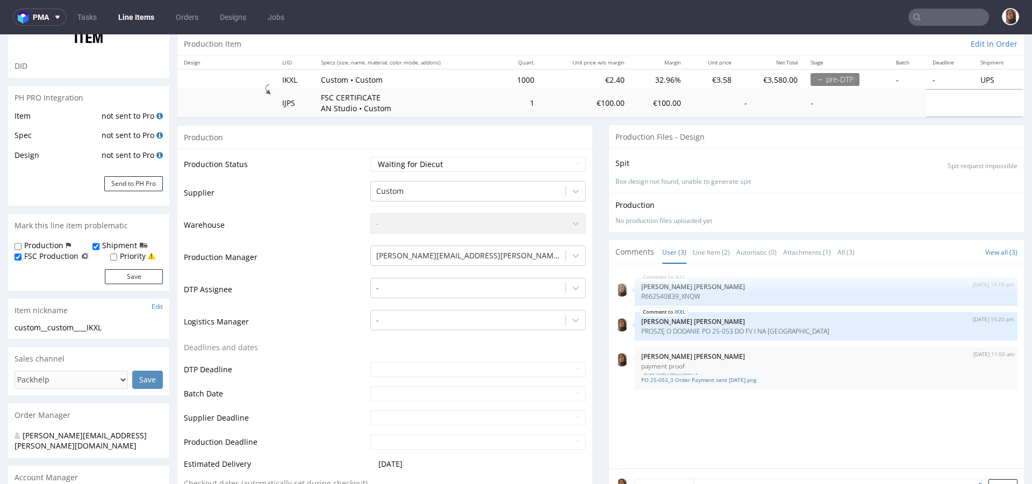
scroll to position [324, 0]
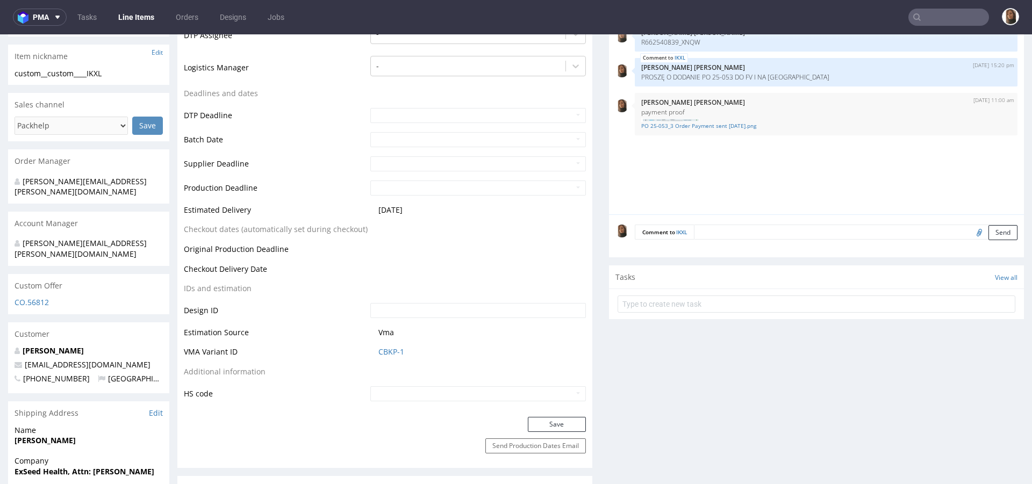
scroll to position [361, 0]
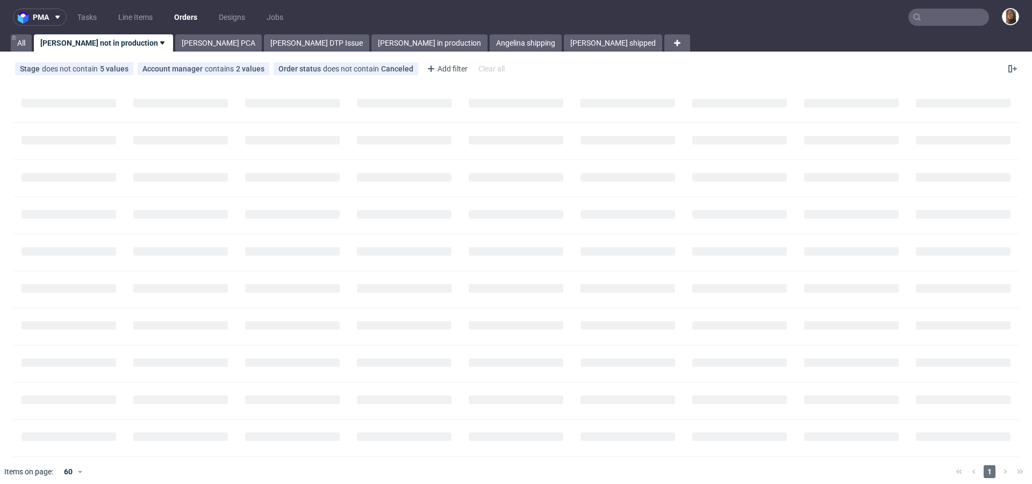
click at [940, 15] on input "text" at bounding box center [948, 17] width 81 height 17
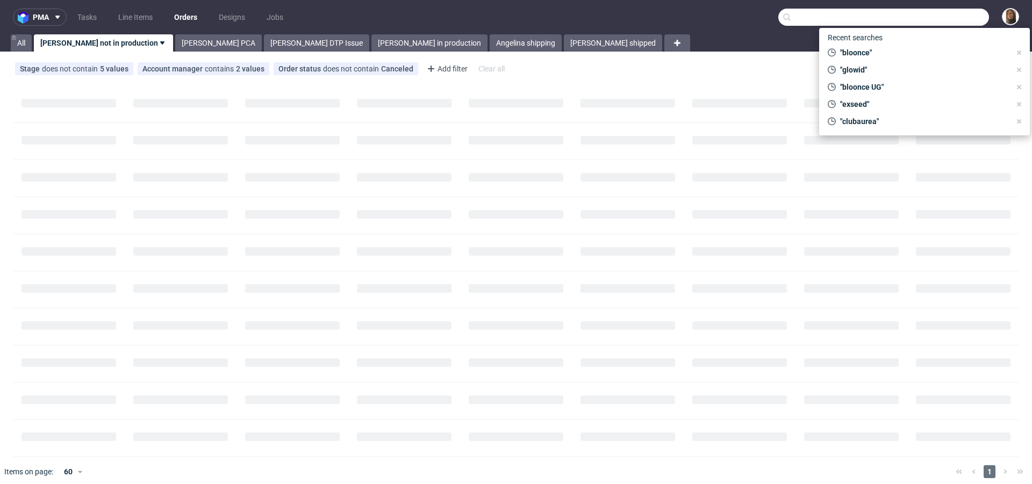
paste input "R390268373"
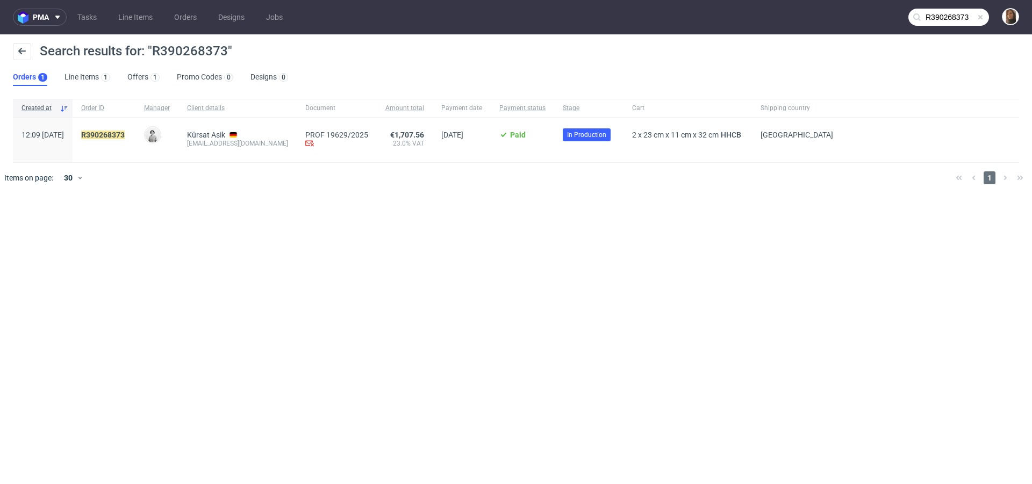
click at [967, 20] on input "R390268373" at bounding box center [948, 17] width 81 height 17
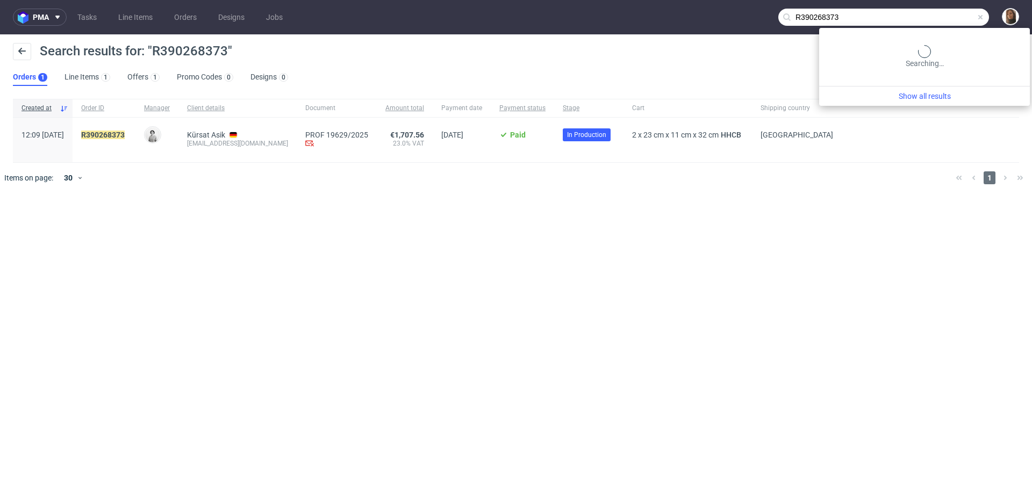
click at [967, 20] on input "R390268373" at bounding box center [883, 17] width 211 height 17
paste input "anna.g@kulturwerke-deutschland.de"
type input "anna.g@kulturwerke-deutschland.de"
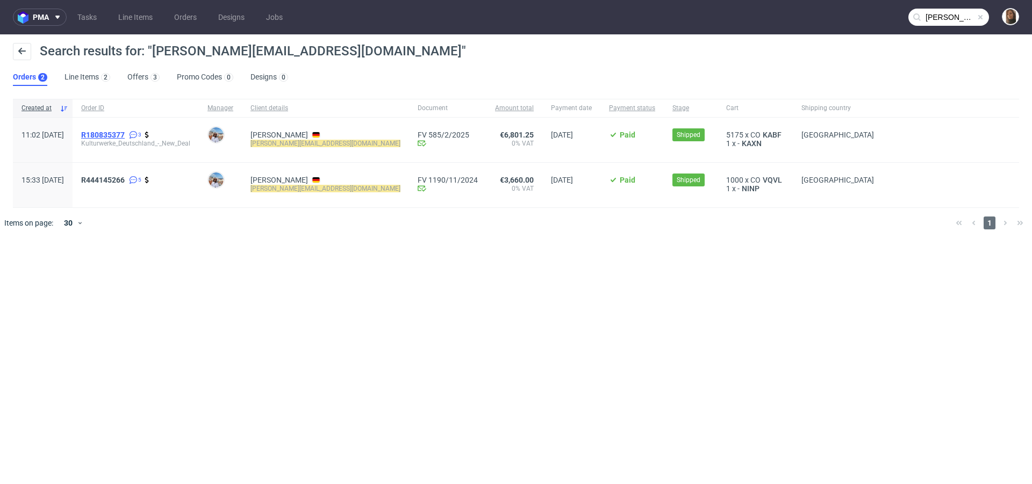
click at [125, 135] on span "R180835377" at bounding box center [103, 135] width 44 height 9
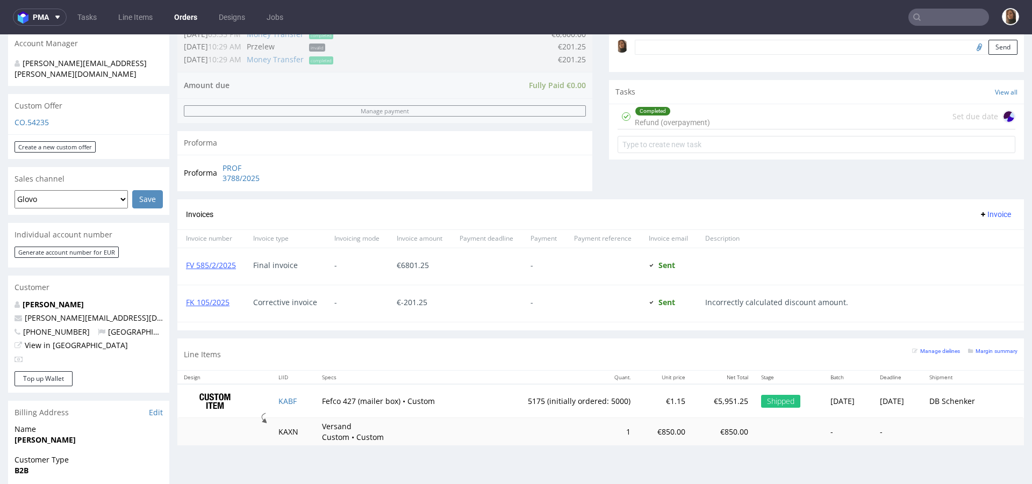
scroll to position [507, 0]
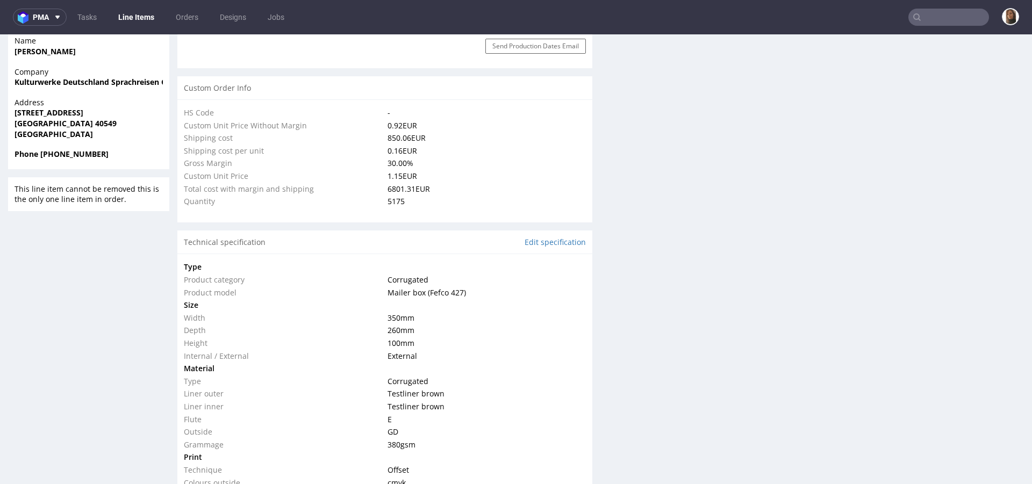
select select "in_progress"
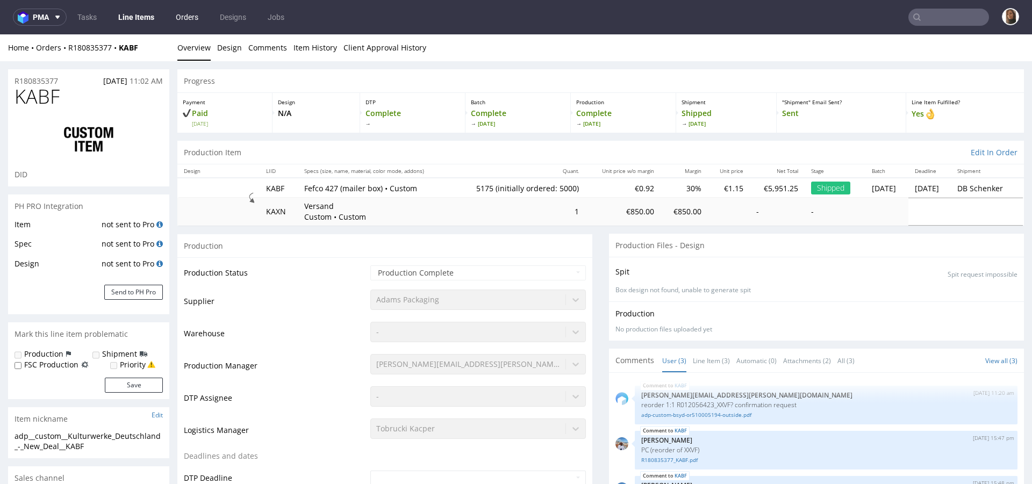
click at [182, 17] on link "Orders" at bounding box center [186, 17] width 35 height 17
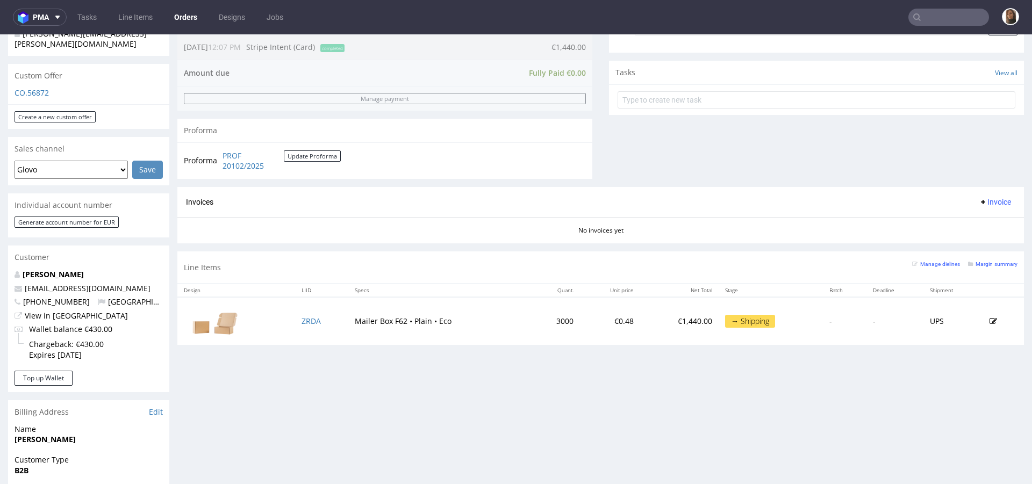
scroll to position [461, 0]
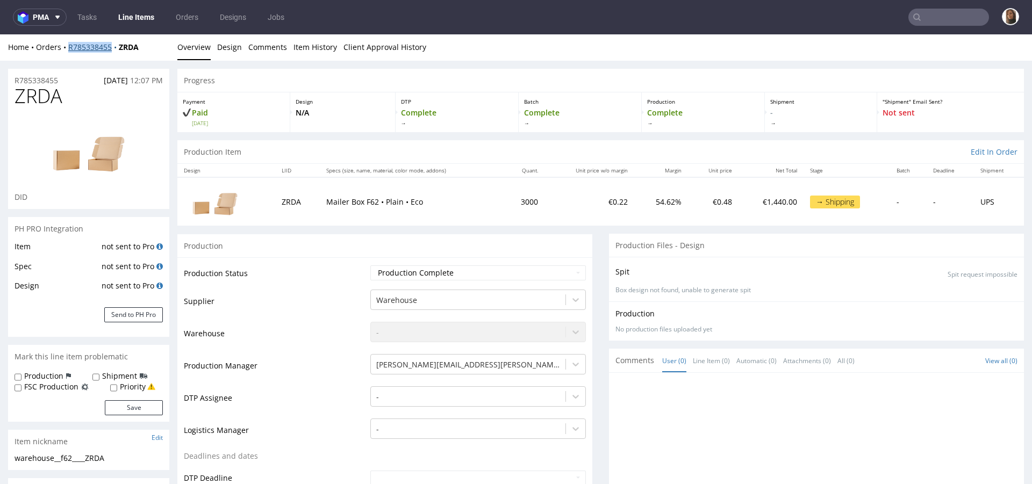
scroll to position [76, 0]
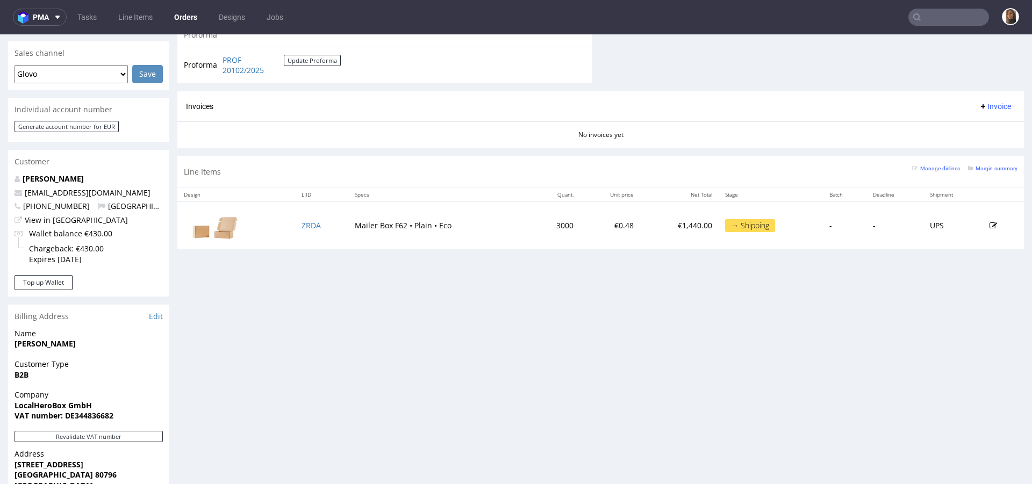
scroll to position [631, 0]
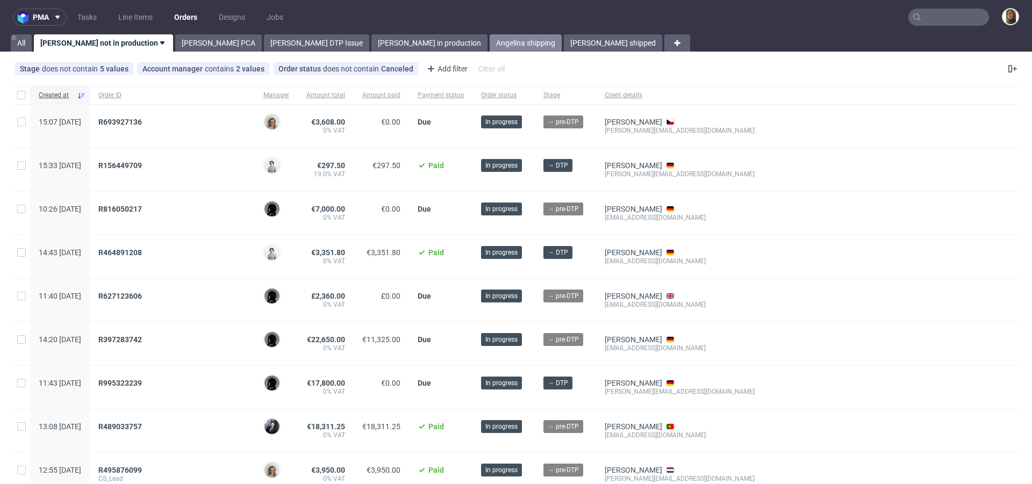
click at [490, 43] on link "Angelina shipping" at bounding box center [526, 42] width 72 height 17
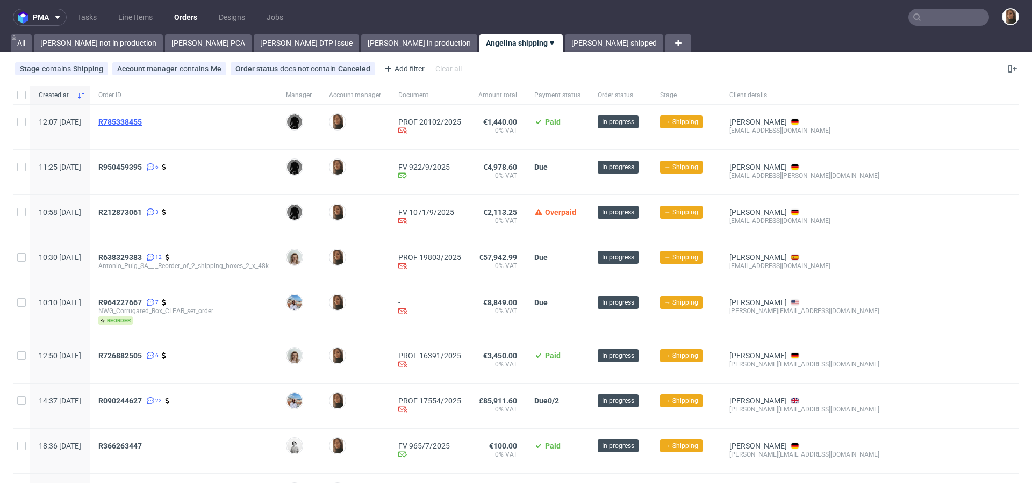
click at [142, 121] on span "R785338455" at bounding box center [120, 122] width 44 height 9
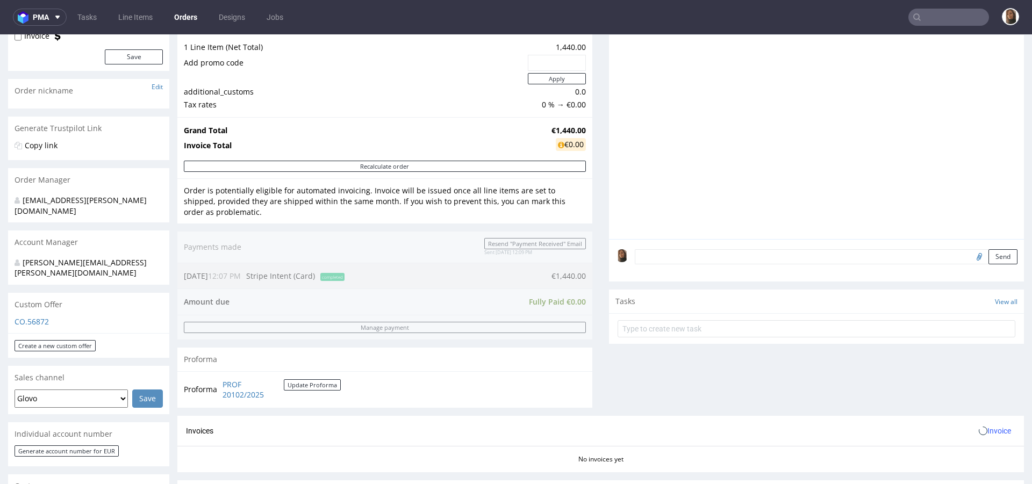
scroll to position [308, 0]
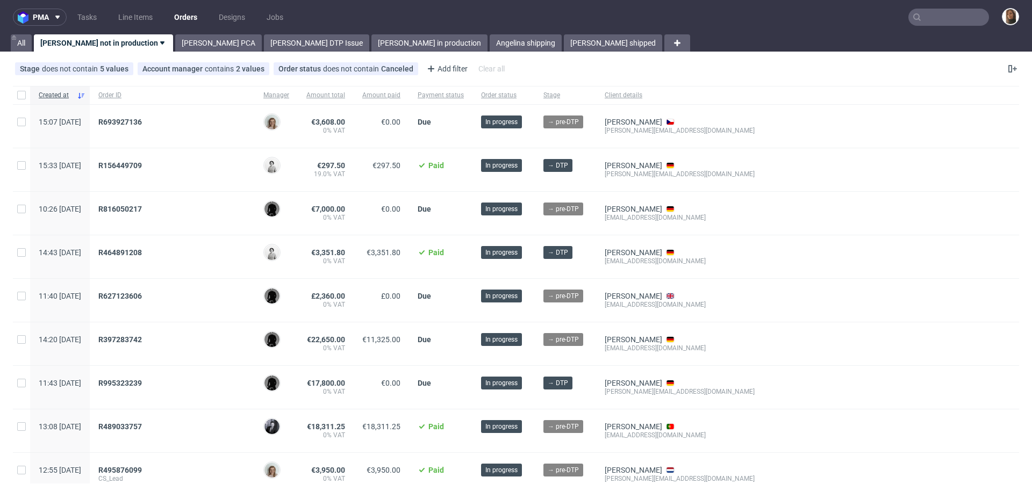
click at [946, 12] on input "text" at bounding box center [948, 17] width 81 height 17
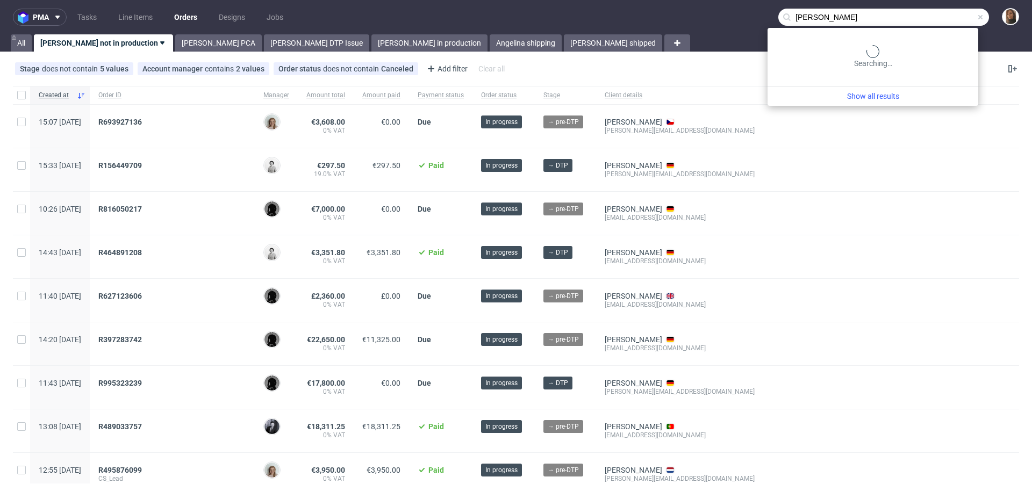
type input "[PERSON_NAME]"
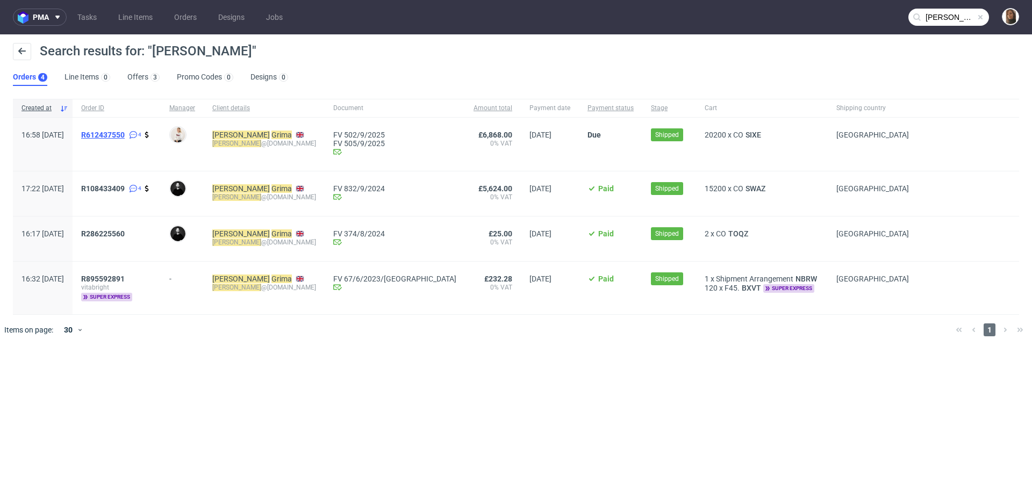
click at [125, 133] on span "R612437550" at bounding box center [103, 135] width 44 height 9
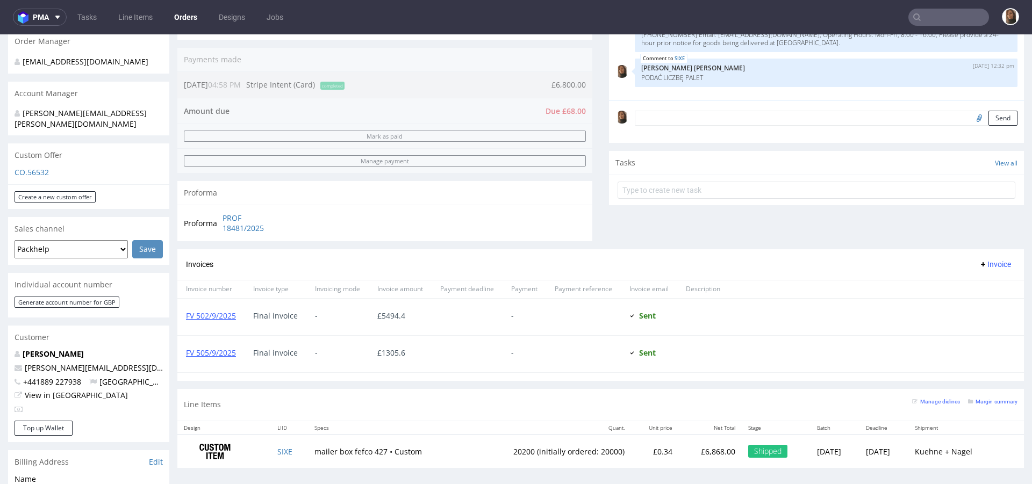
scroll to position [476, 0]
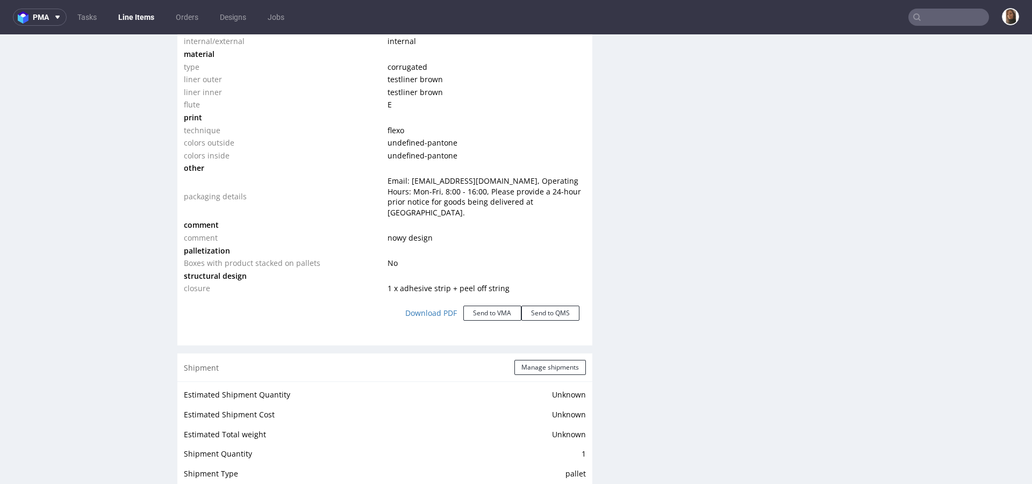
scroll to position [1466, 0]
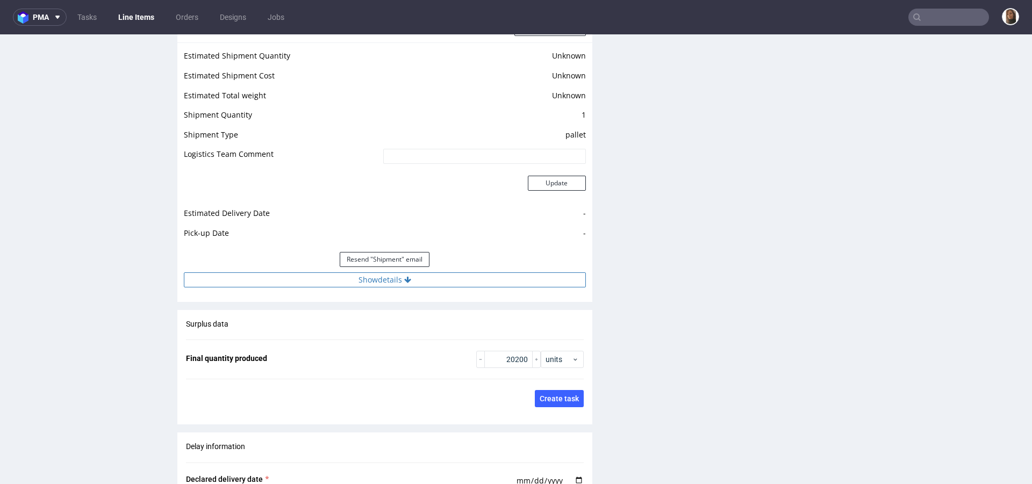
click at [363, 273] on button "Show details" at bounding box center [385, 280] width 402 height 15
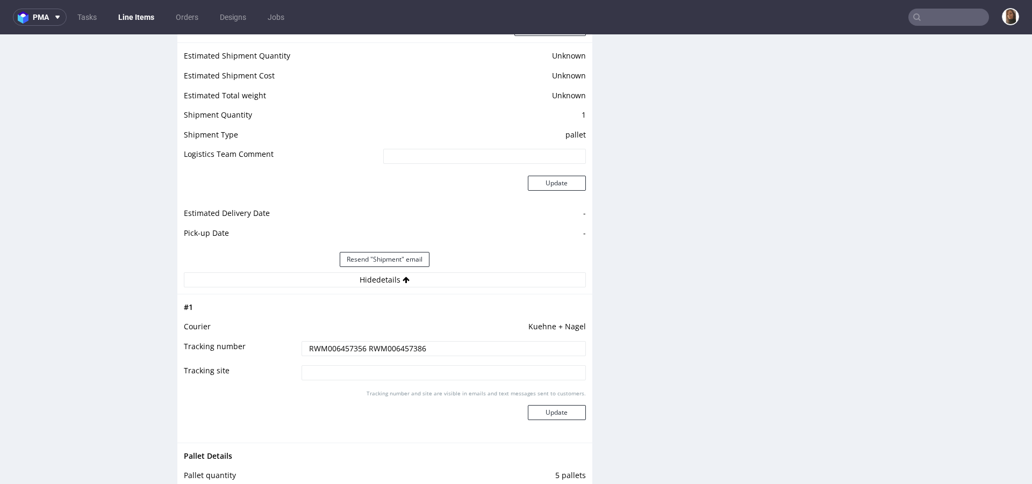
drag, startPoint x: 439, startPoint y: 339, endPoint x: 255, endPoint y: 331, distance: 184.0
click at [255, 340] on tr "Tracking number RWM006457356 RWM006457386" at bounding box center [385, 352] width 402 height 24
click at [172, 18] on link "Orders" at bounding box center [186, 17] width 35 height 17
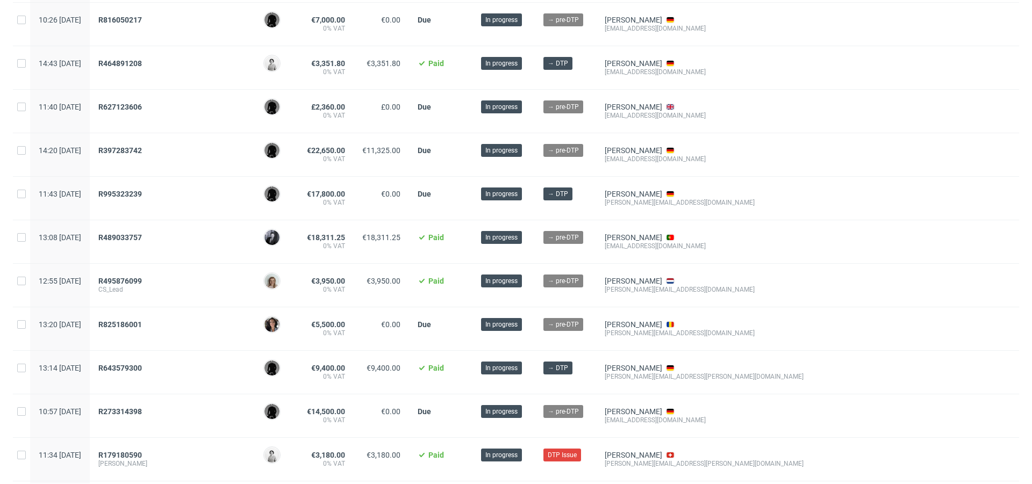
scroll to position [331, 0]
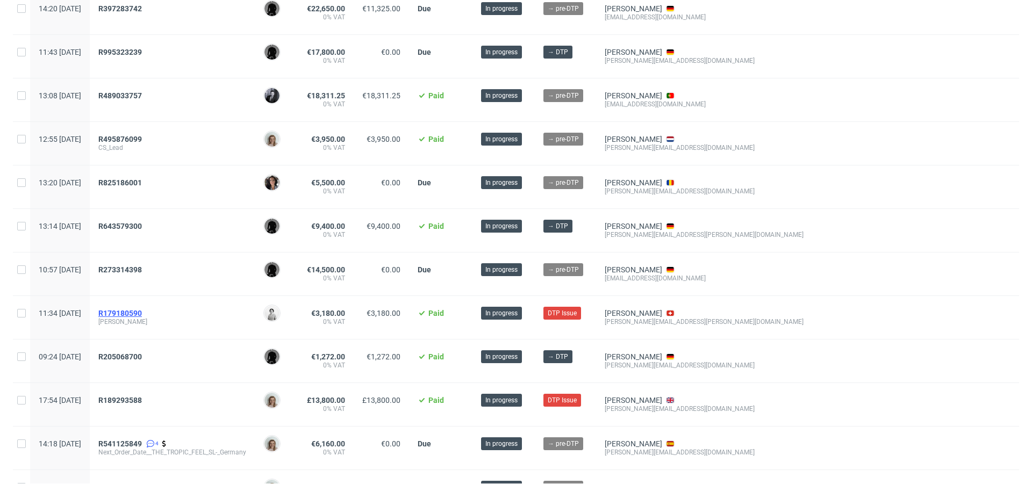
click at [142, 310] on span "R179180590" at bounding box center [120, 313] width 44 height 9
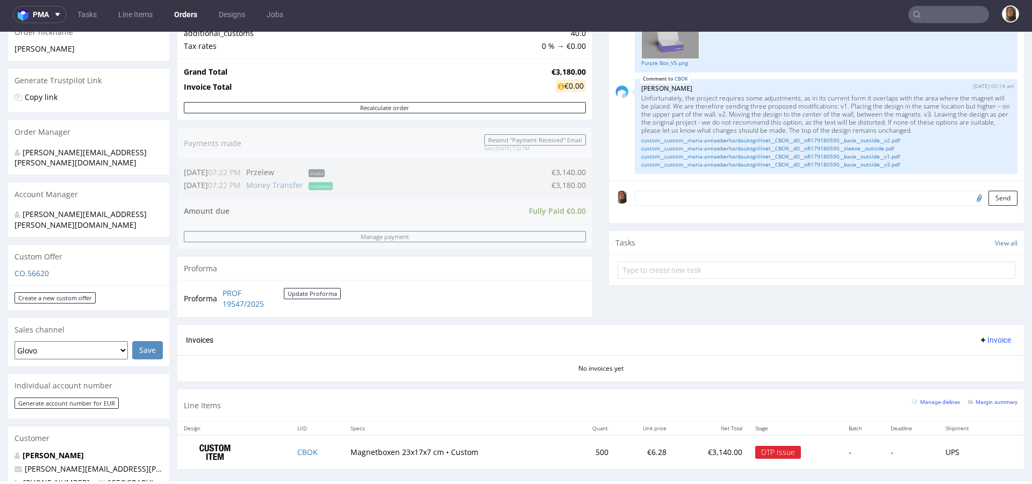
scroll to position [334, 0]
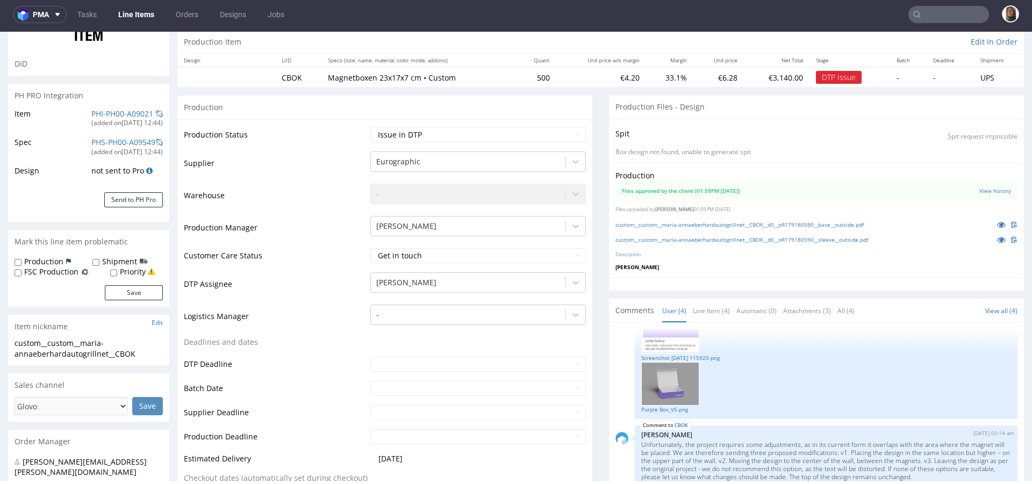
scroll to position [282, 0]
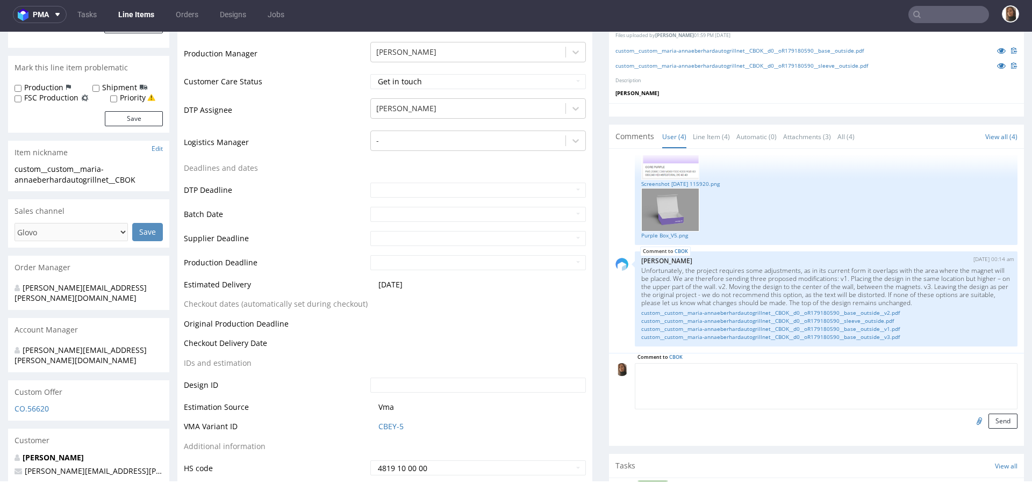
click at [703, 371] on textarea at bounding box center [826, 386] width 383 height 46
paste textarea "v2. Moving the design to the center of the wall, between the magnets, is accept…"
type textarea "v2. Moving the design to the center of the wall, between the magnets, is accept…"
click at [989, 416] on button "Send" at bounding box center [1003, 421] width 29 height 15
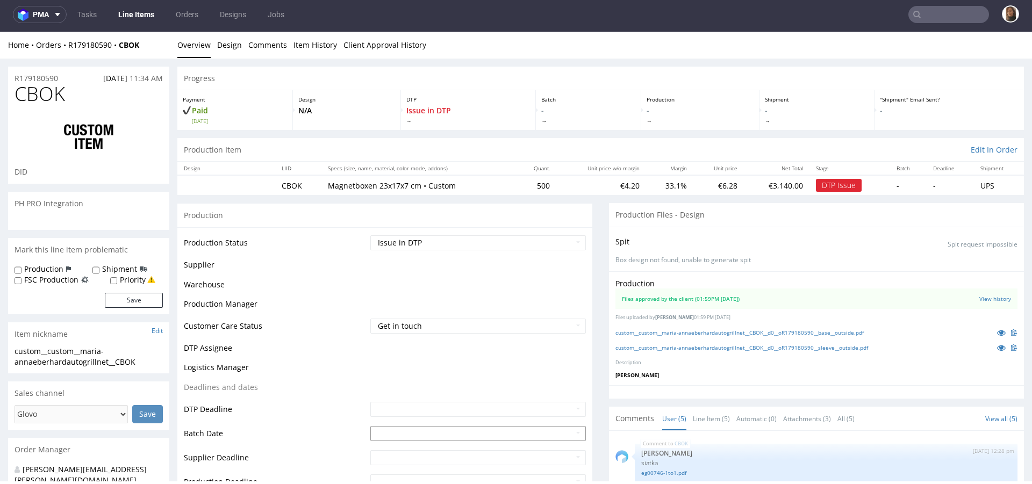
scroll to position [232, 0]
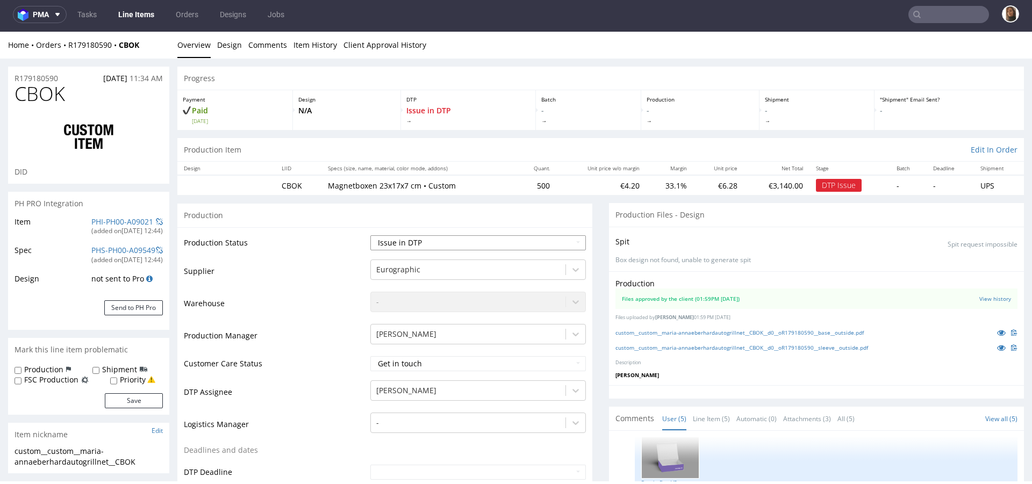
click at [406, 244] on select "Waiting for Artwork Waiting for Diecut Waiting for Mockup Waiting for DTP Waiti…" at bounding box center [478, 242] width 216 height 15
select select "back_for_dtp"
click at [370, 235] on select "Waiting for Artwork Waiting for Diecut Waiting for Mockup Waiting for DTP Waiti…" at bounding box center [478, 242] width 216 height 15
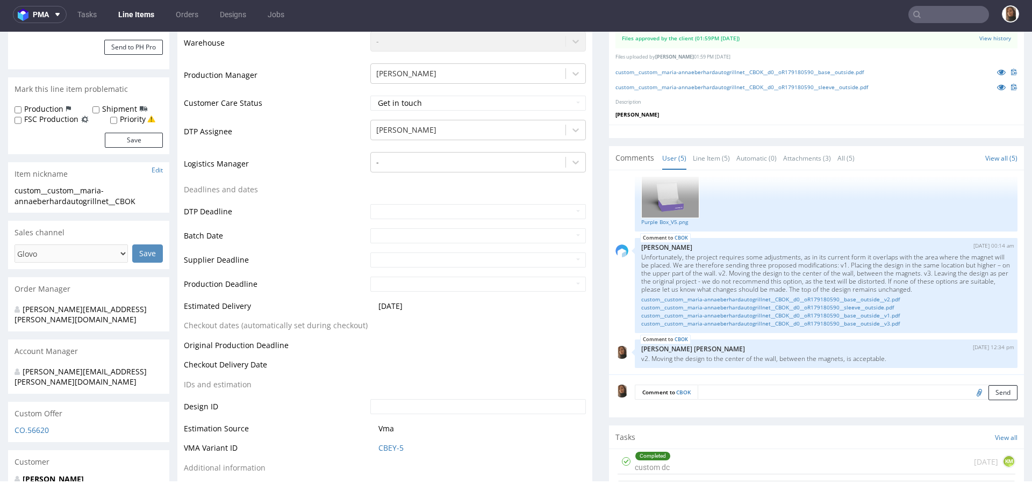
scroll to position [375, 0]
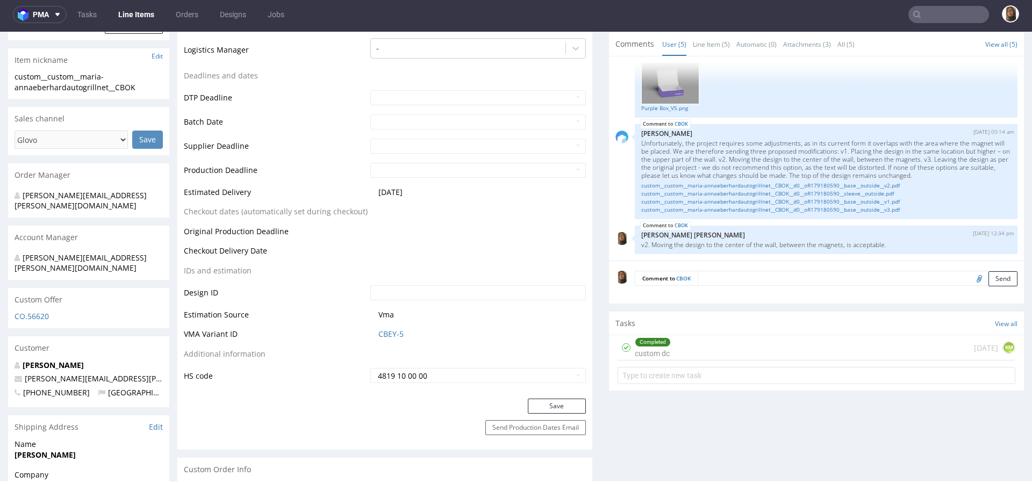
click at [550, 413] on div "Save" at bounding box center [384, 410] width 415 height 22
click at [550, 405] on button "Save" at bounding box center [557, 406] width 58 height 15
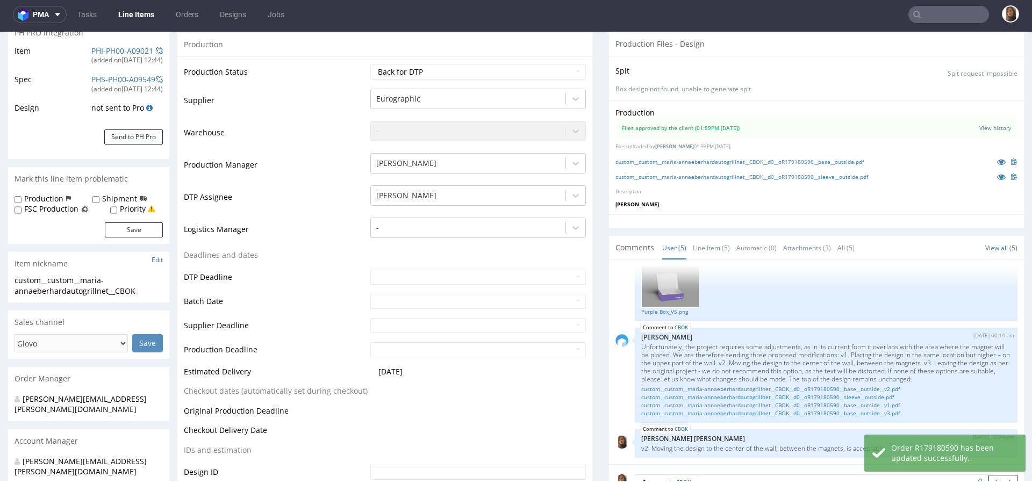
scroll to position [0, 0]
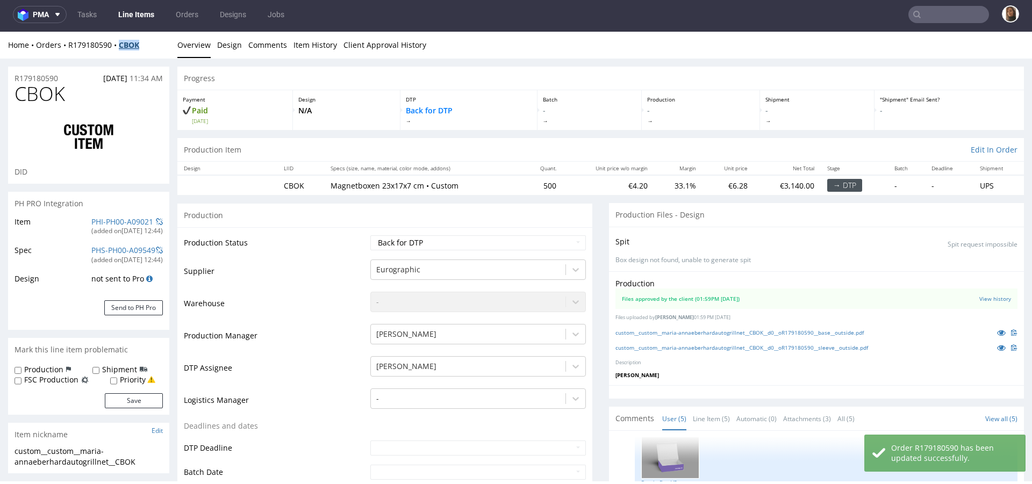
copy strong "CBOK"
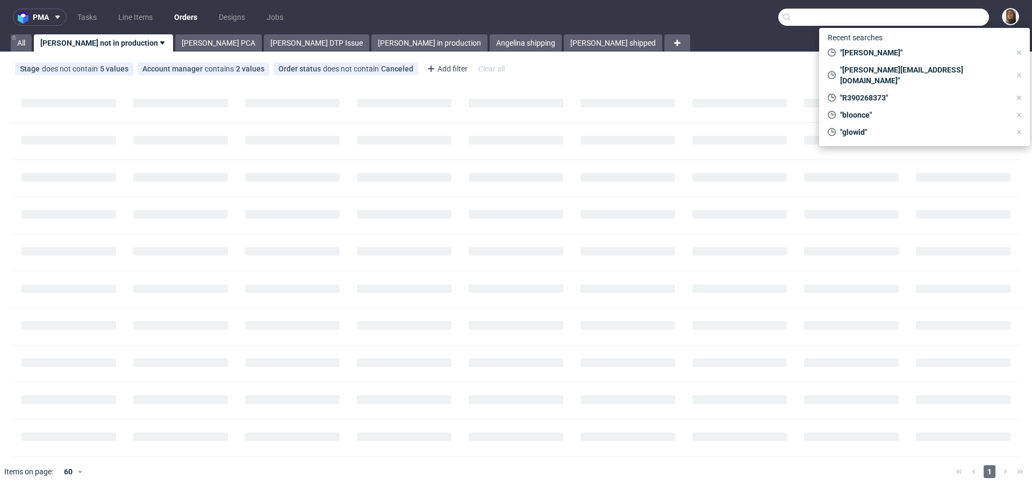
click at [916, 15] on input "text" at bounding box center [883, 17] width 211 height 17
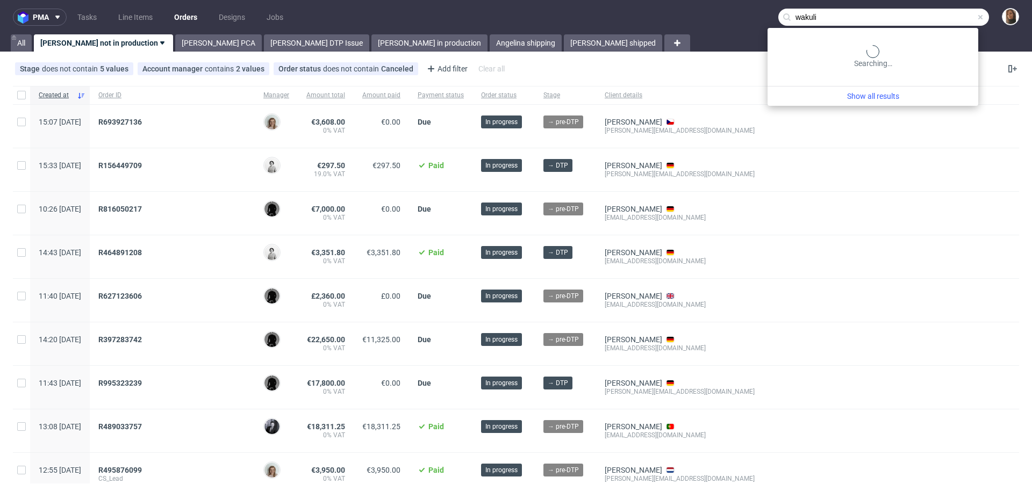
type input "wakuli"
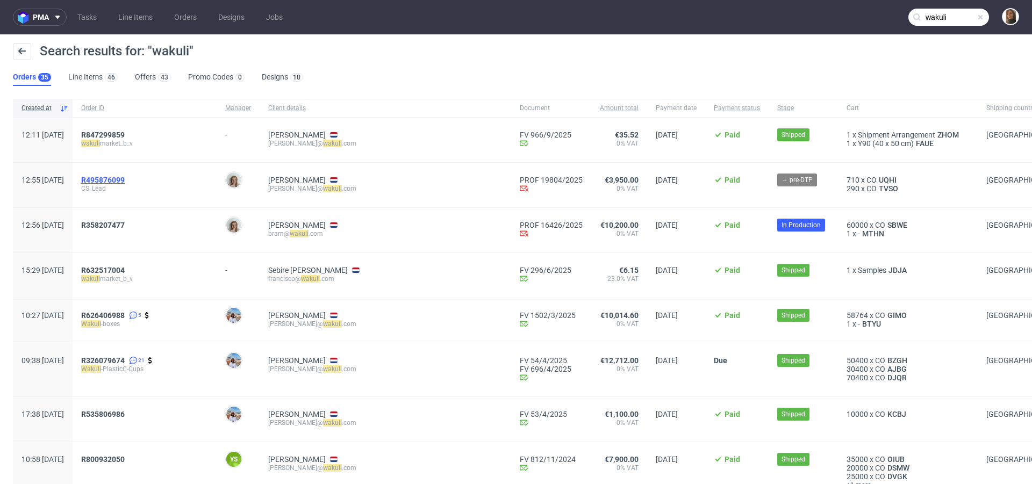
click at [125, 180] on span "R495876099" at bounding box center [103, 180] width 44 height 9
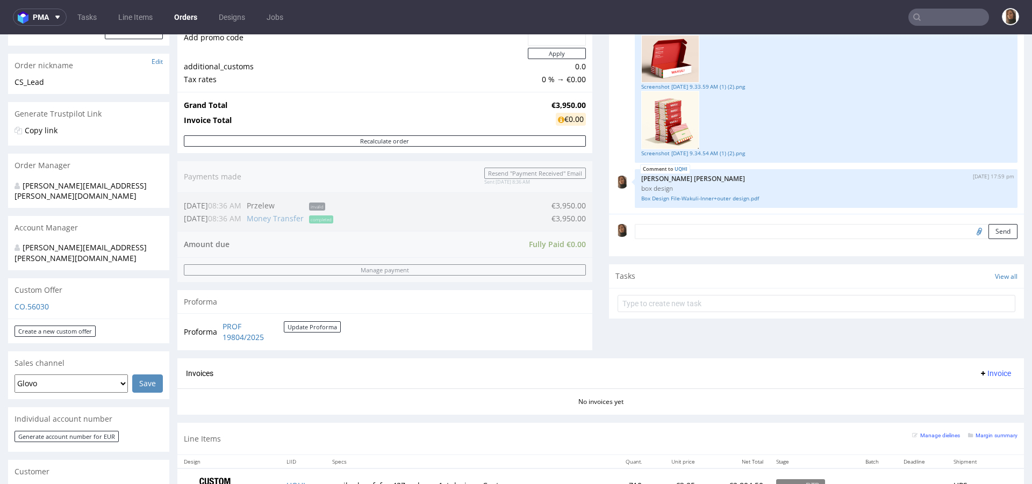
scroll to position [134, 0]
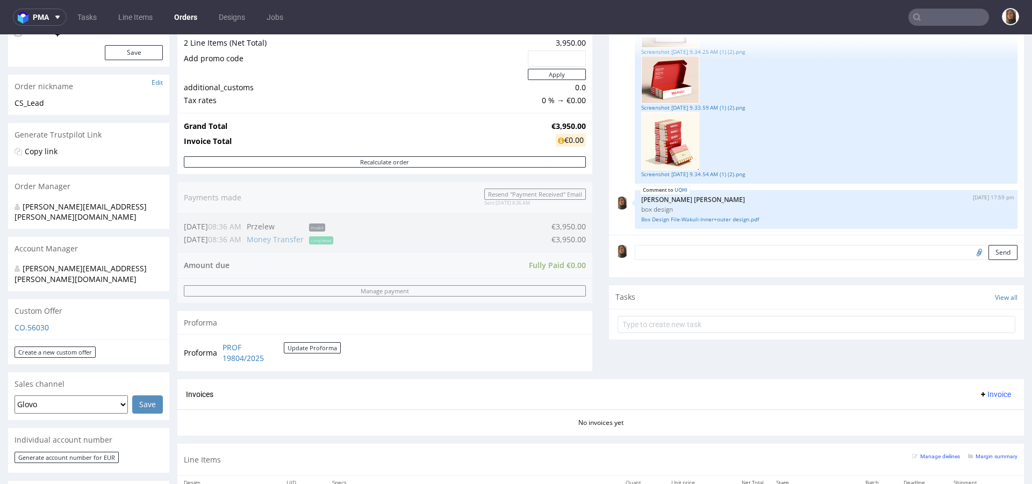
click at [942, 13] on input "text" at bounding box center [948, 17] width 81 height 17
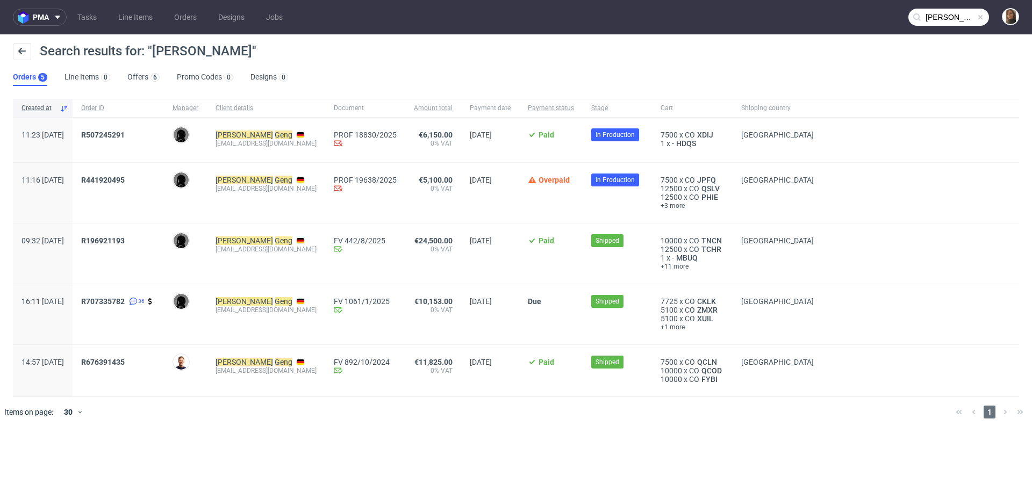
click at [943, 17] on input "[PERSON_NAME]" at bounding box center [948, 17] width 81 height 17
click at [943, 17] on input "hannes geng" at bounding box center [948, 17] width 81 height 17
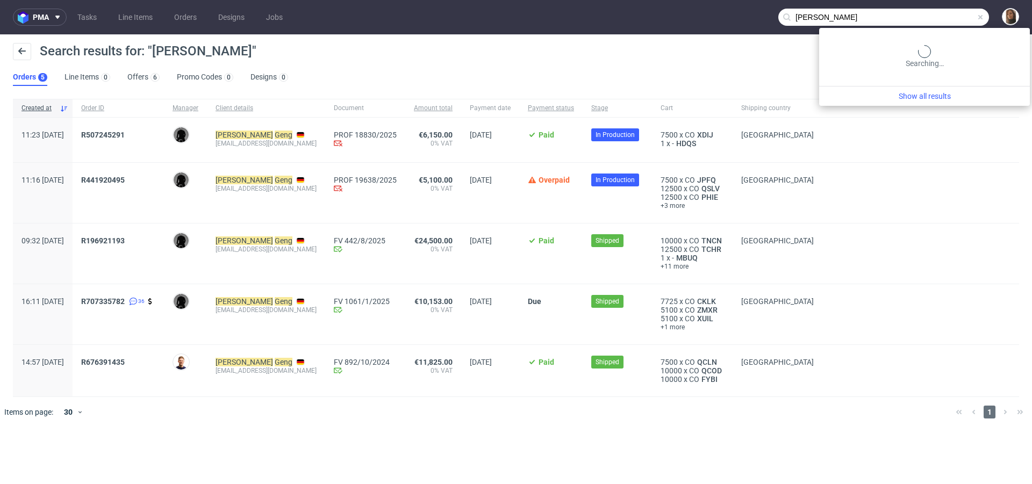
click at [943, 17] on input "hannes geng" at bounding box center [883, 17] width 211 height 17
type input "katharina bauer"
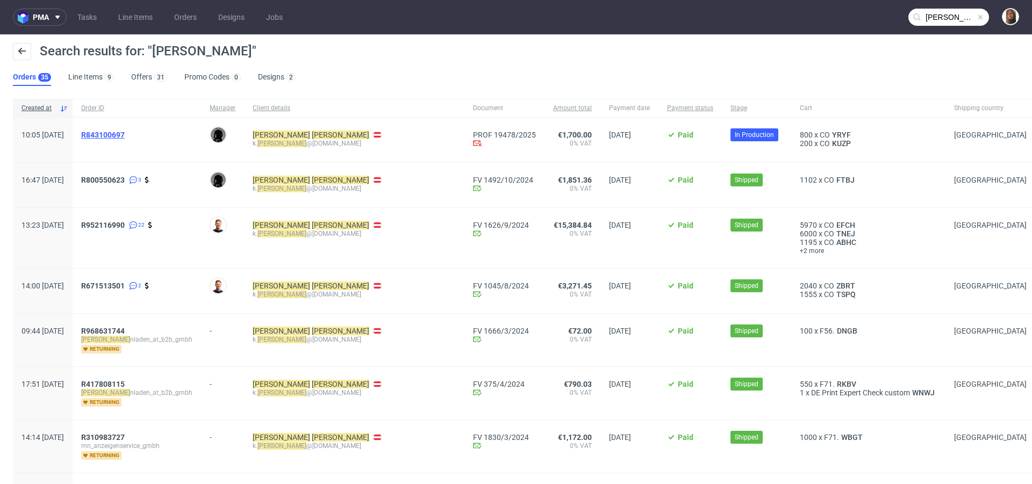
click at [125, 135] on span "R843100697" at bounding box center [103, 135] width 44 height 9
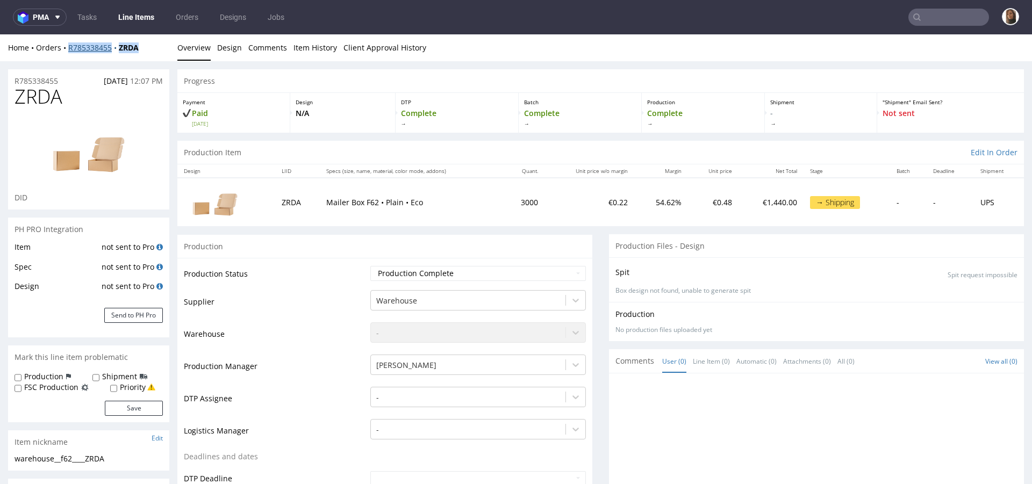
drag, startPoint x: 151, startPoint y: 45, endPoint x: 69, endPoint y: 45, distance: 81.7
click at [69, 45] on div "Home Orders R785338455 ZRDA" at bounding box center [88, 47] width 161 height 11
copy div "R785338455 ZRDA"
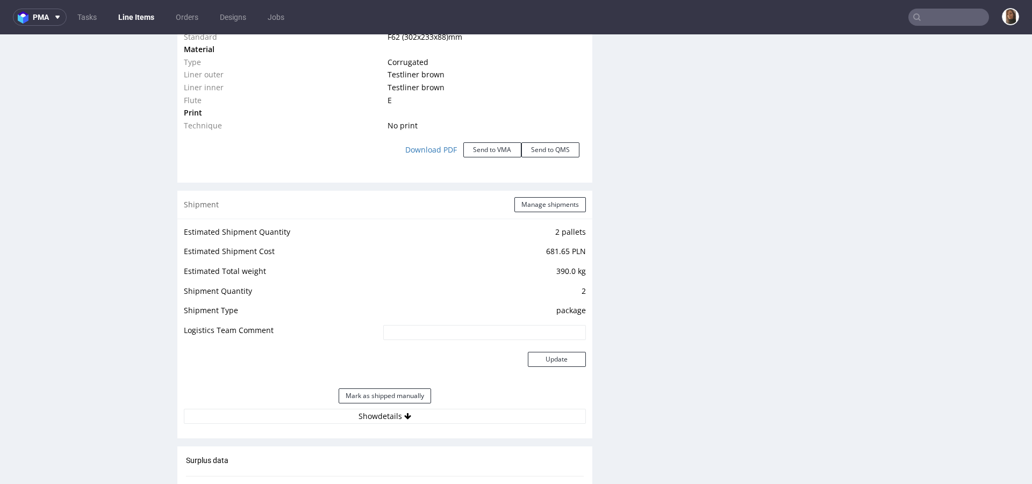
scroll to position [1417, 0]
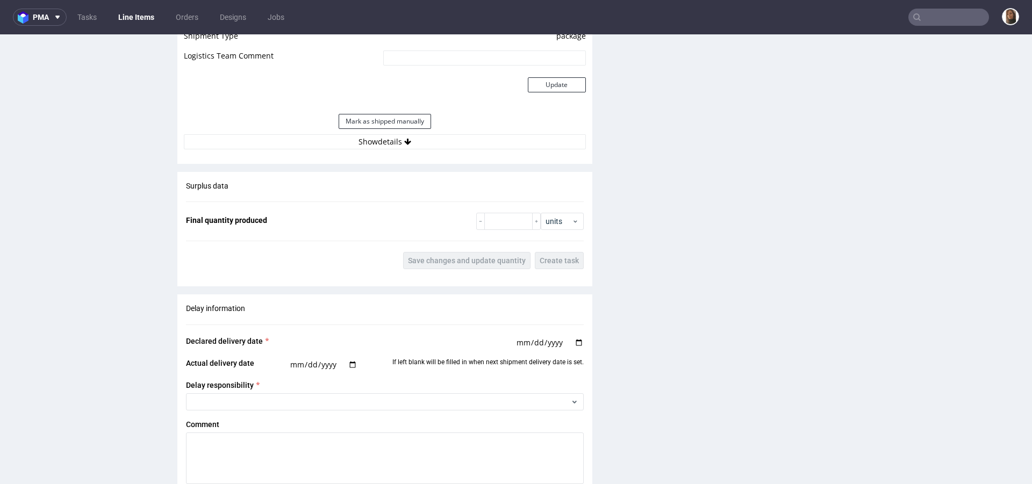
click at [357, 150] on div "Estimated Shipment Quantity 2 pallets Estimated Shipment Cost 681.65 PLN Estima…" at bounding box center [384, 50] width 415 height 212
click at [357, 144] on button "Show details" at bounding box center [385, 141] width 402 height 15
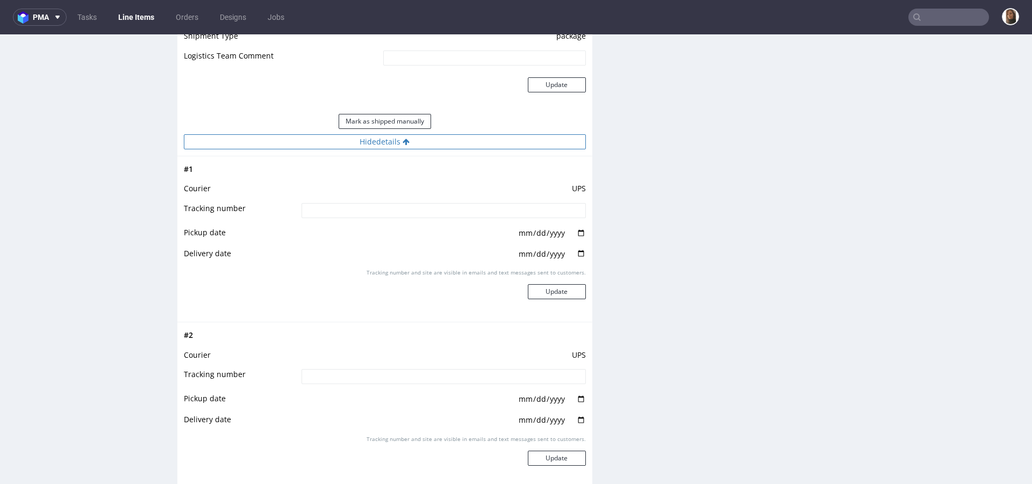
click at [357, 144] on button "Hide details" at bounding box center [385, 141] width 402 height 15
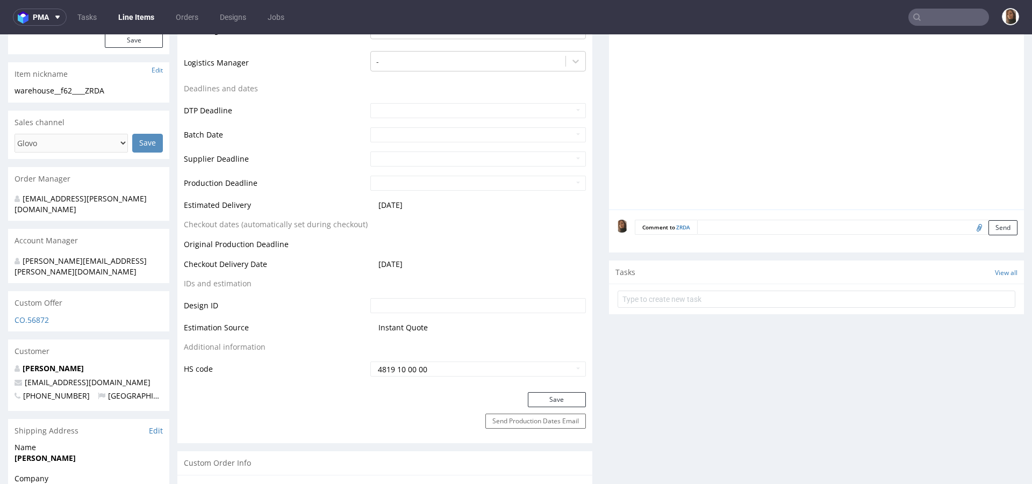
scroll to position [0, 0]
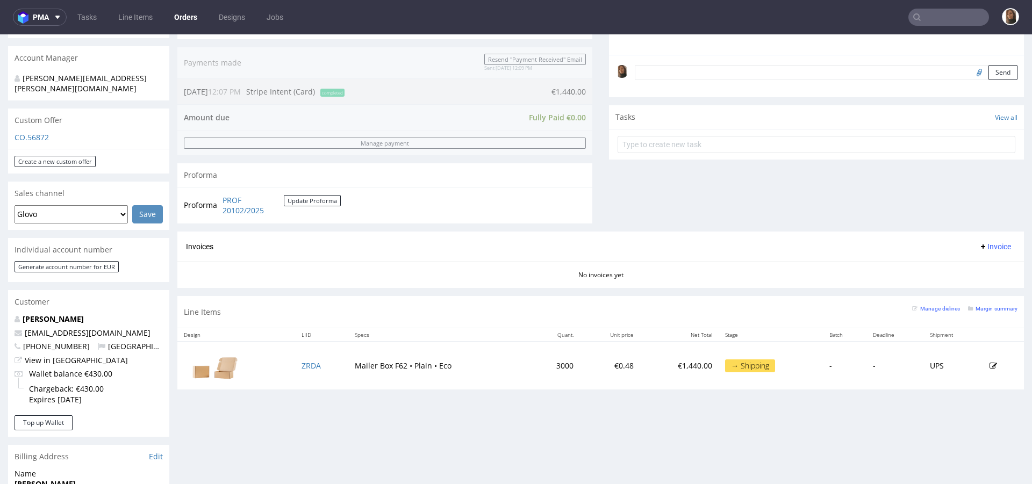
scroll to position [351, 0]
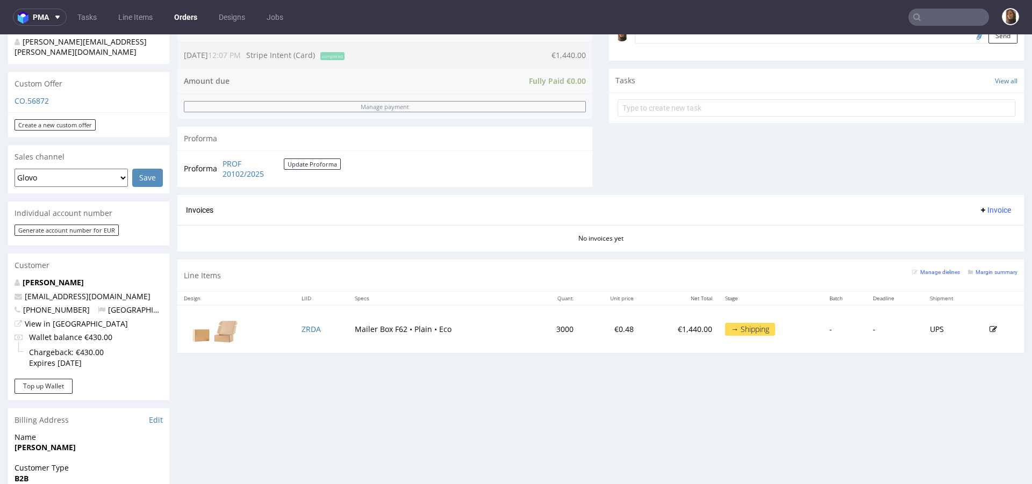
click at [921, 8] on nav "pma Tasks Line Items Orders Designs Jobs" at bounding box center [516, 17] width 1032 height 34
click at [937, 27] on nav "pma Tasks Line Items Orders Designs Jobs" at bounding box center [516, 17] width 1032 height 34
click at [937, 22] on input "text" at bounding box center [948, 17] width 81 height 17
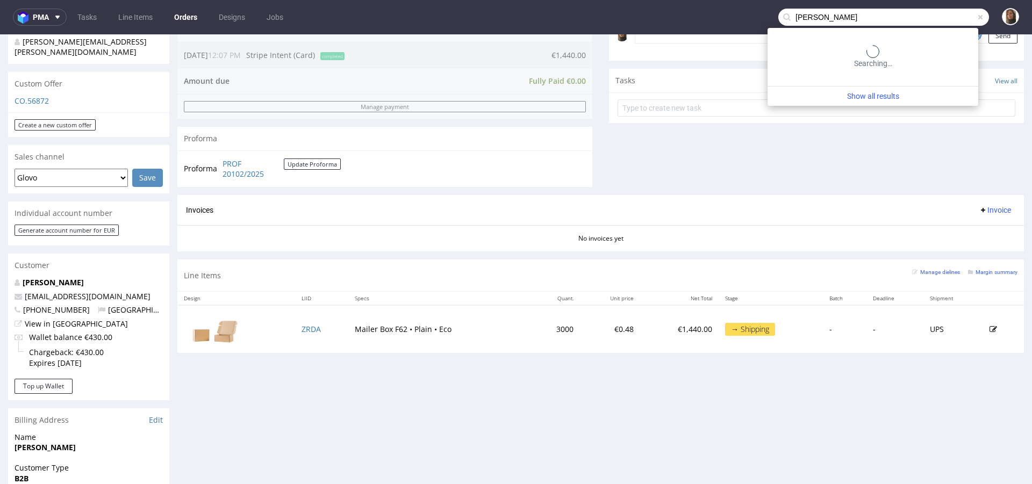
type input "heidi"
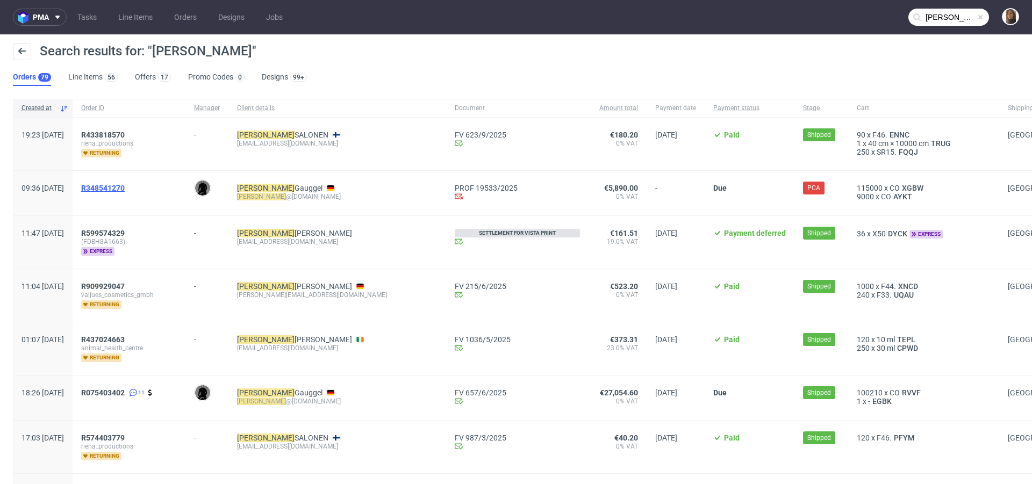
click at [125, 186] on span "R348541270" at bounding box center [103, 188] width 44 height 9
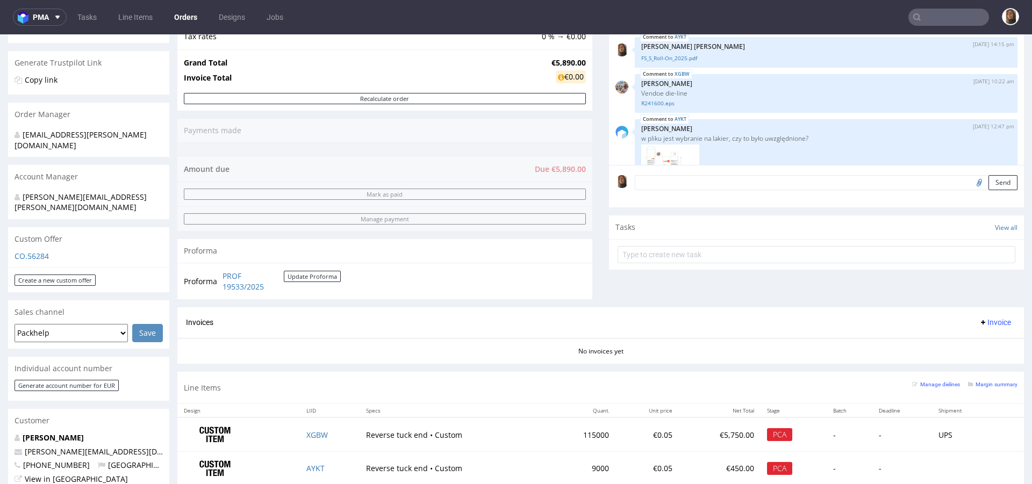
scroll to position [227, 0]
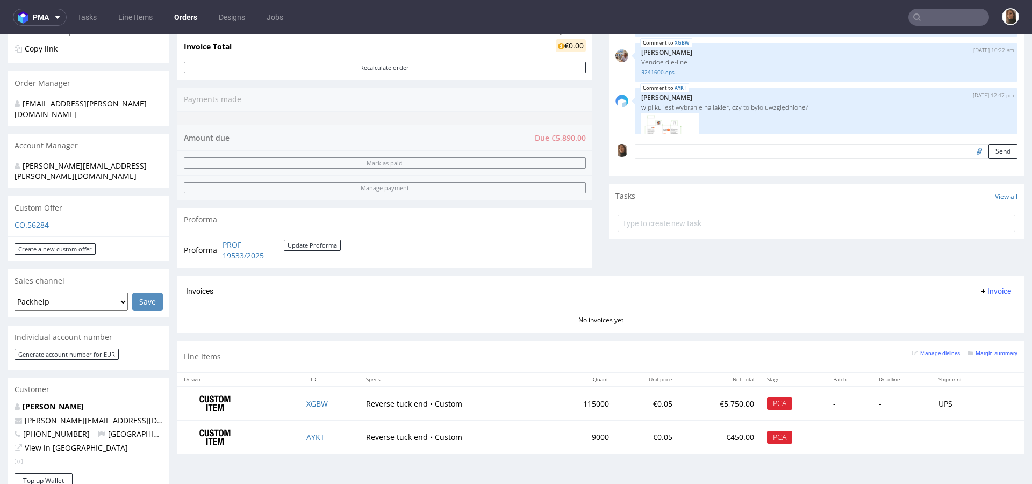
click at [941, 11] on input "text" at bounding box center [948, 17] width 81 height 17
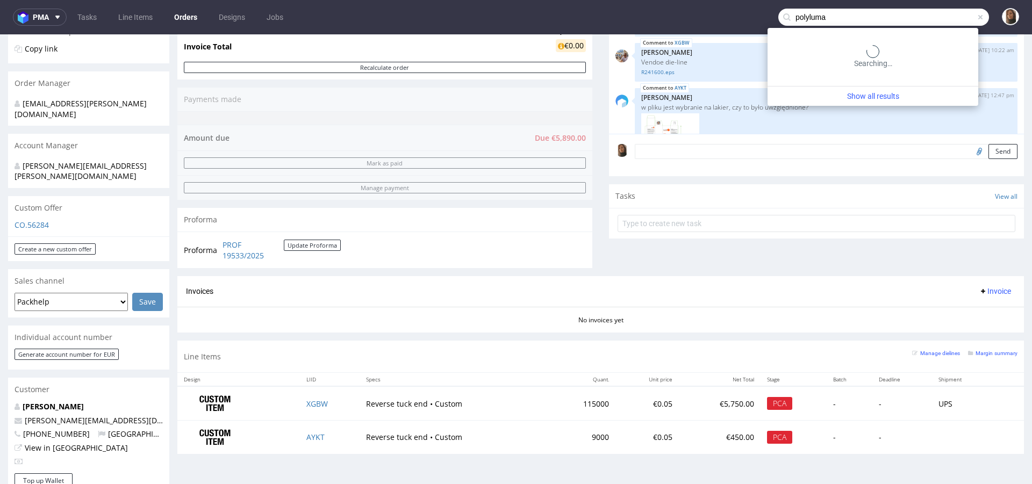
type input "polyluma"
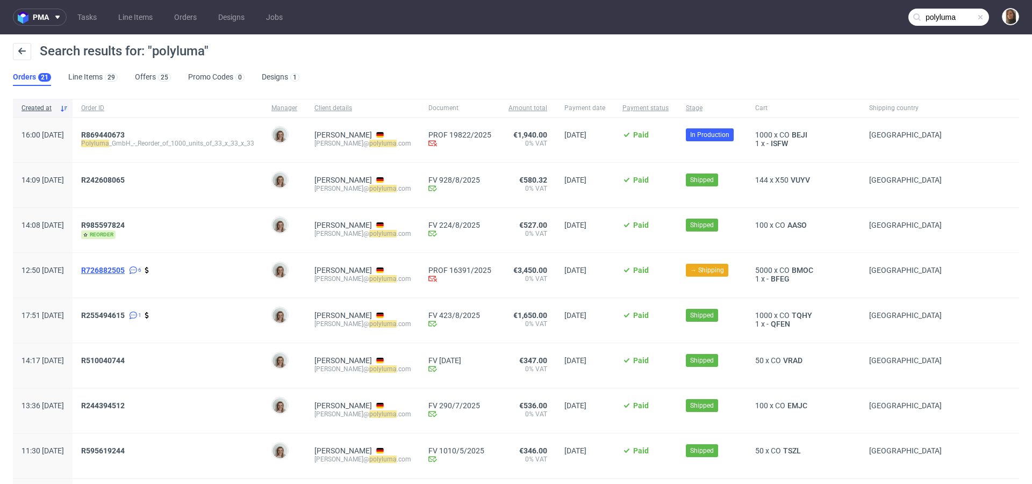
click at [125, 267] on span "R726882505" at bounding box center [103, 270] width 44 height 9
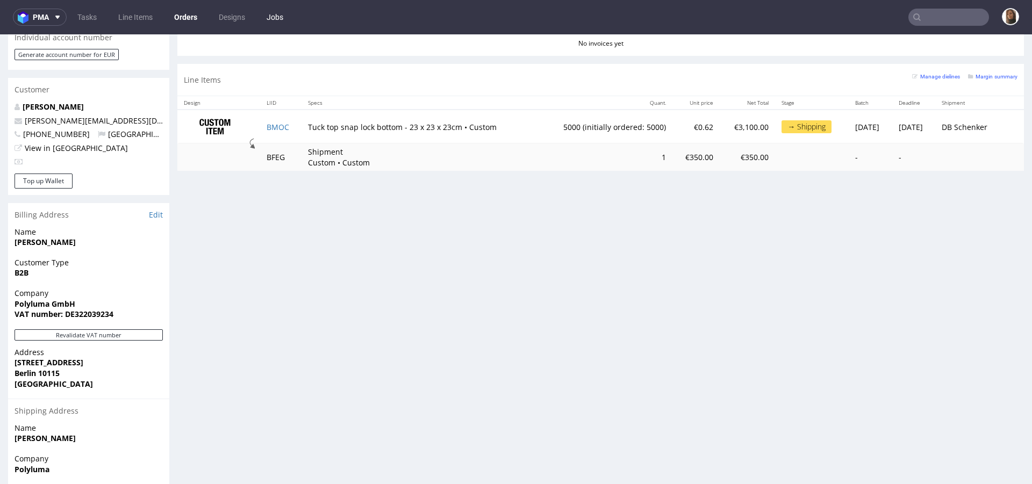
scroll to position [491, 0]
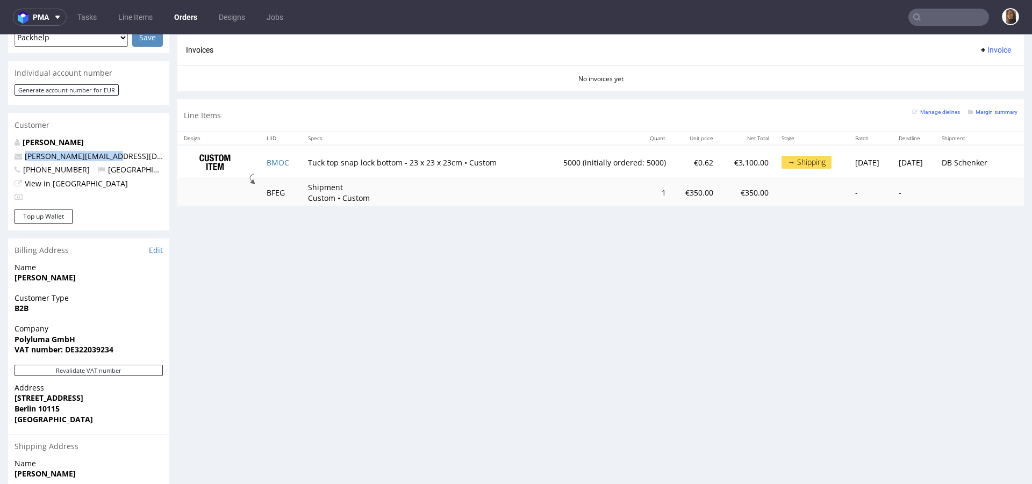
drag, startPoint x: 124, startPoint y: 139, endPoint x: 16, endPoint y: 138, distance: 108.0
click at [16, 151] on p "j.schacht@polyluma.com" at bounding box center [89, 156] width 148 height 11
copy span "j.schacht@polyluma.com"
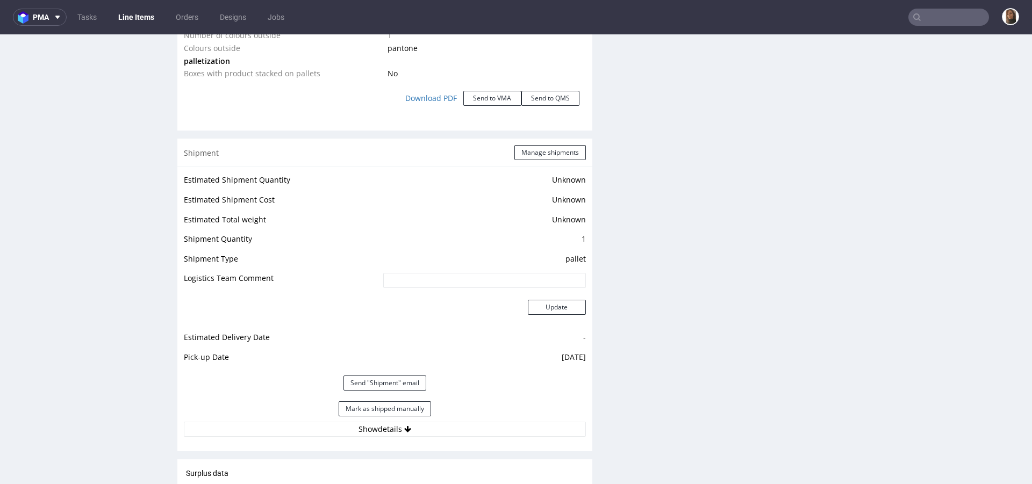
scroll to position [1466, 0]
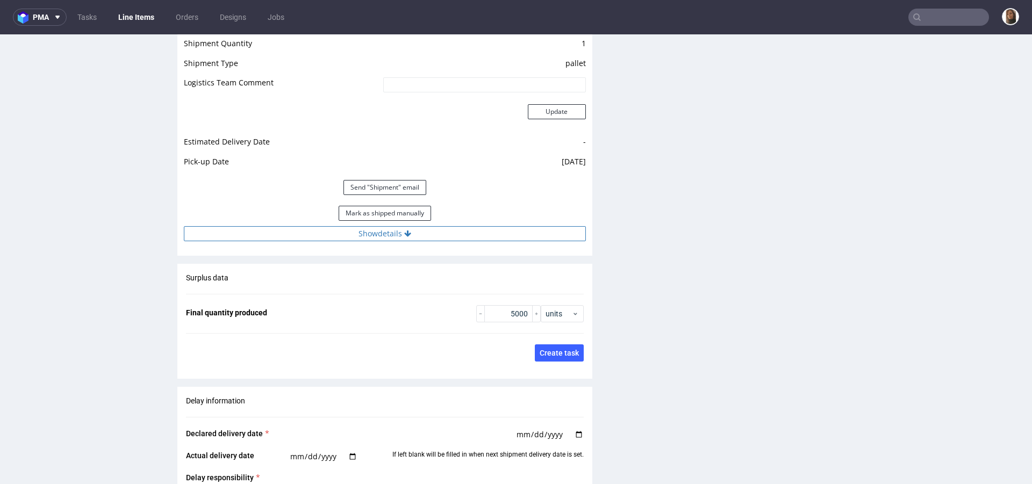
click at [390, 241] on button "Show details" at bounding box center [385, 233] width 402 height 15
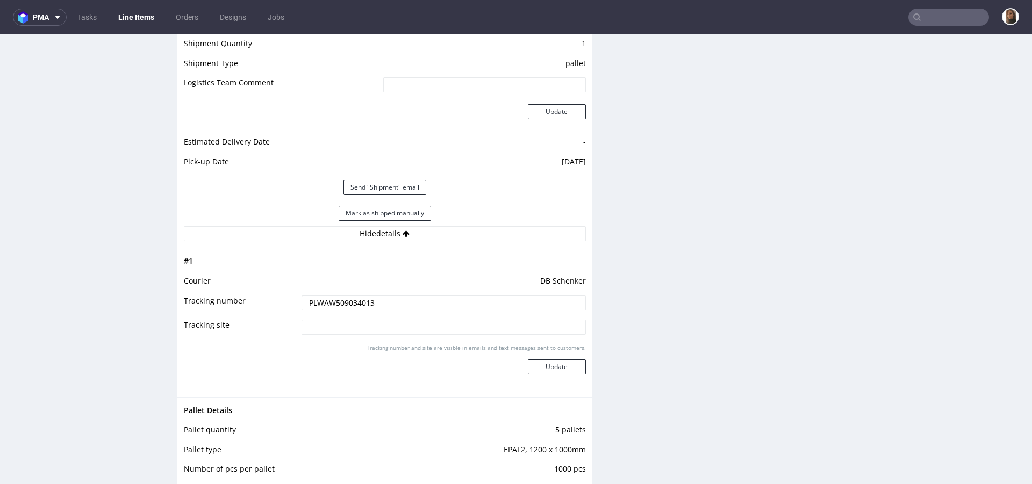
drag, startPoint x: 377, startPoint y: 307, endPoint x: 252, endPoint y: 307, distance: 124.7
click at [252, 307] on tr "Tracking number PLWAW509034013" at bounding box center [385, 307] width 402 height 24
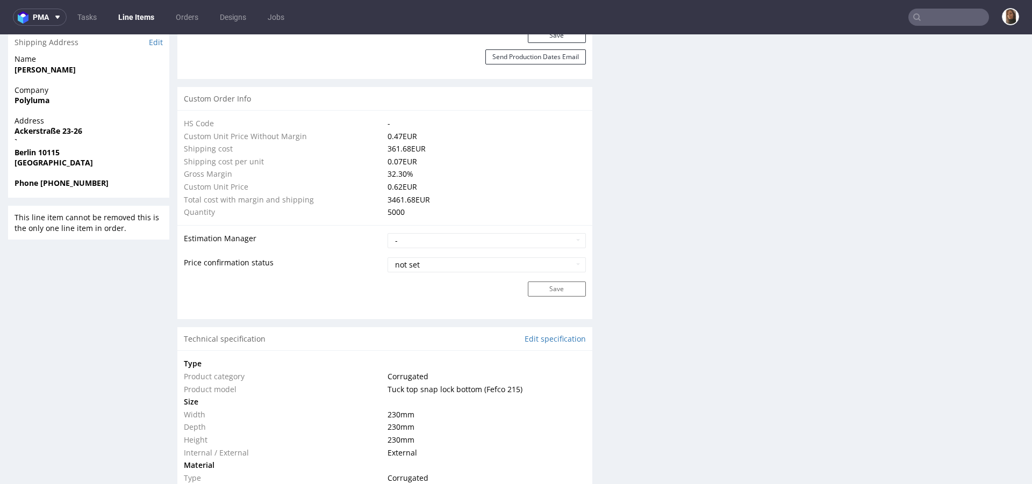
scroll to position [0, 0]
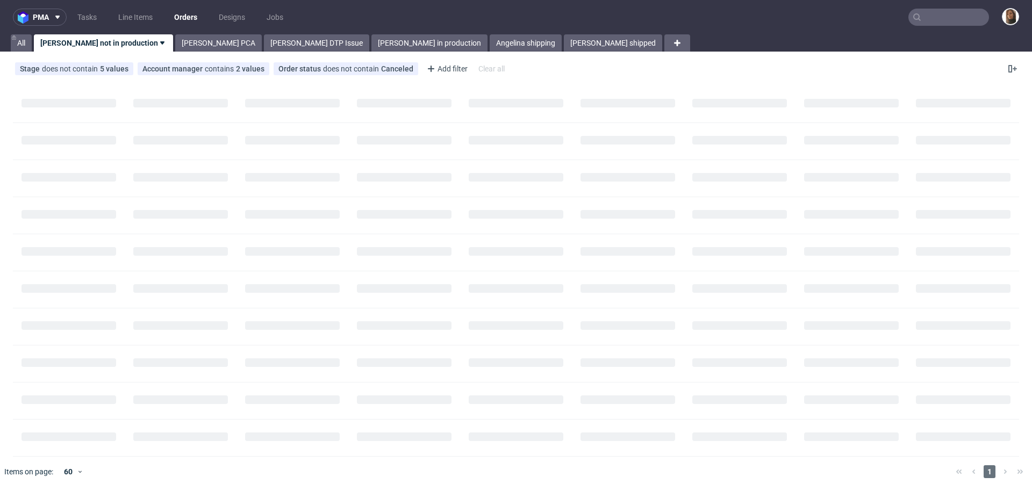
click at [932, 25] on input "text" at bounding box center [948, 17] width 81 height 17
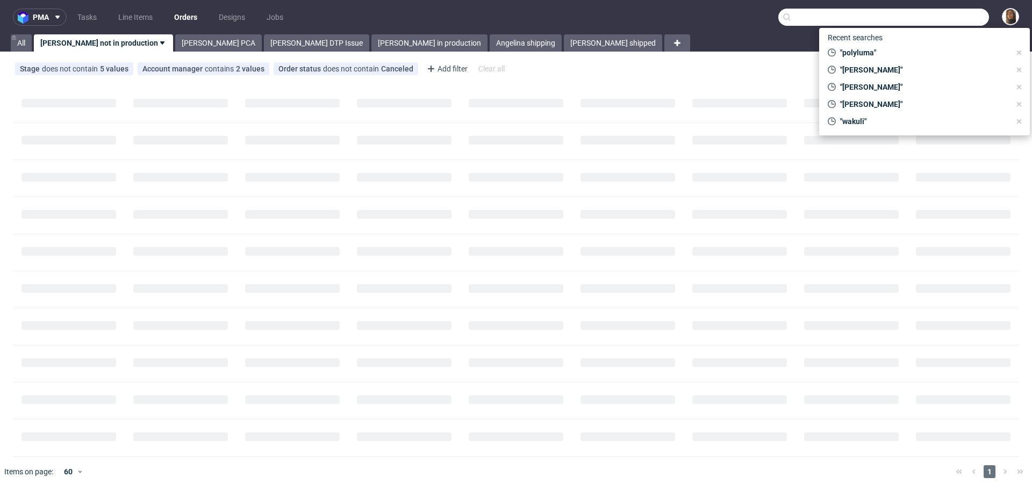
paste input "[DOMAIN_NAME]"
type input "[DOMAIN_NAME]"
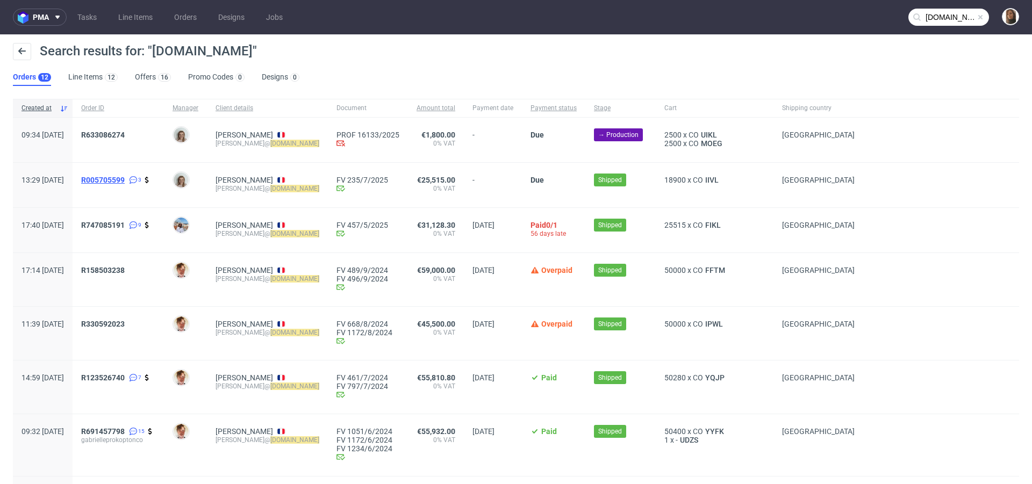
click at [125, 180] on span "R005705599" at bounding box center [103, 180] width 44 height 9
click at [125, 133] on span "R633086274" at bounding box center [103, 135] width 44 height 9
click at [125, 223] on span "R747085191" at bounding box center [103, 225] width 44 height 9
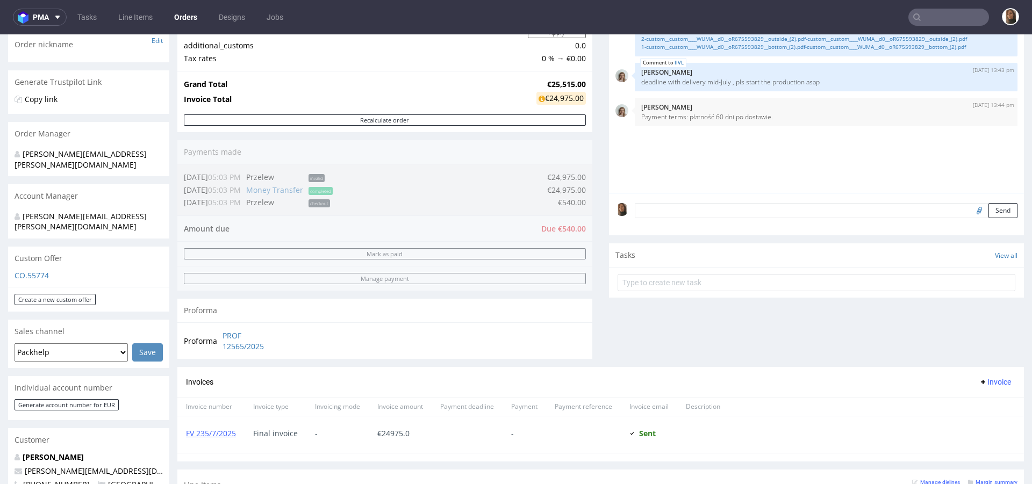
scroll to position [282, 0]
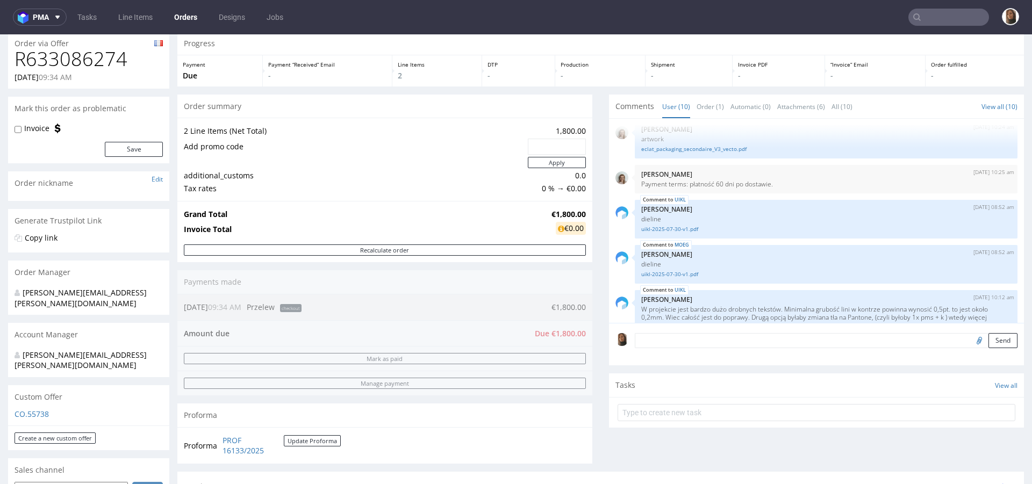
scroll to position [57, 0]
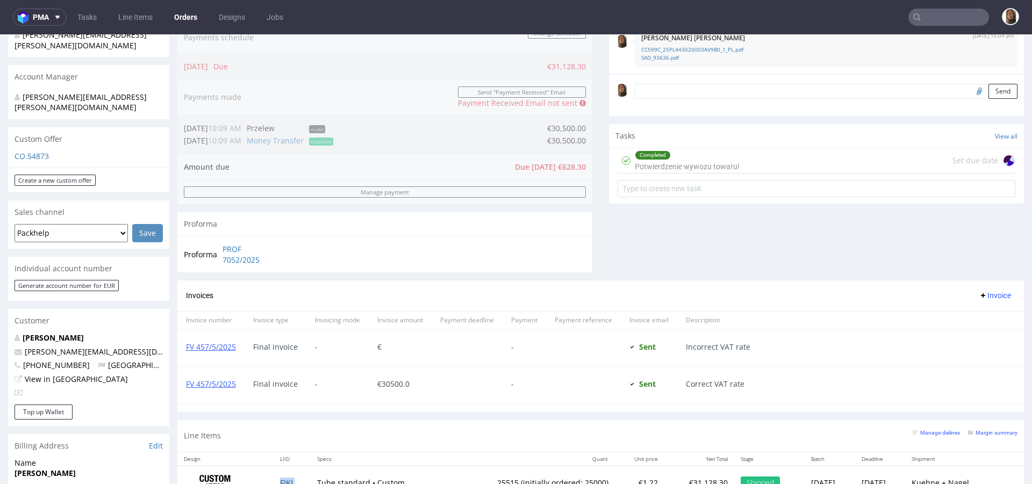
scroll to position [487, 0]
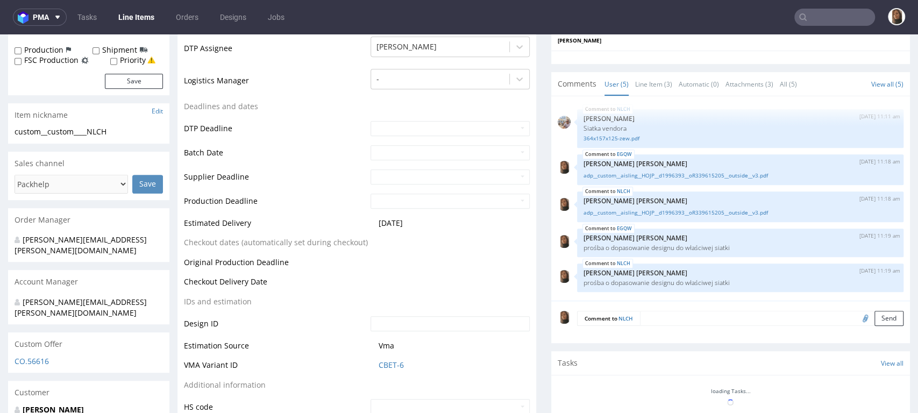
scroll to position [423, 0]
